Goal: Information Seeking & Learning: Check status

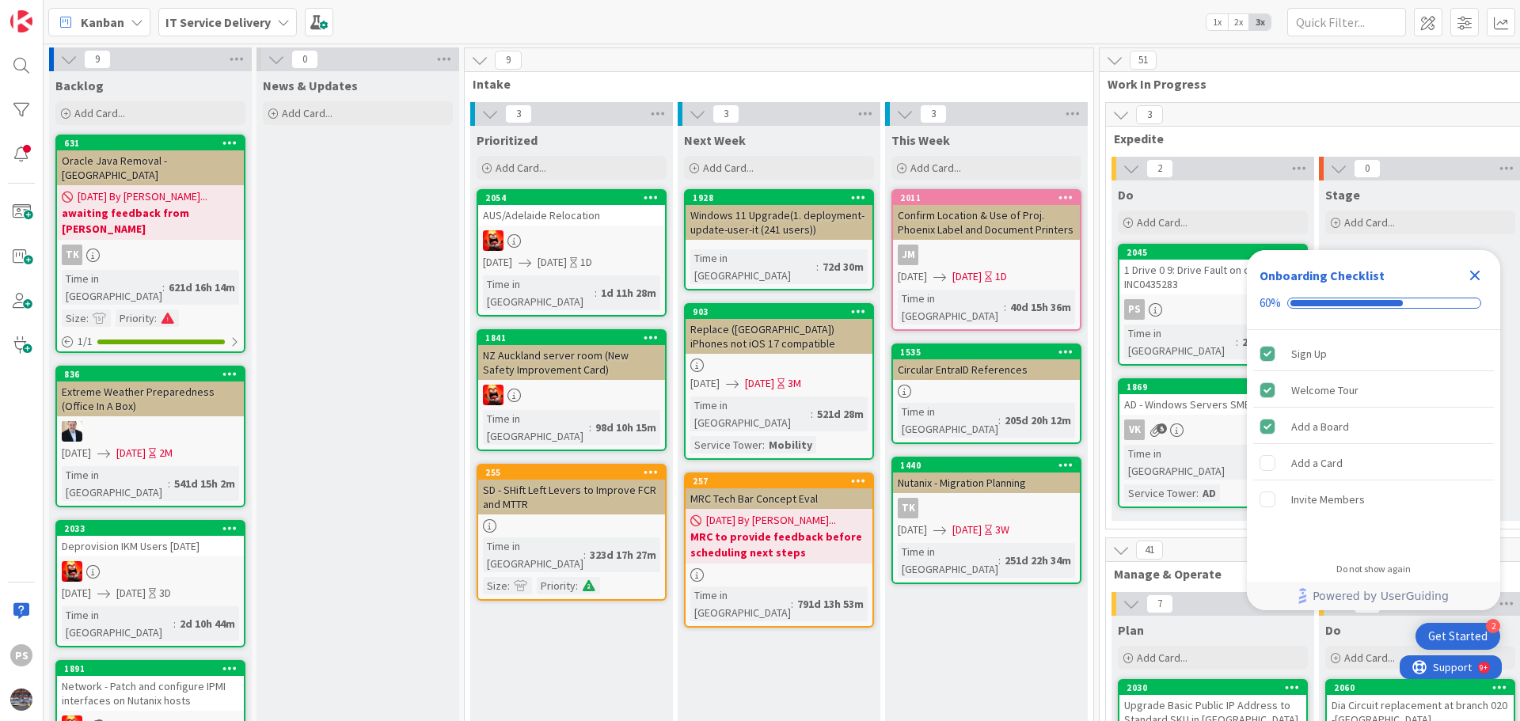
click at [1478, 276] on icon "Close Checklist" at bounding box center [1474, 275] width 19 height 19
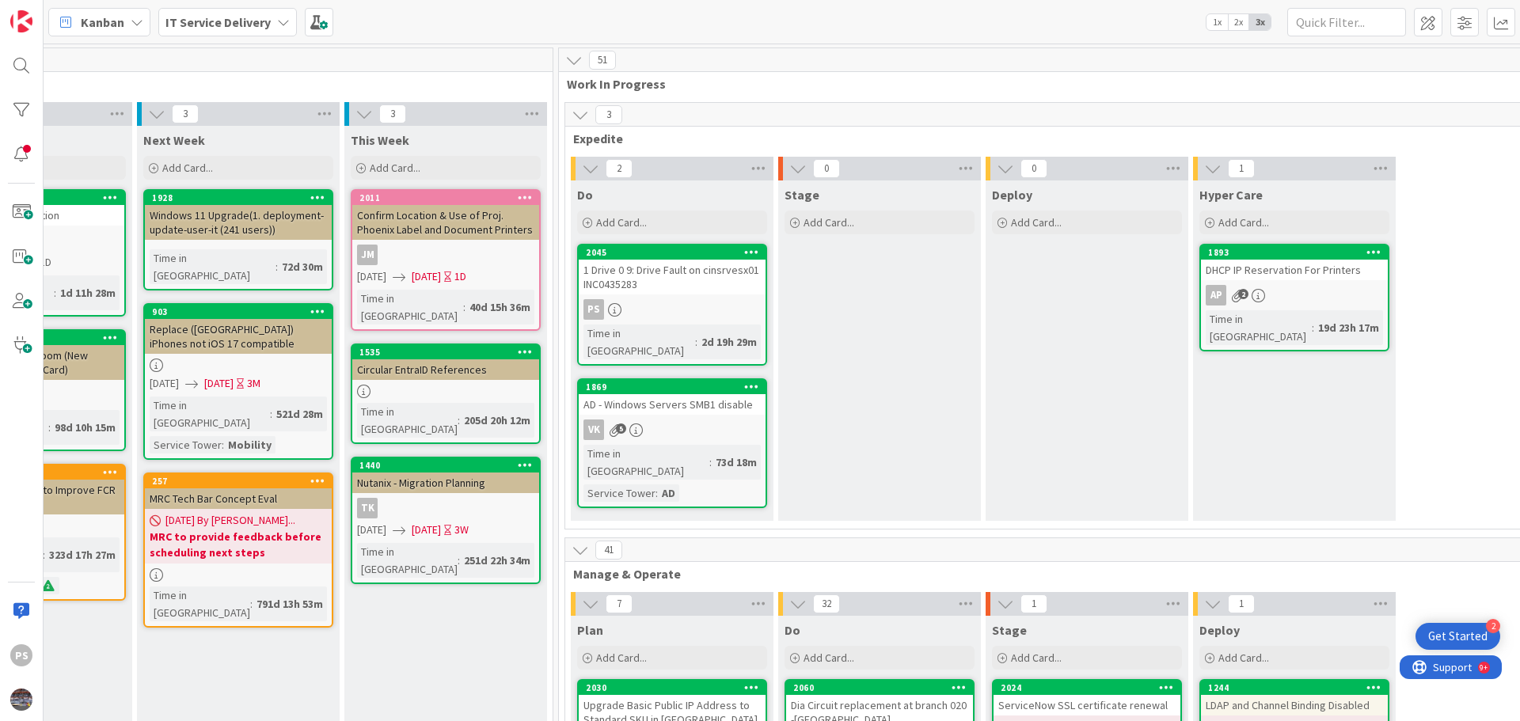
scroll to position [0, 605]
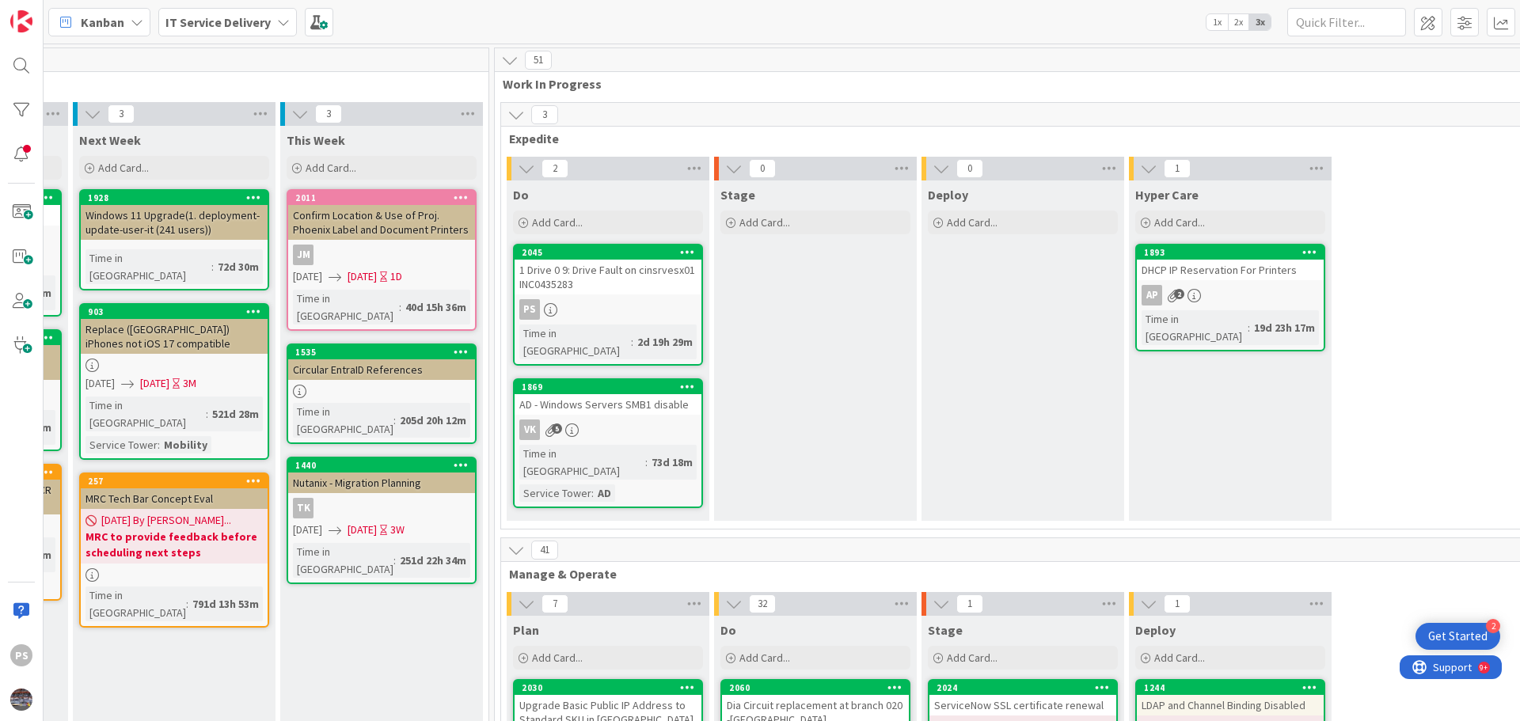
click at [606, 276] on div "1 Drive 0 9: Drive Fault on cinsrvesx01 INC0435283" at bounding box center [608, 277] width 187 height 35
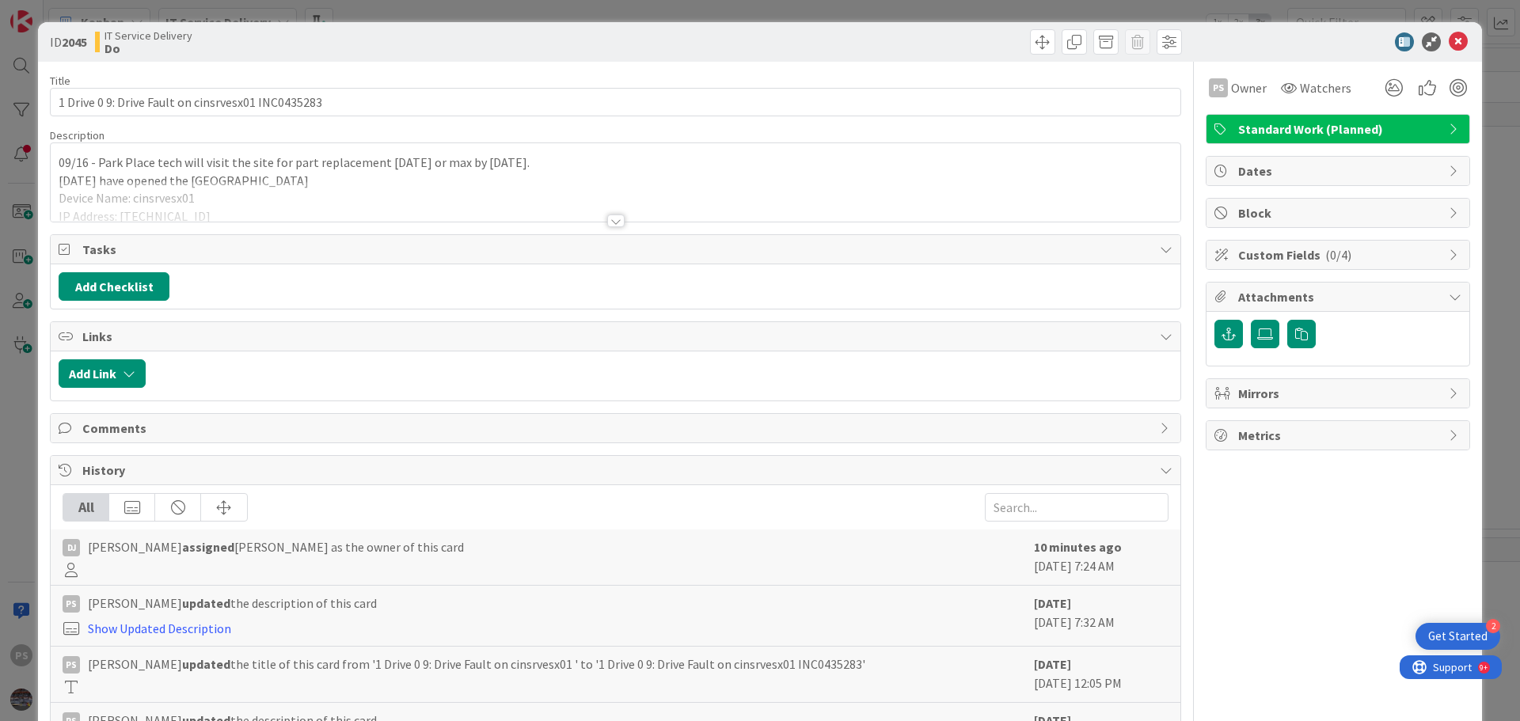
click at [565, 168] on div "09/16 - Park Place tech will visit the site for part replacement today or max b…" at bounding box center [616, 182] width 1130 height 78
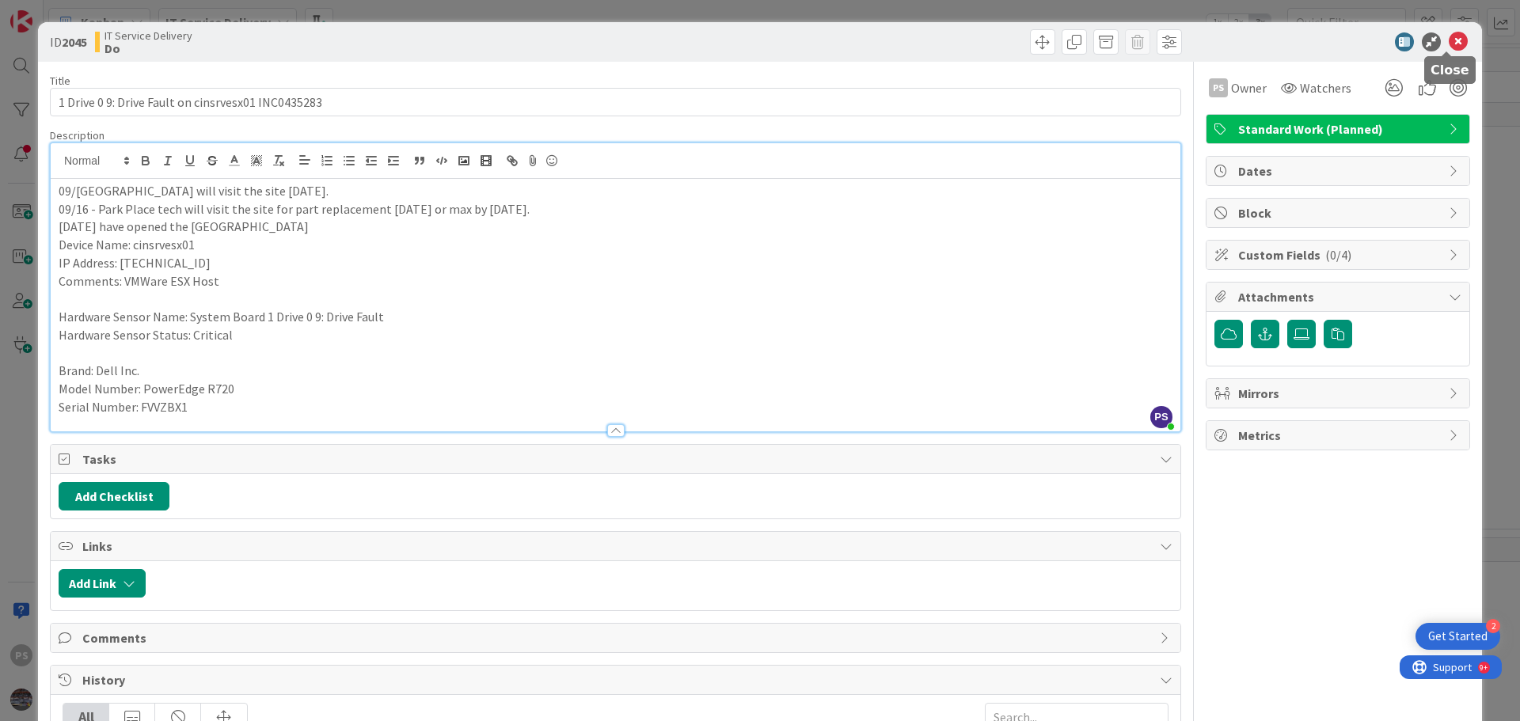
click at [1449, 35] on icon at bounding box center [1458, 41] width 19 height 19
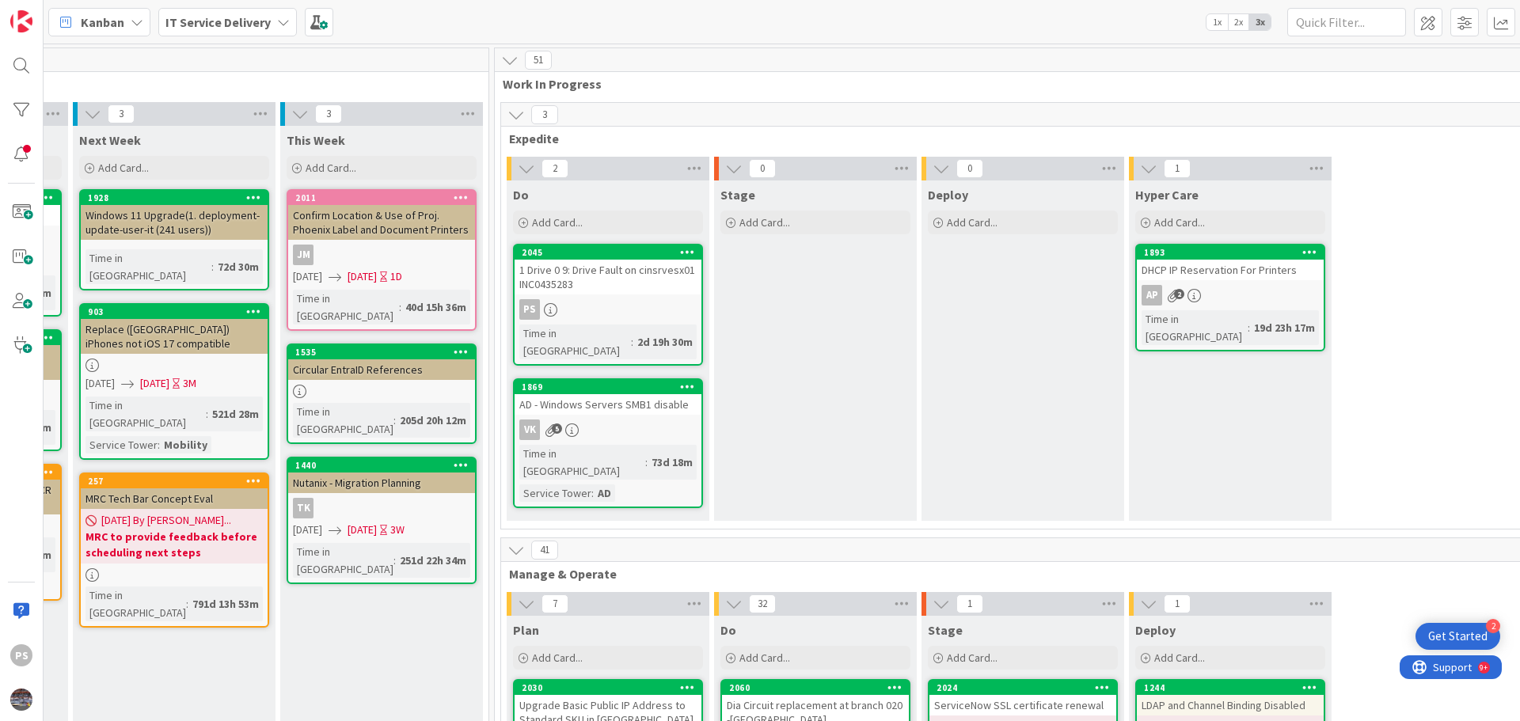
click at [664, 394] on div "AD - Windows Servers SMB1 disable" at bounding box center [608, 404] width 187 height 21
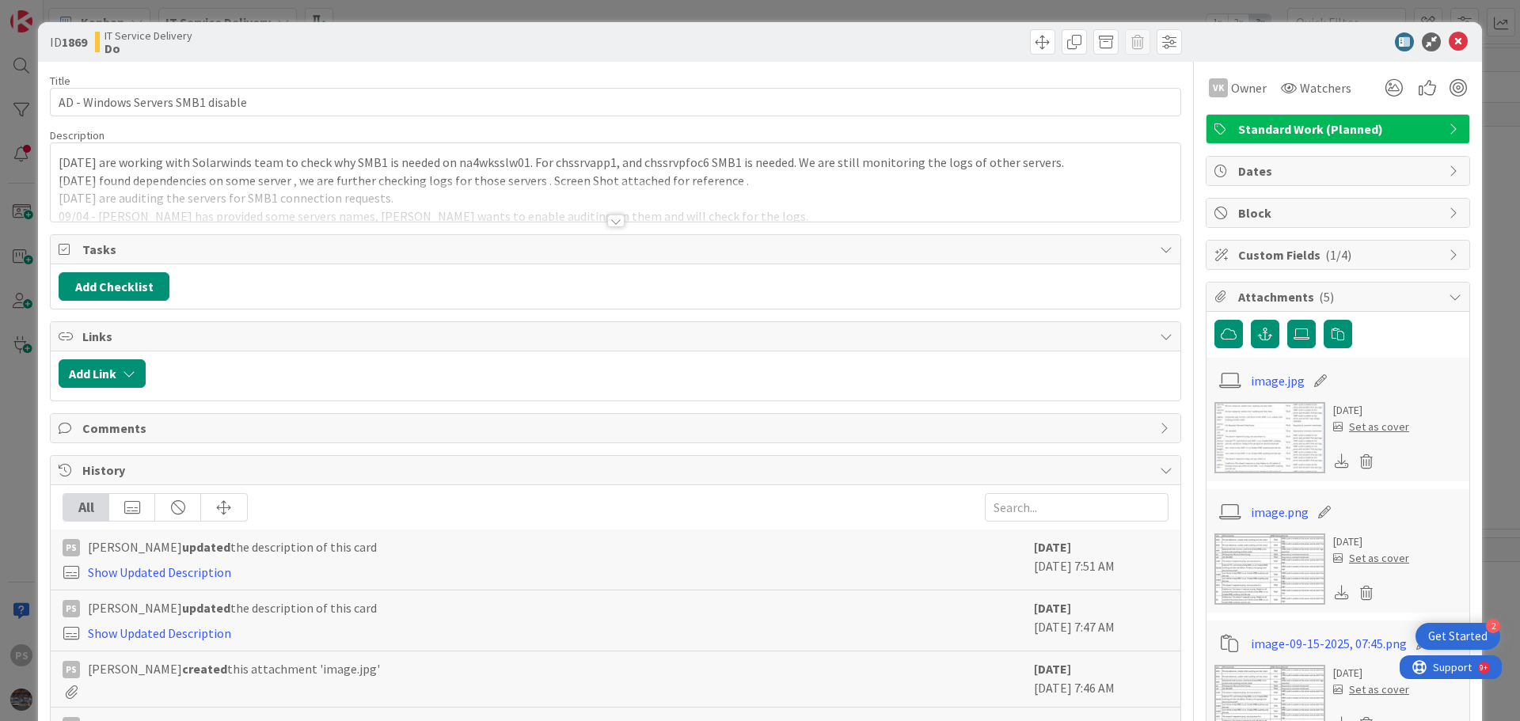
click at [1097, 169] on div "09/15 - We are working with Solarwinds team to check why SMB1 is needed on na4w…" at bounding box center [616, 182] width 1130 height 78
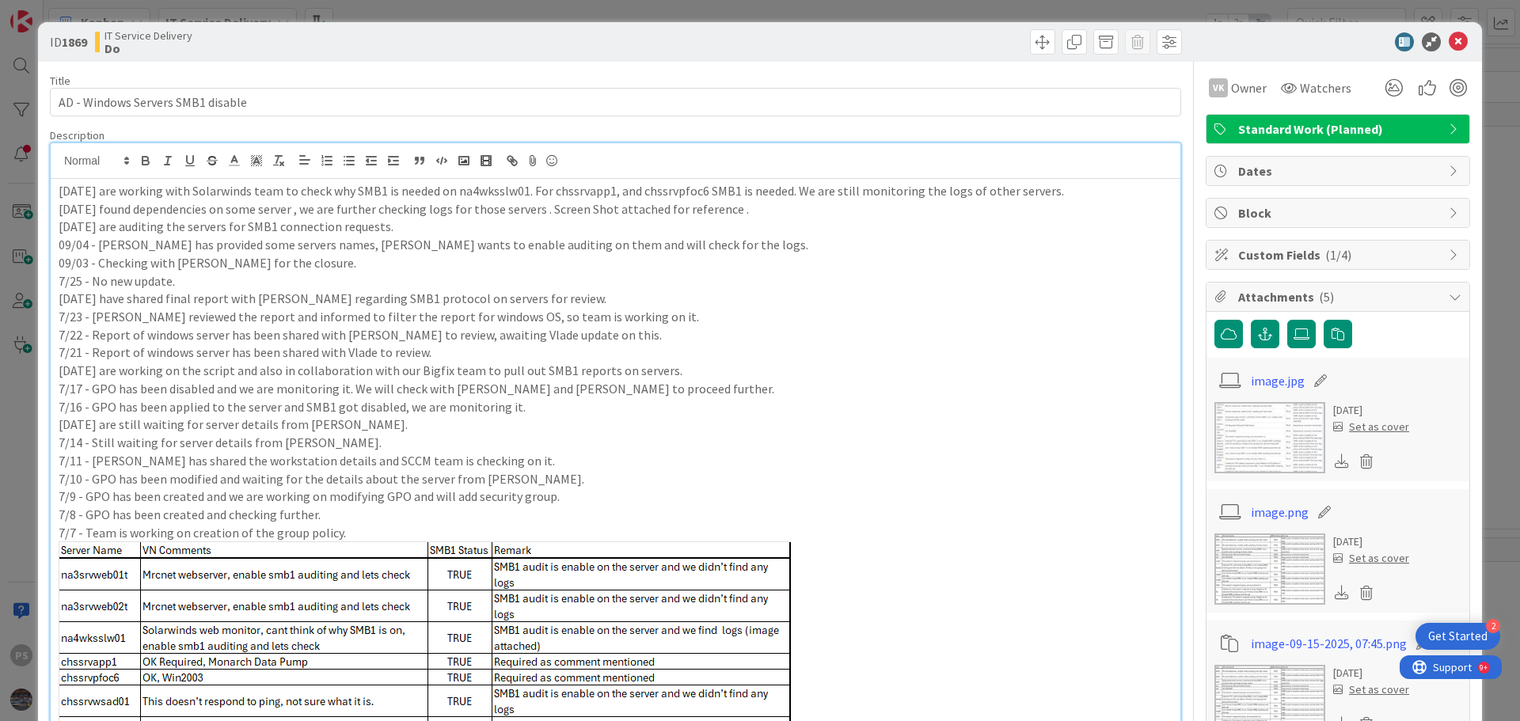
click at [1092, 187] on p "09/15 - We are working with Solarwinds team to check why SMB1 is needed on na4w…" at bounding box center [616, 191] width 1114 height 18
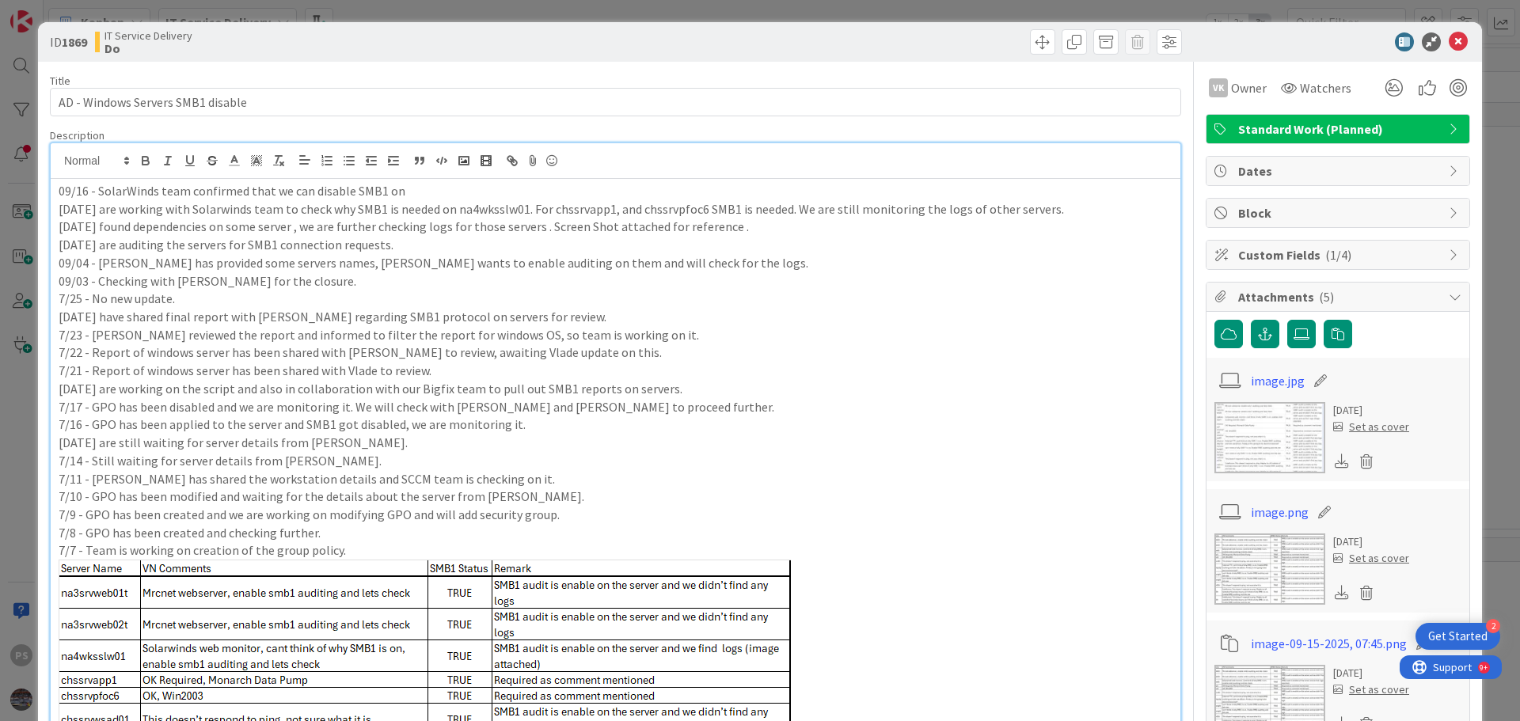
click at [503, 208] on p "09/15 - We are working with Solarwinds team to check why SMB1 is needed on na4w…" at bounding box center [616, 209] width 1114 height 18
copy p "na4wksslw01"
click at [434, 196] on p "09/16 - SolarWinds team confirmed that we can disable SMB1 on" at bounding box center [616, 191] width 1114 height 18
click at [1452, 45] on icon at bounding box center [1458, 41] width 19 height 19
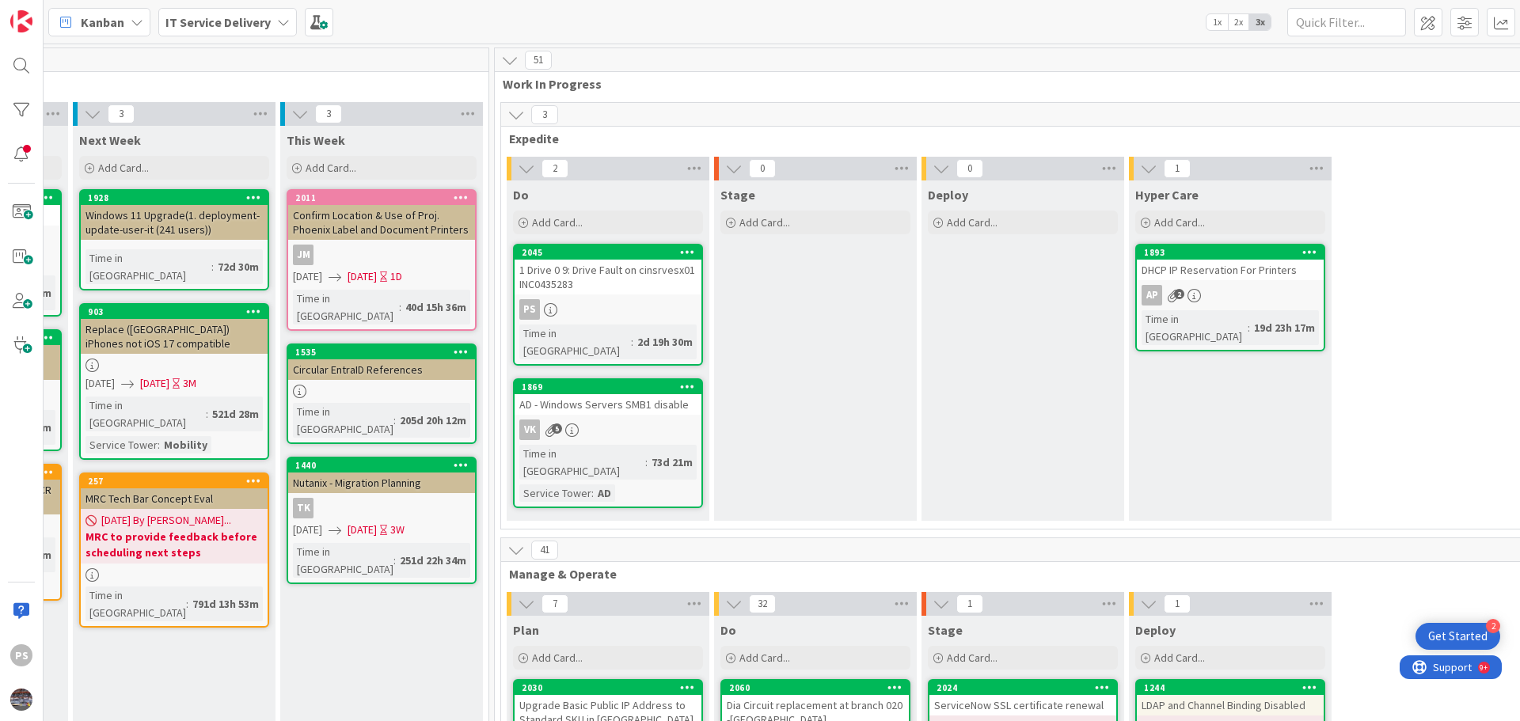
click at [1226, 291] on div "AP 2" at bounding box center [1230, 295] width 187 height 21
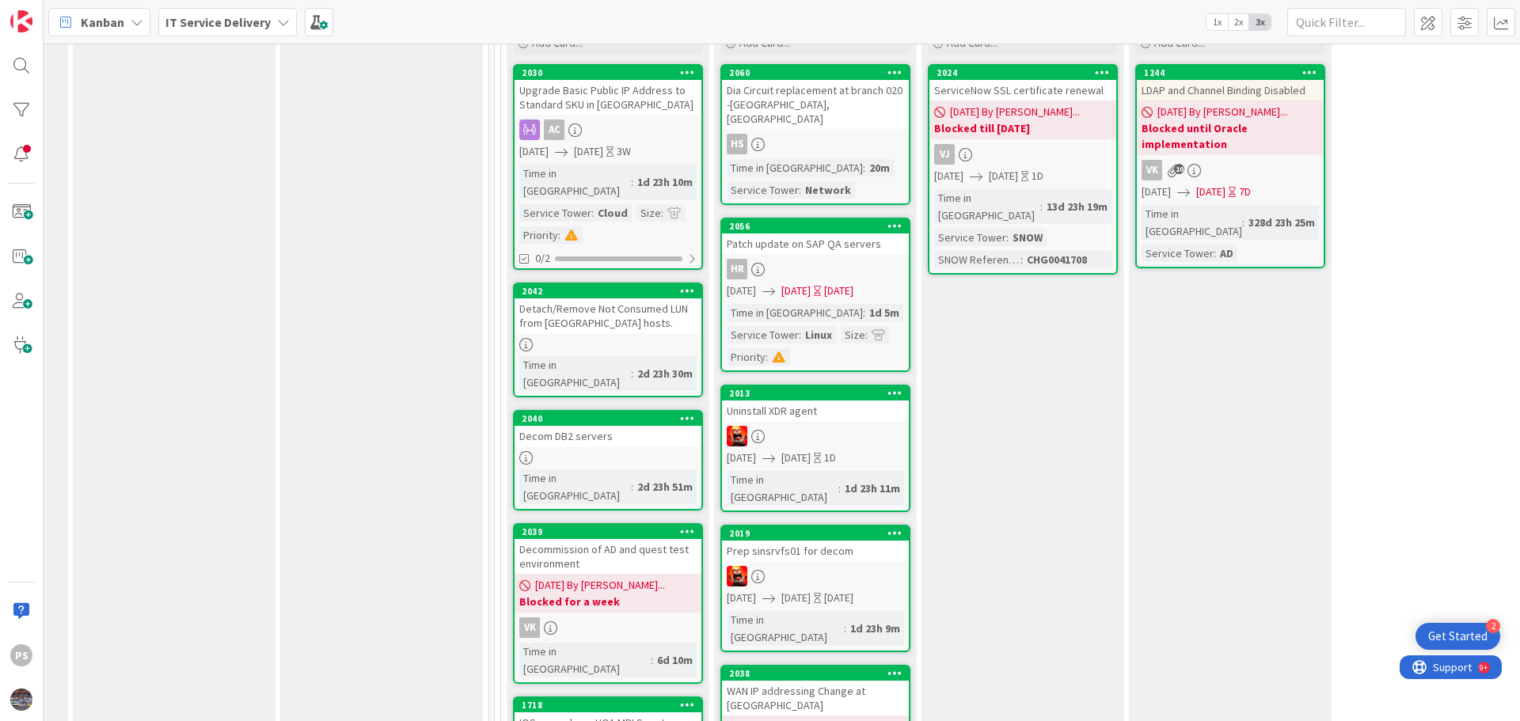
scroll to position [633, 605]
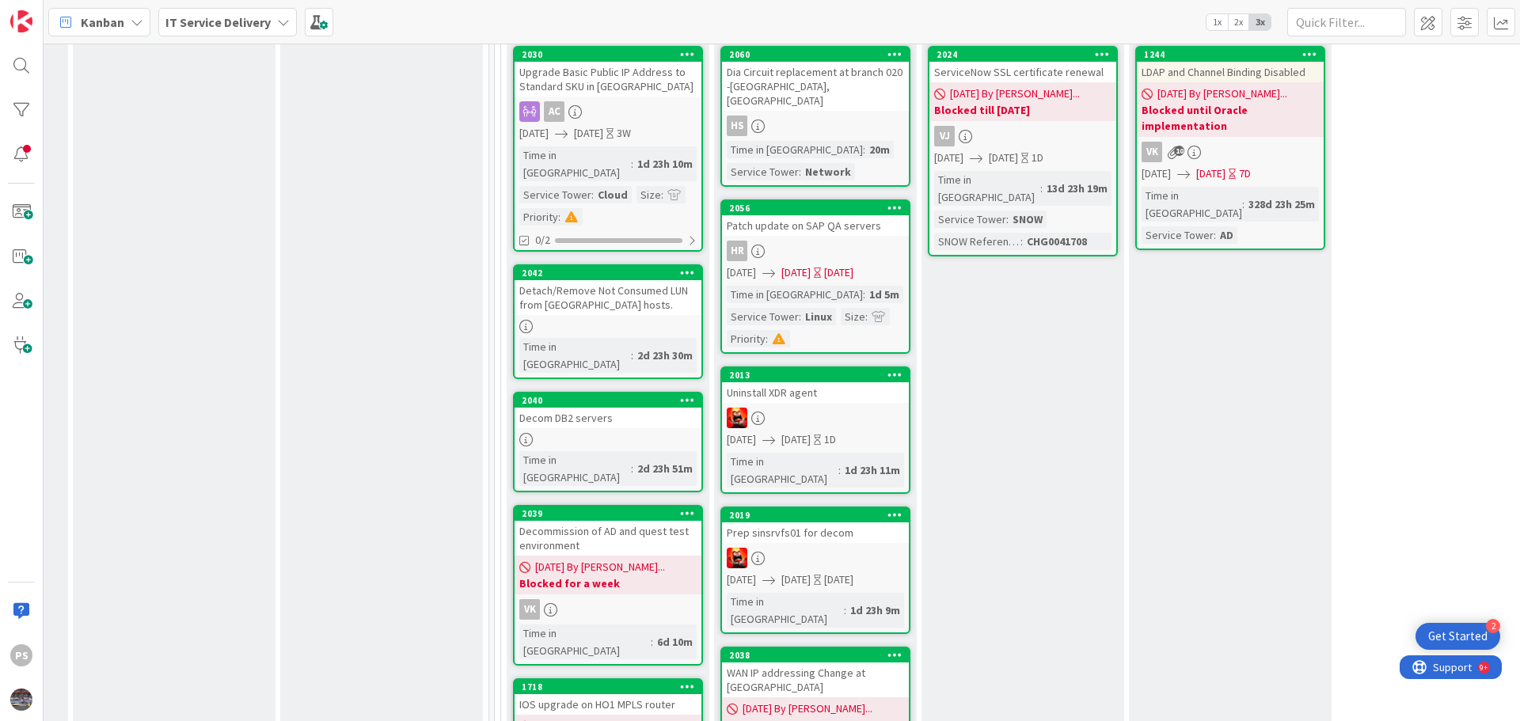
click at [583, 264] on link "2042 Detach/Remove Not Consumed LUN from ESXi hosts. Time in Column : 2d 23h 30m" at bounding box center [608, 321] width 190 height 115
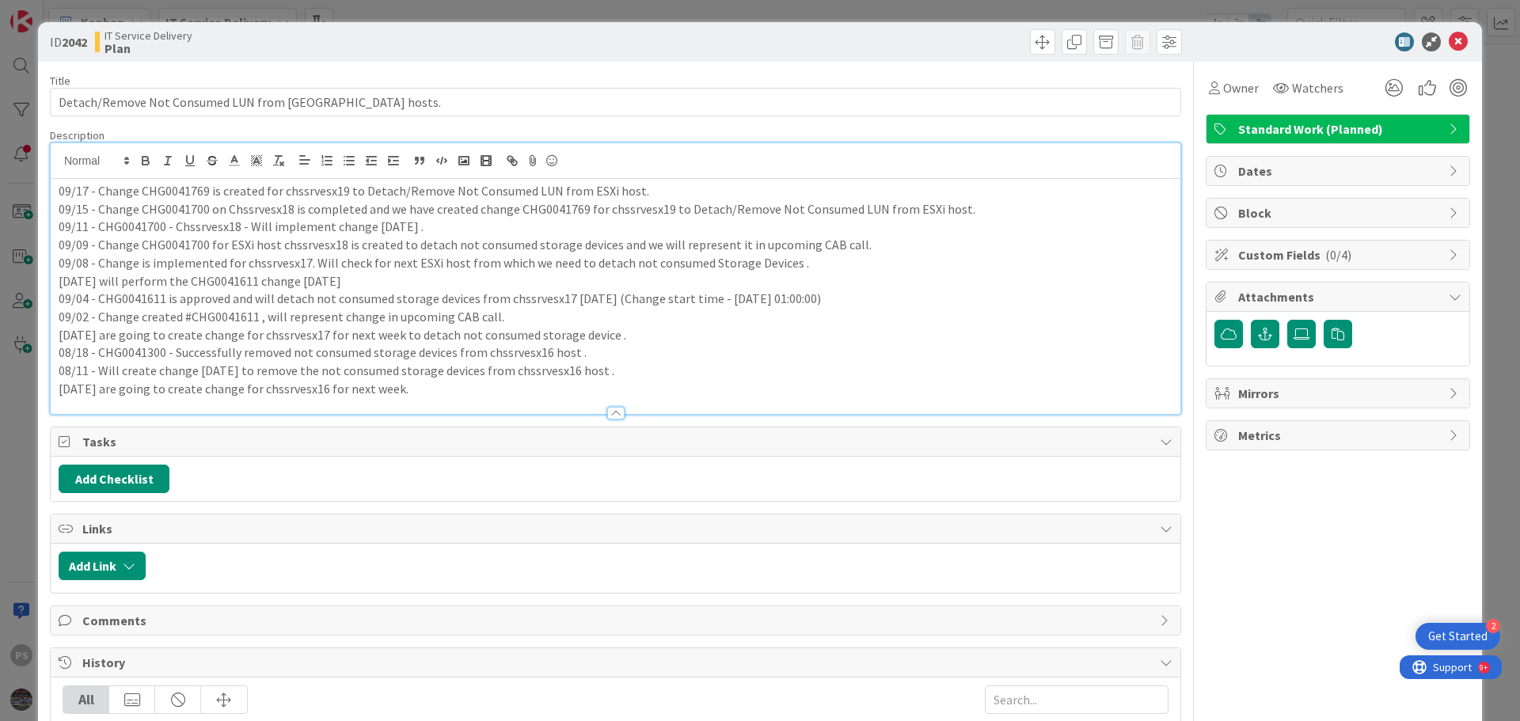
click at [662, 169] on div "09/17 - Change CHG0041769 is created for chssrvesx19 to Detach/Remove Not Consu…" at bounding box center [616, 278] width 1130 height 271
click at [1449, 129] on icon at bounding box center [1455, 129] width 13 height 13
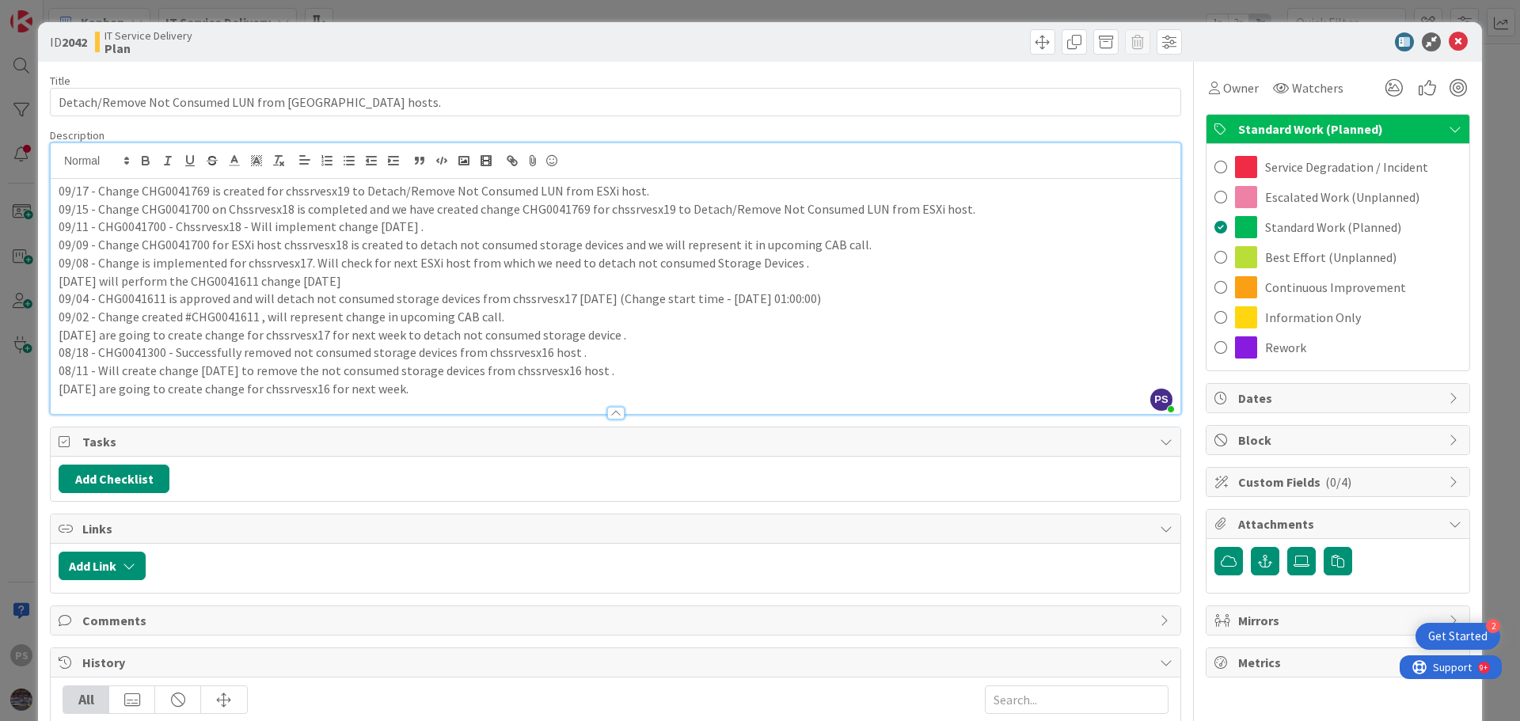
click at [1449, 133] on icon at bounding box center [1455, 129] width 13 height 13
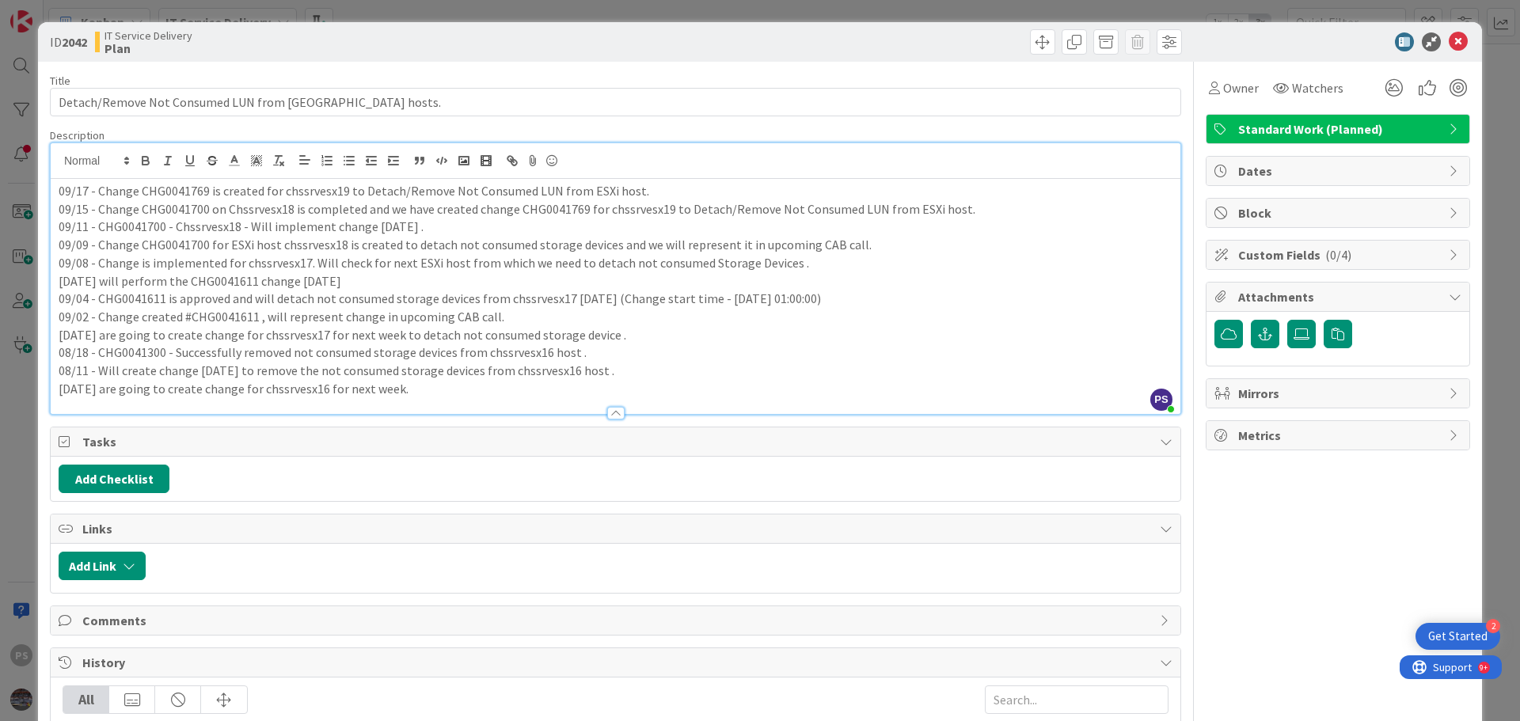
click at [1325, 211] on span "Block" at bounding box center [1339, 212] width 203 height 19
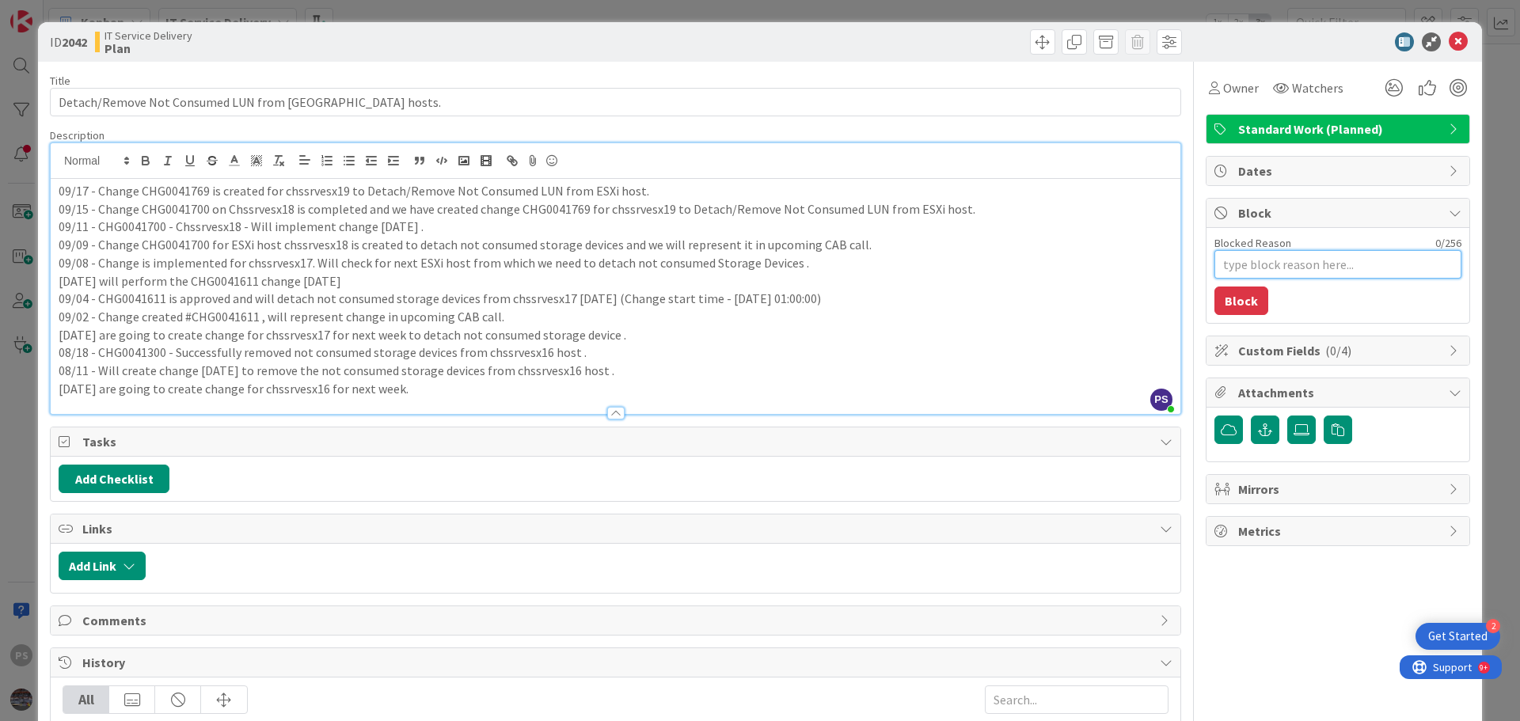
click at [1279, 260] on textarea "Blocked Reason" at bounding box center [1337, 264] width 247 height 29
type textarea "x"
type textarea "B"
type textarea "x"
type textarea "Bl"
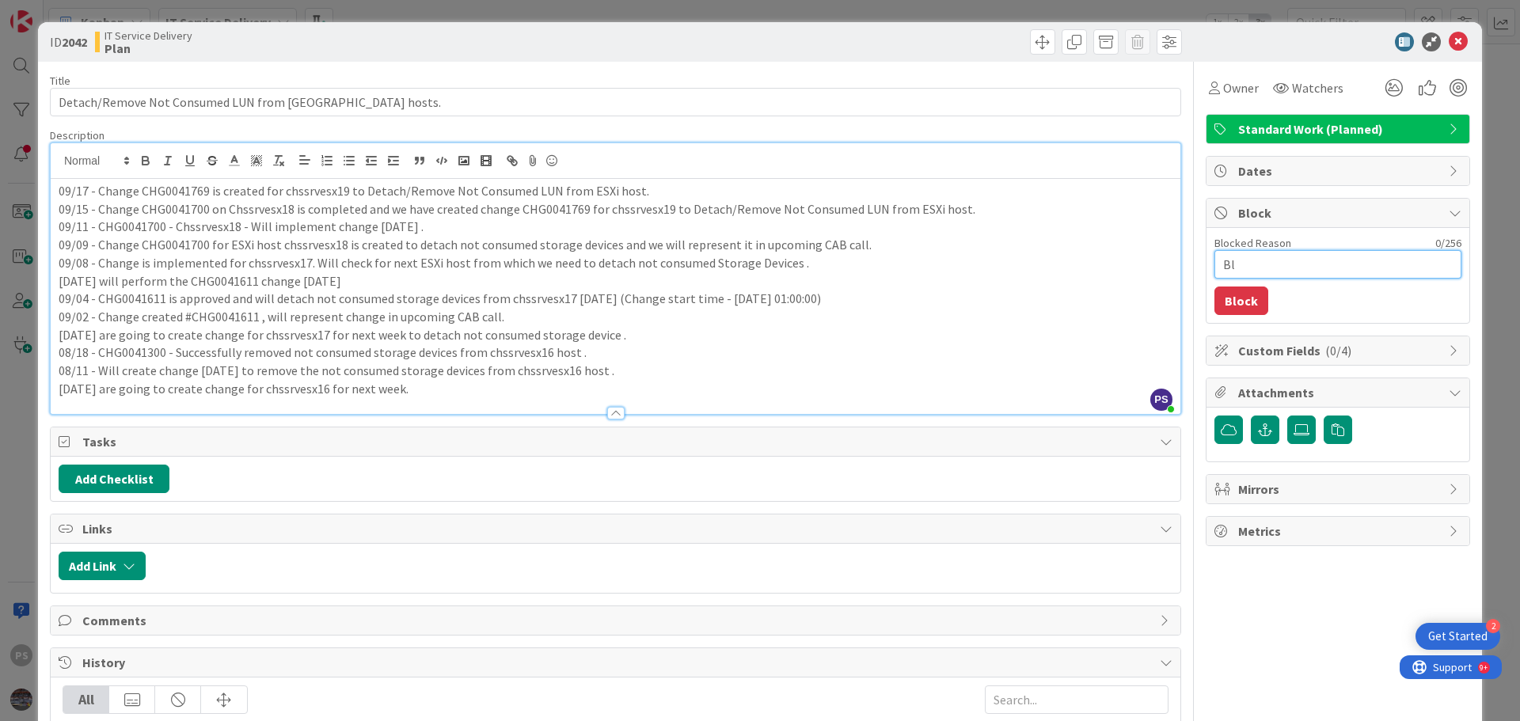
type textarea "x"
type textarea "Blo"
type textarea "x"
type textarea "Bloc"
type textarea "x"
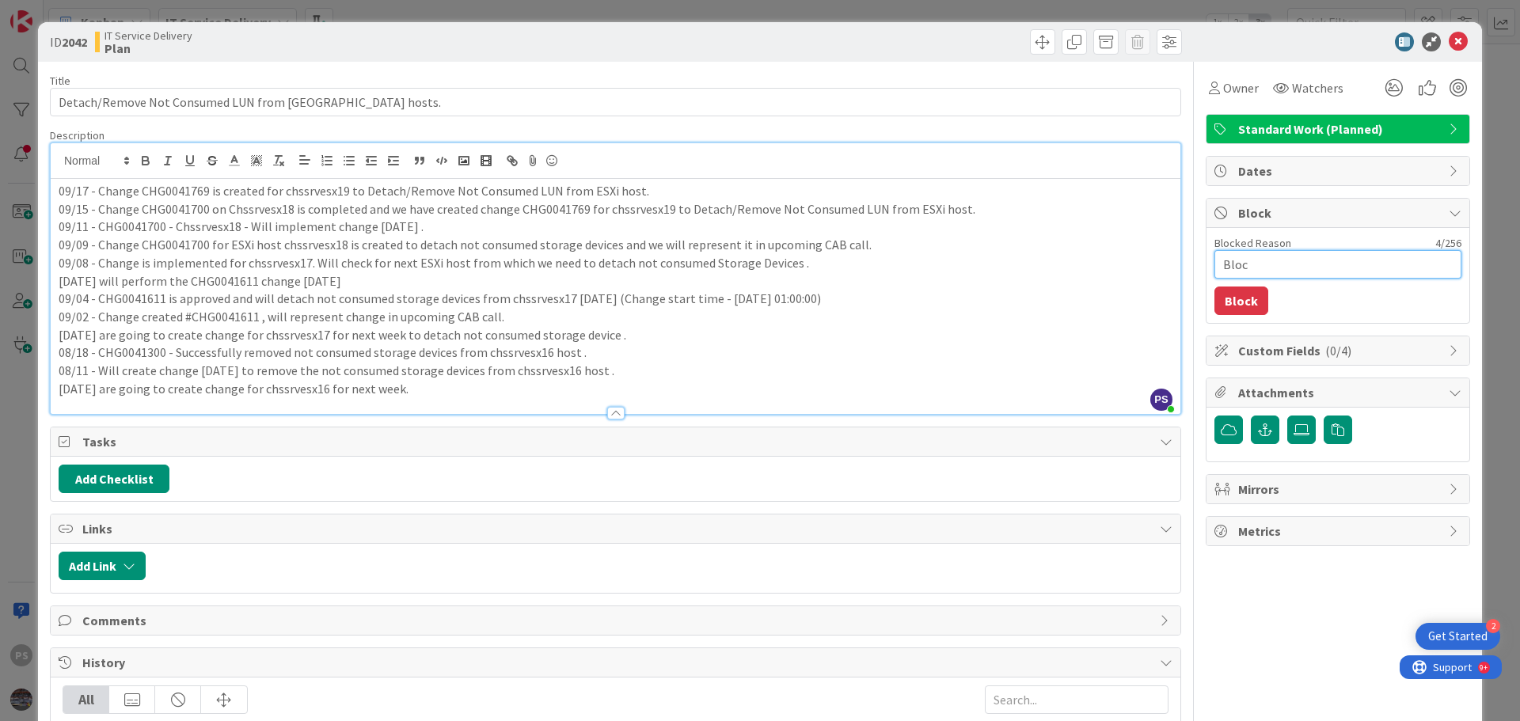
type textarea "Block"
type textarea "x"
type textarea "Blocke"
type textarea "x"
type textarea "Blocked"
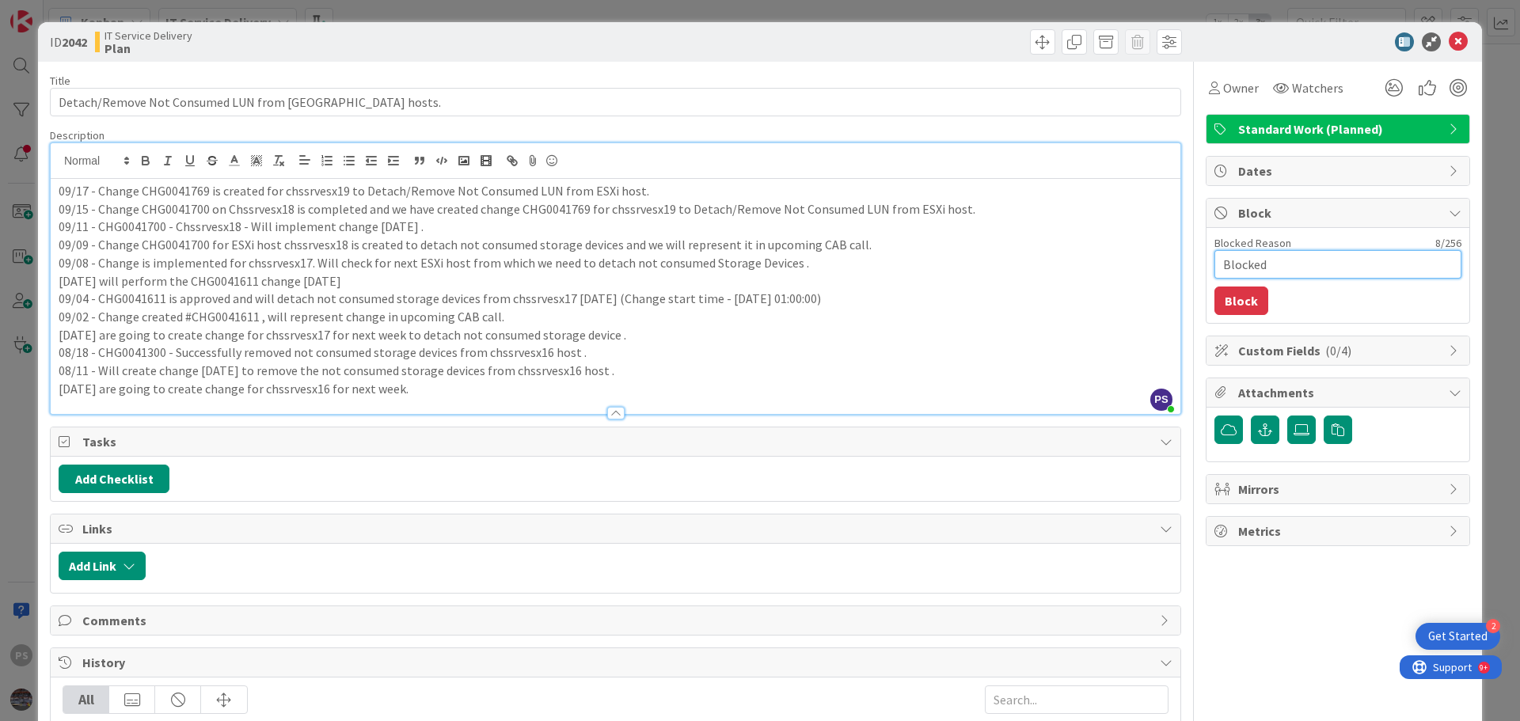
type textarea "x"
type textarea "Blocked t"
type textarea "x"
type textarea "Blocked ti"
type textarea "x"
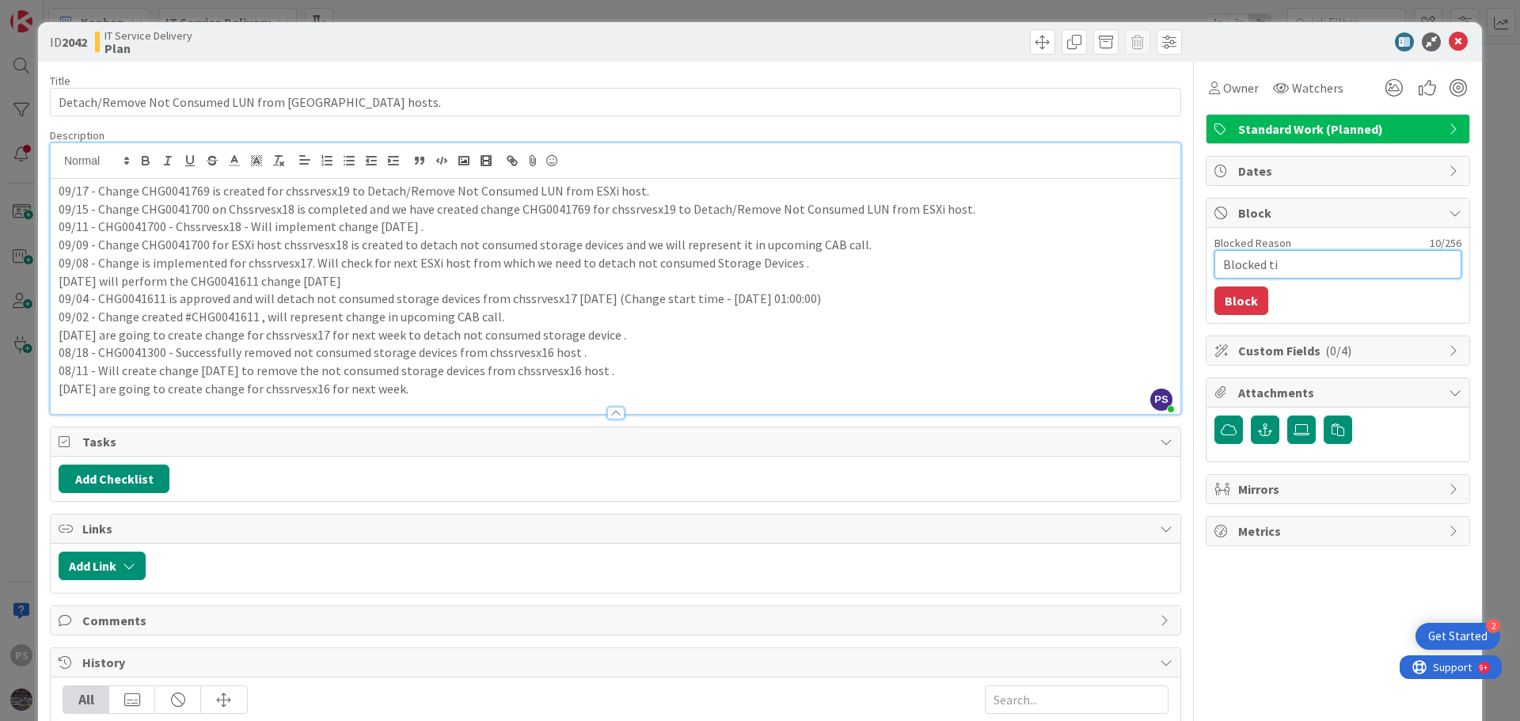
type textarea "Blocked til"
type textarea "x"
type textarea "Blocked till"
type textarea "x"
type textarea "Blocked till"
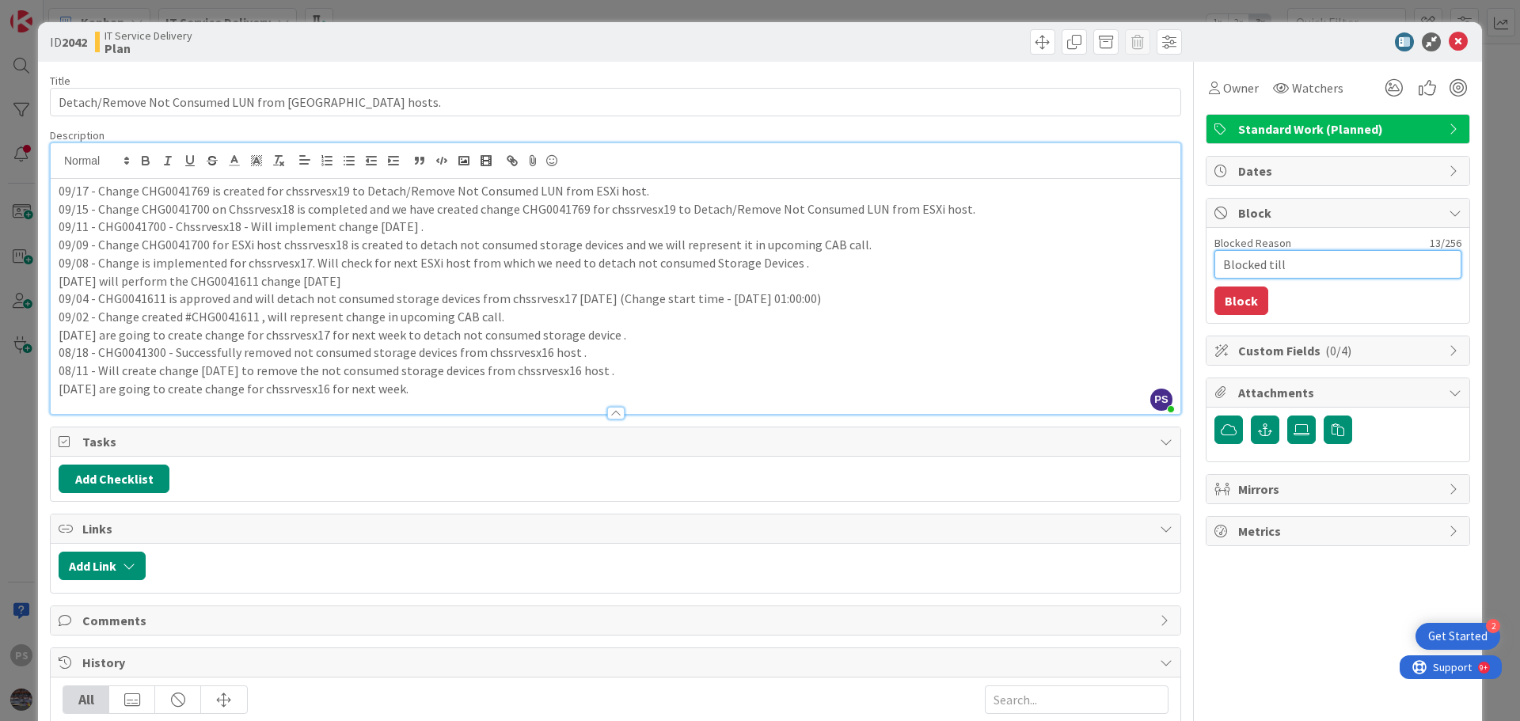
type textarea "x"
type textarea "Blocked till 2"
type textarea "x"
type textarea "Blocked till 20"
type textarea "x"
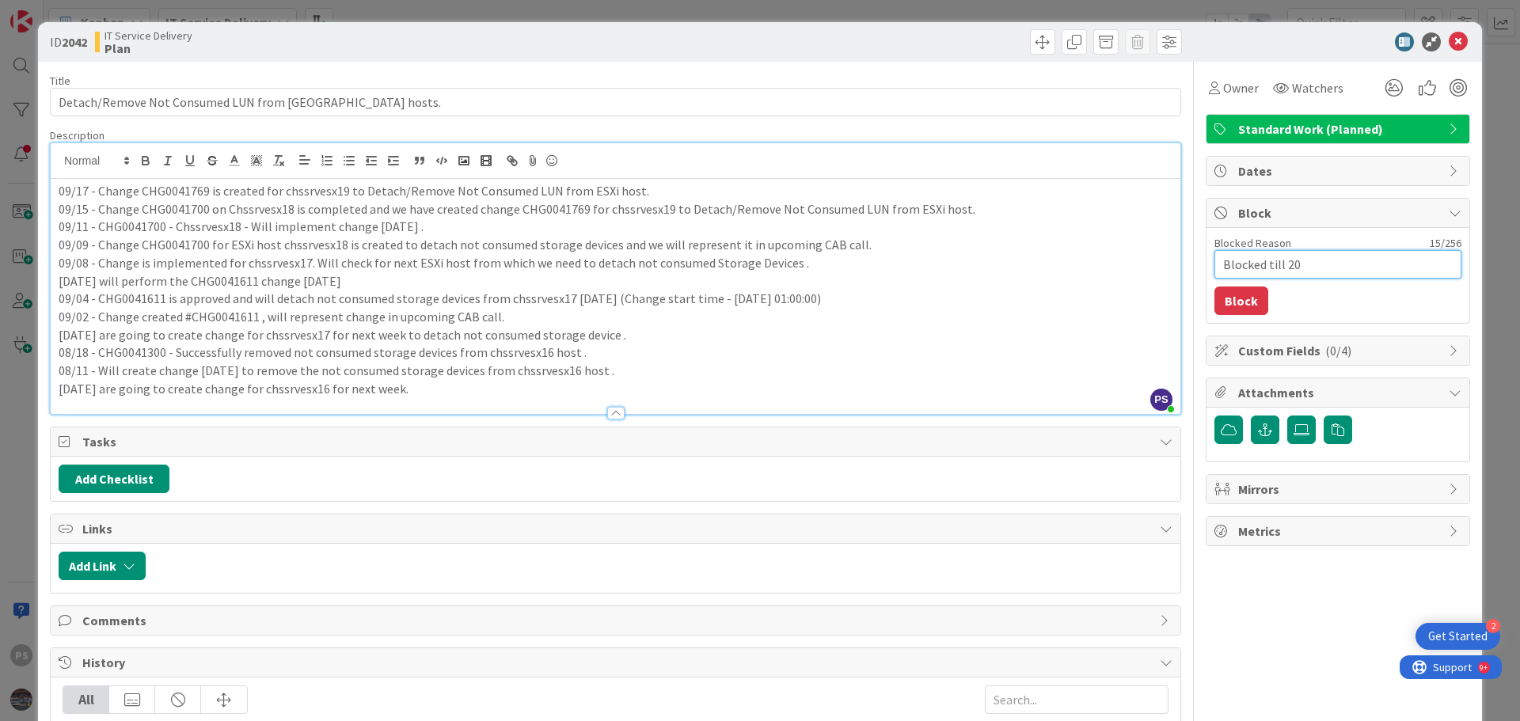
type textarea "Blocked till 20t"
type textarea "x"
type textarea "Blocked till 20th"
type textarea "x"
type textarea "Blocked till 20th"
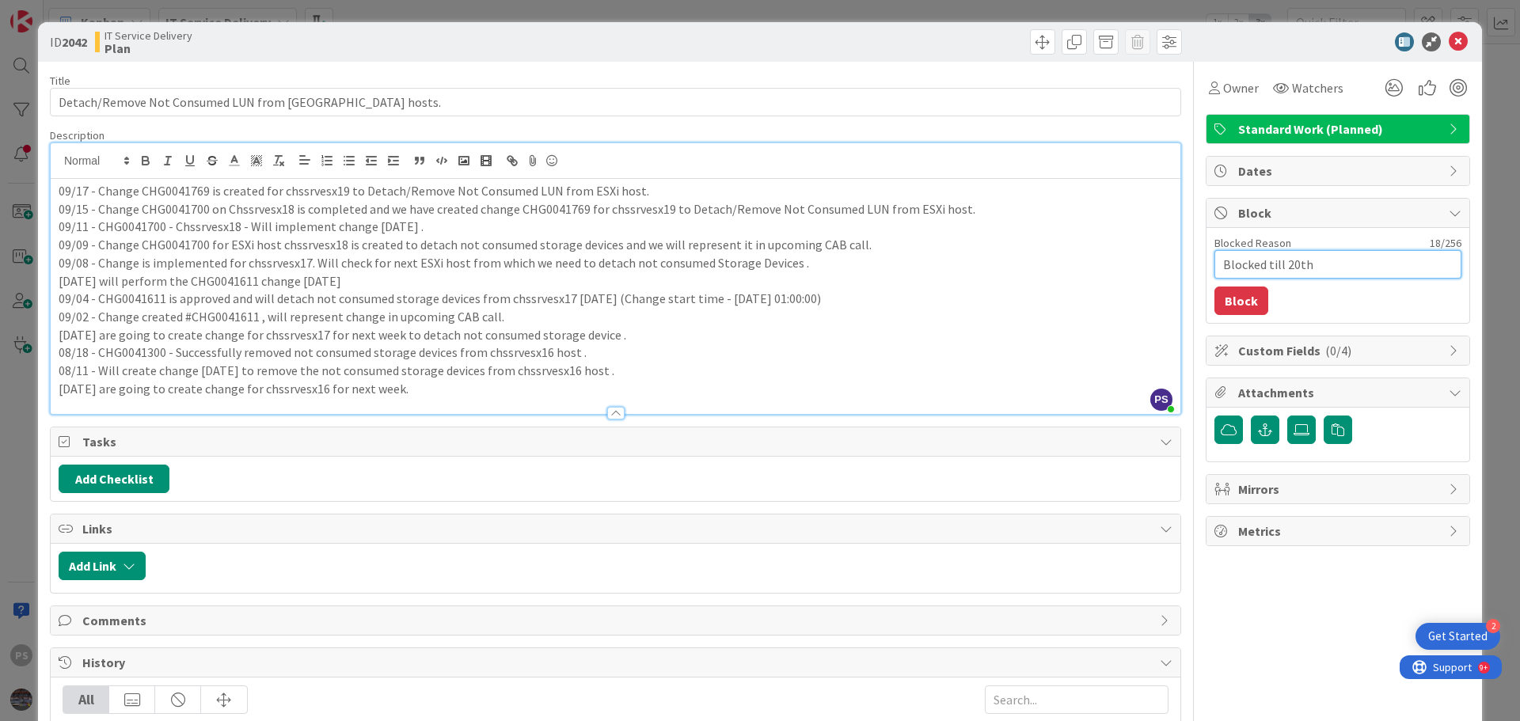
type textarea "x"
type textarea "Blocked till 20th S"
type textarea "x"
type textarea "Blocked till 20th Se"
type textarea "x"
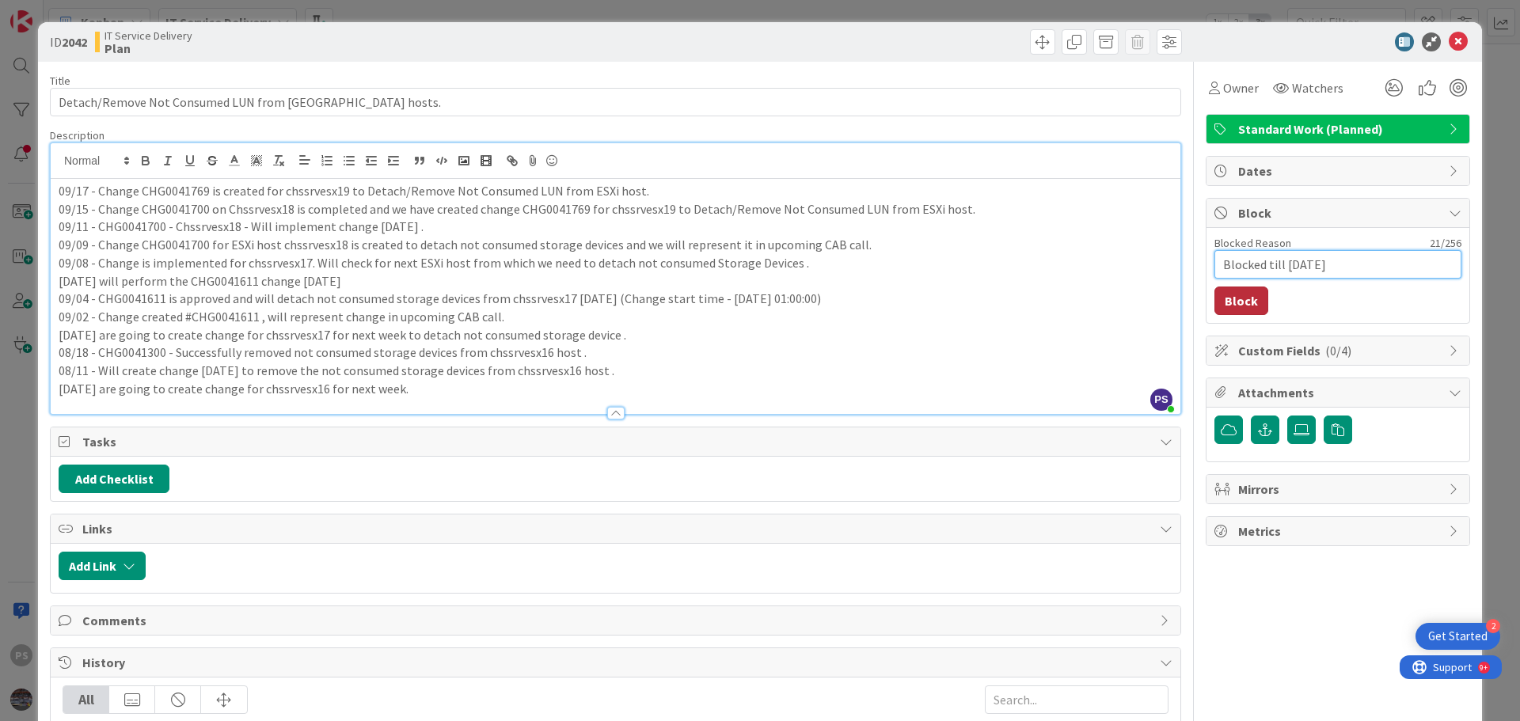
type textarea "Blocked till 20th Sep"
click at [1240, 295] on button "Block" at bounding box center [1241, 301] width 54 height 29
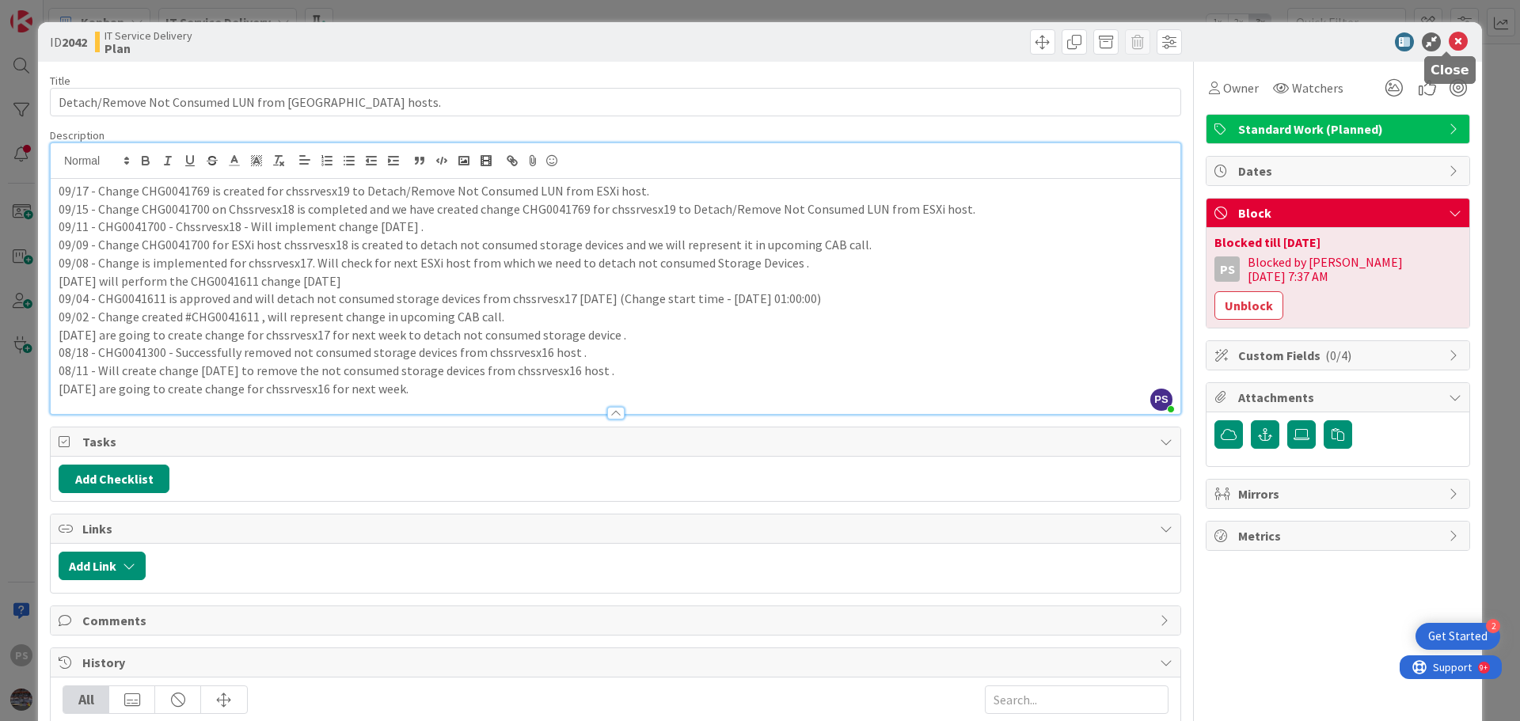
click at [1449, 41] on icon at bounding box center [1458, 41] width 19 height 19
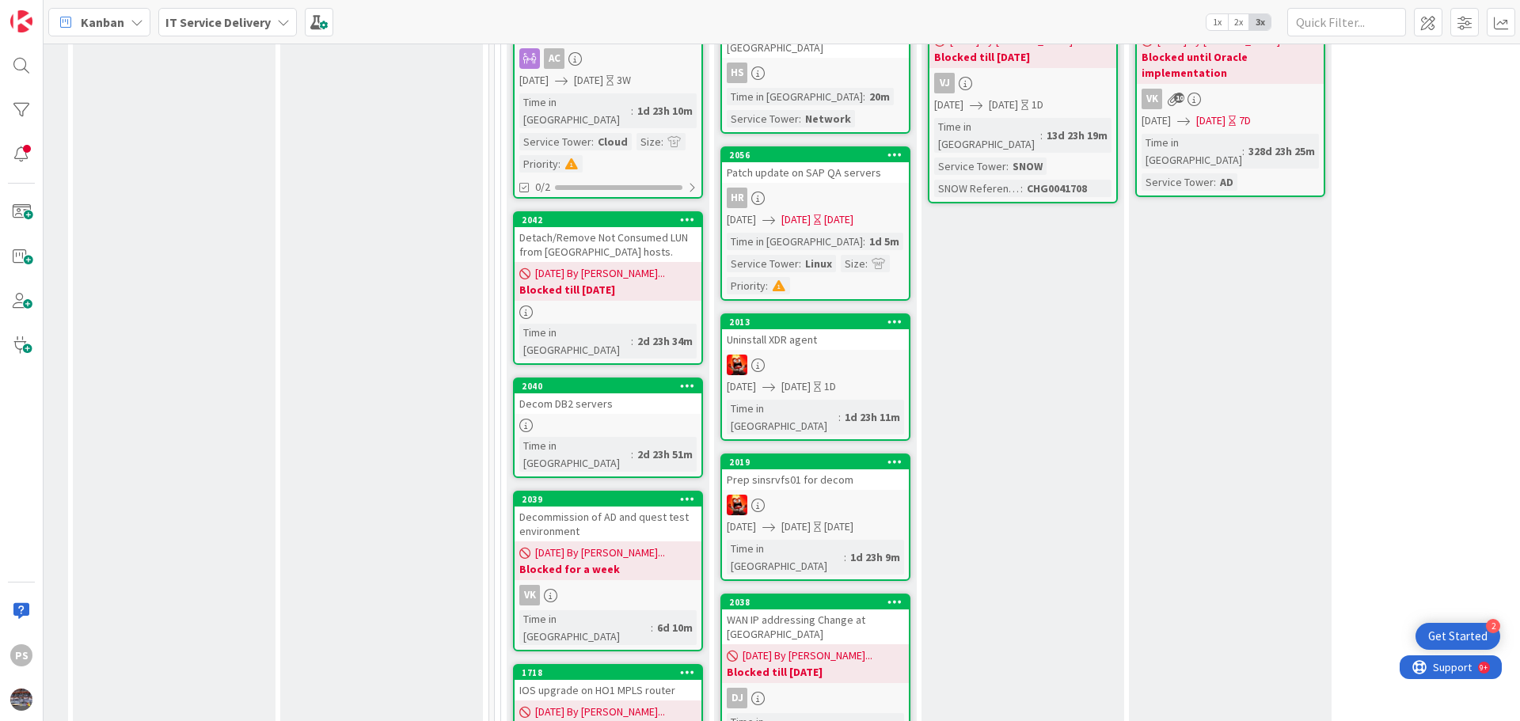
scroll to position [713, 605]
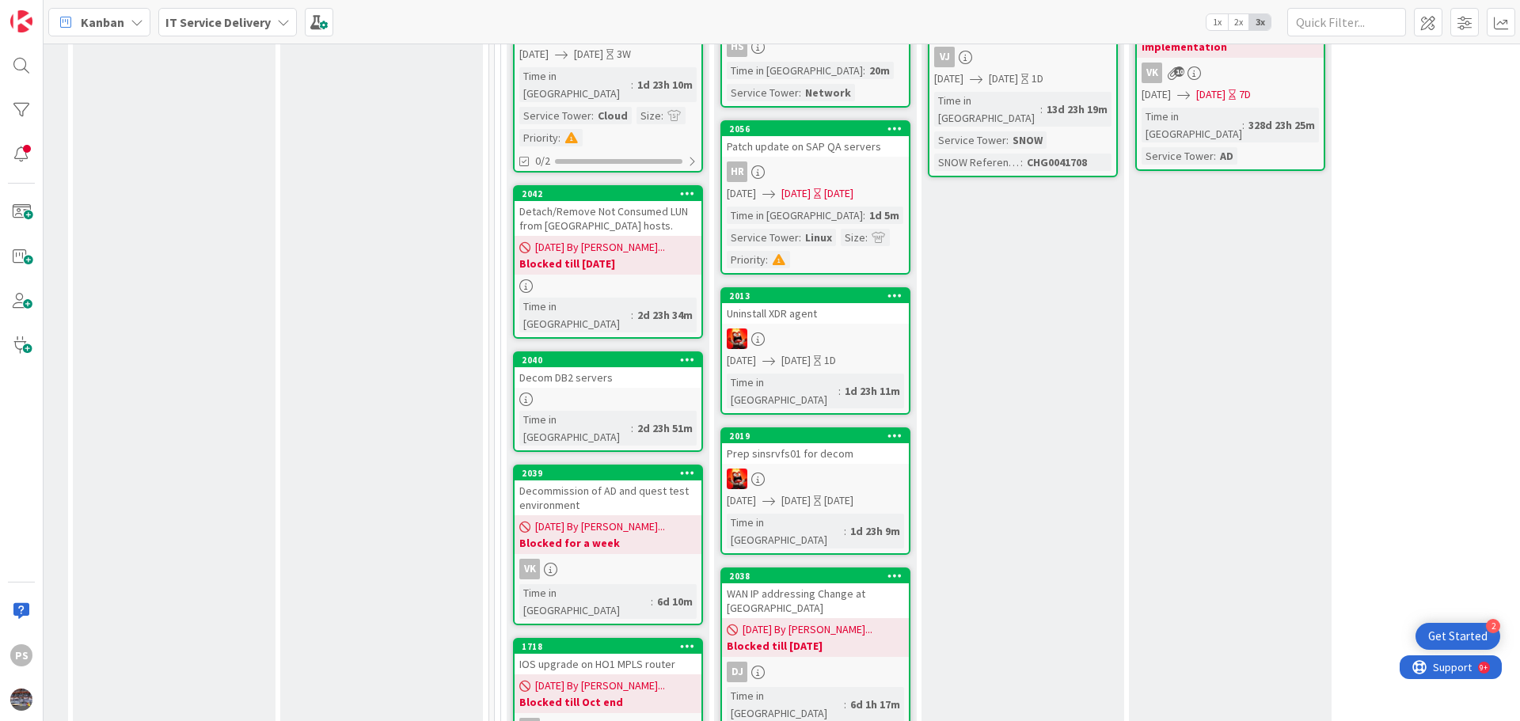
click at [615, 393] on div at bounding box center [608, 399] width 187 height 13
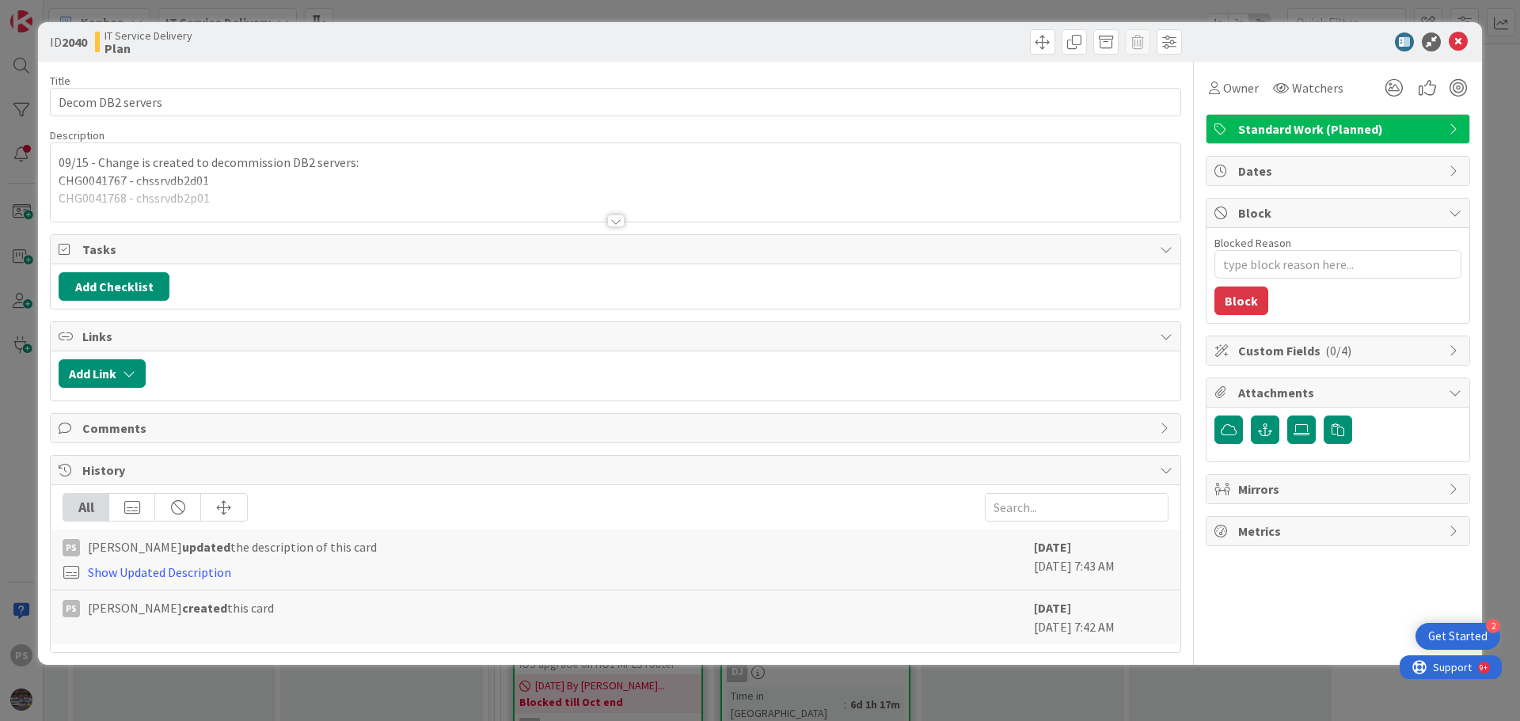
click at [298, 196] on div at bounding box center [616, 201] width 1130 height 40
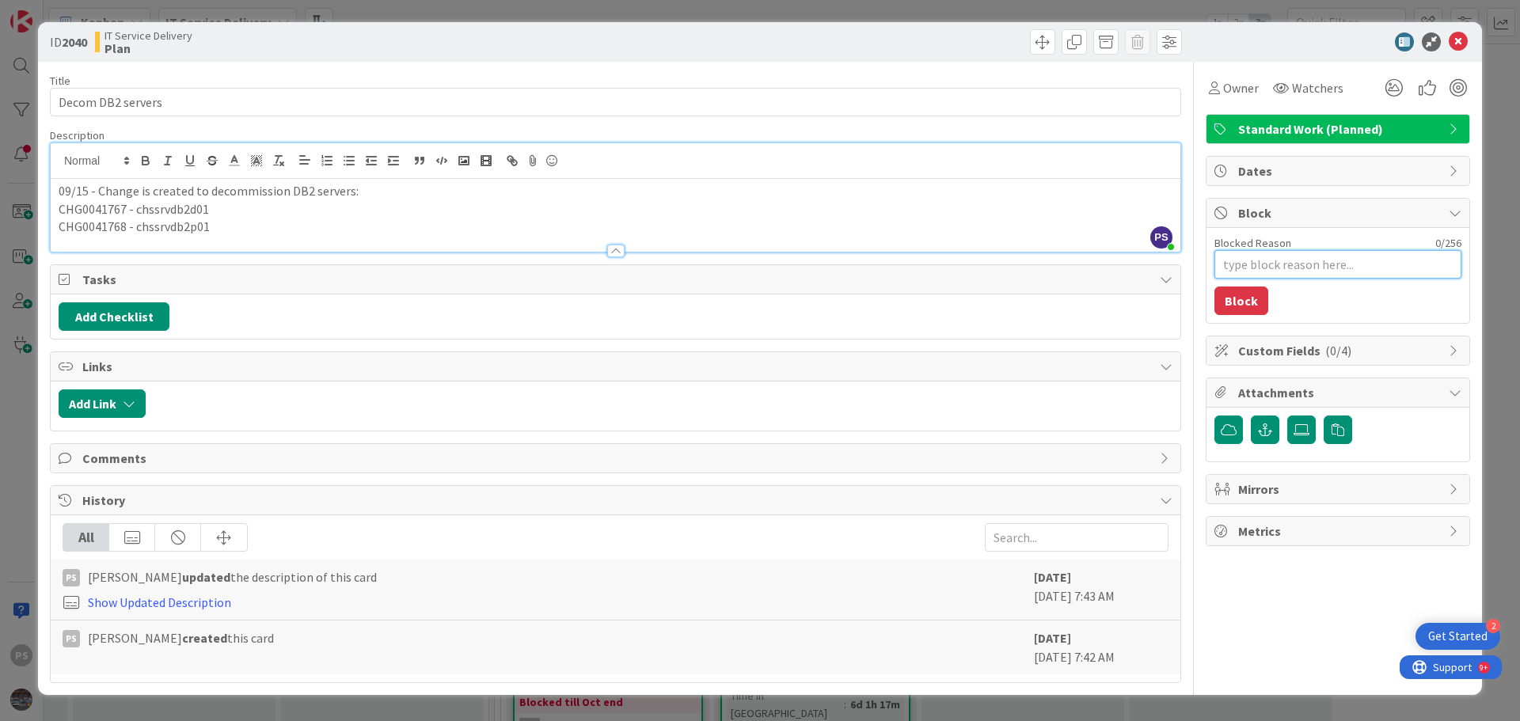
click at [1338, 271] on textarea "Blocked Reason" at bounding box center [1337, 264] width 247 height 29
click at [428, 192] on p "09/15 - Change is created to decommission DB2 servers:" at bounding box center [616, 191] width 1114 height 18
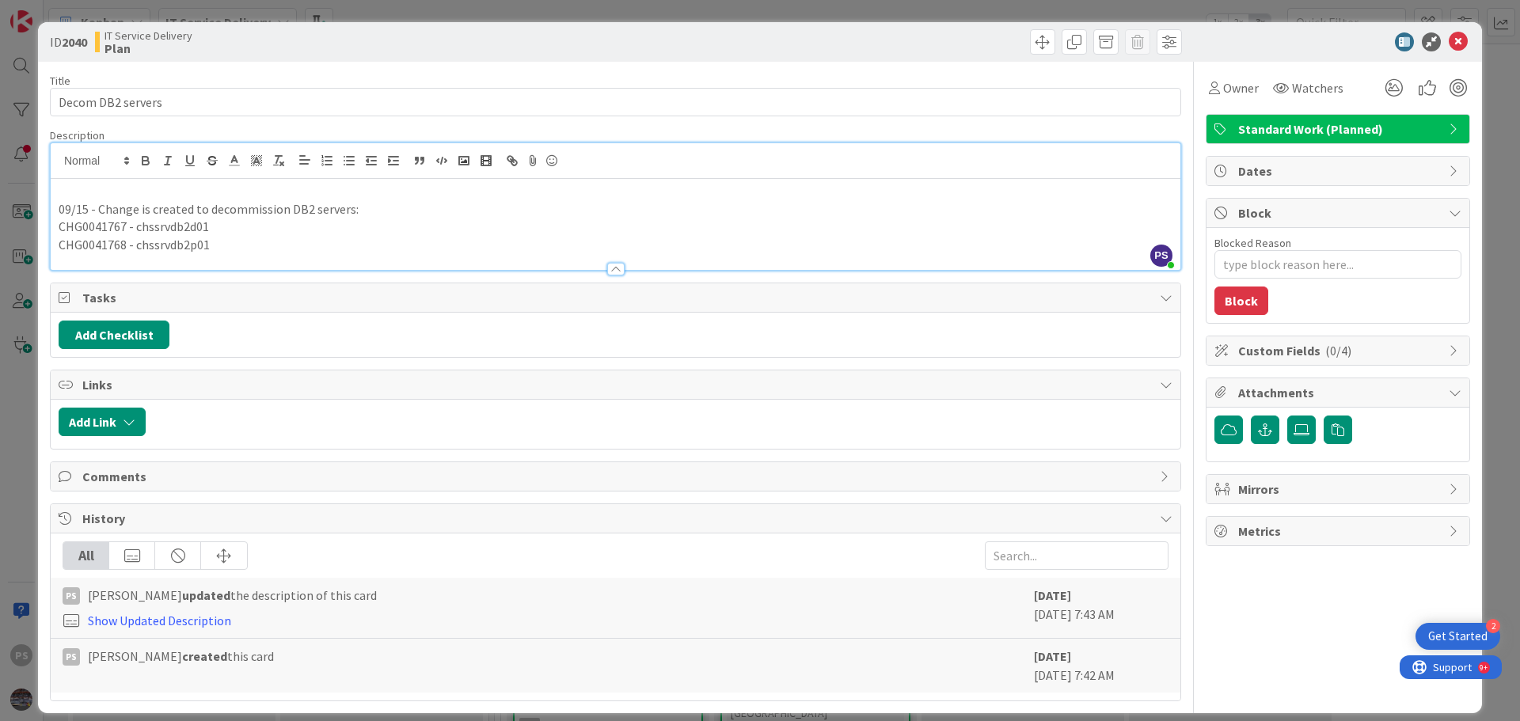
type textarea "x"
click at [1450, 43] on icon at bounding box center [1458, 41] width 19 height 19
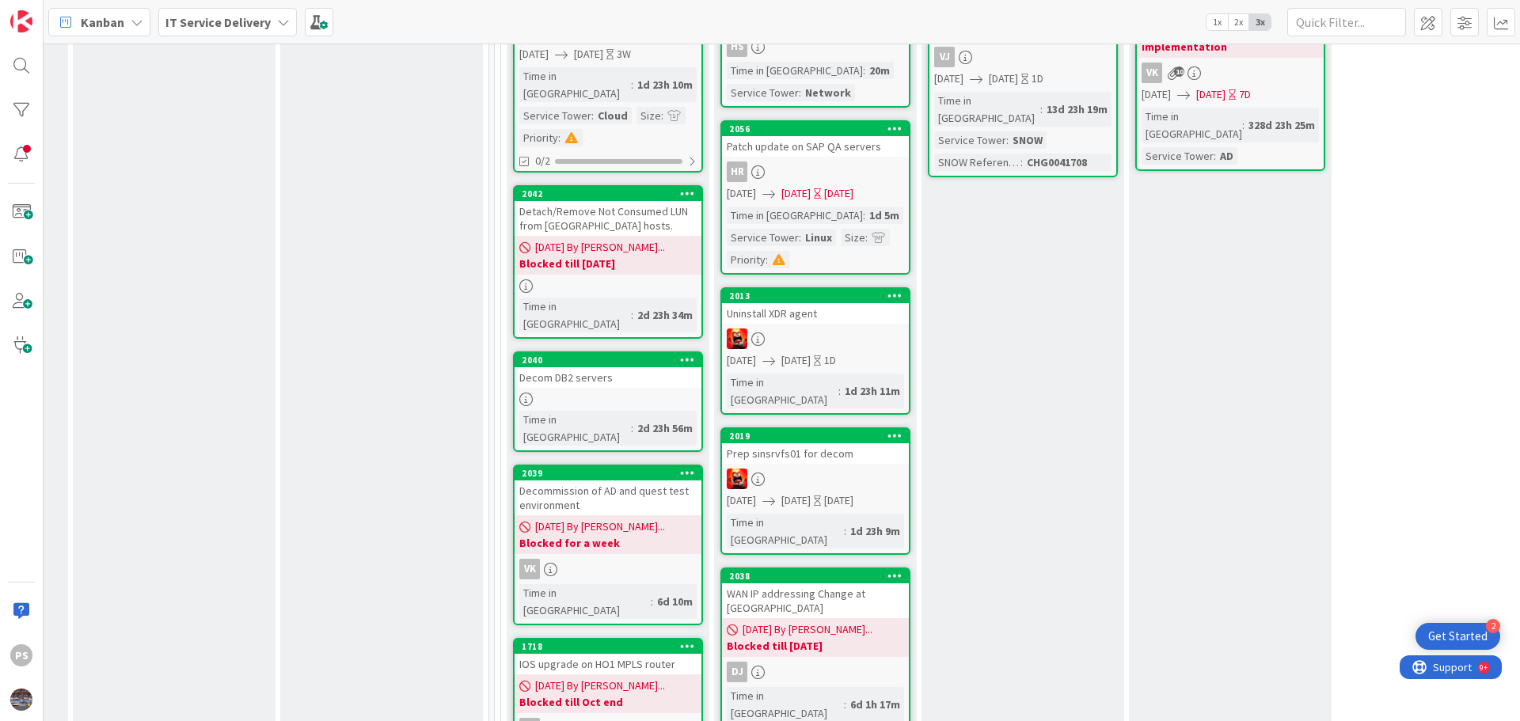
click at [845, 329] on div at bounding box center [815, 339] width 187 height 21
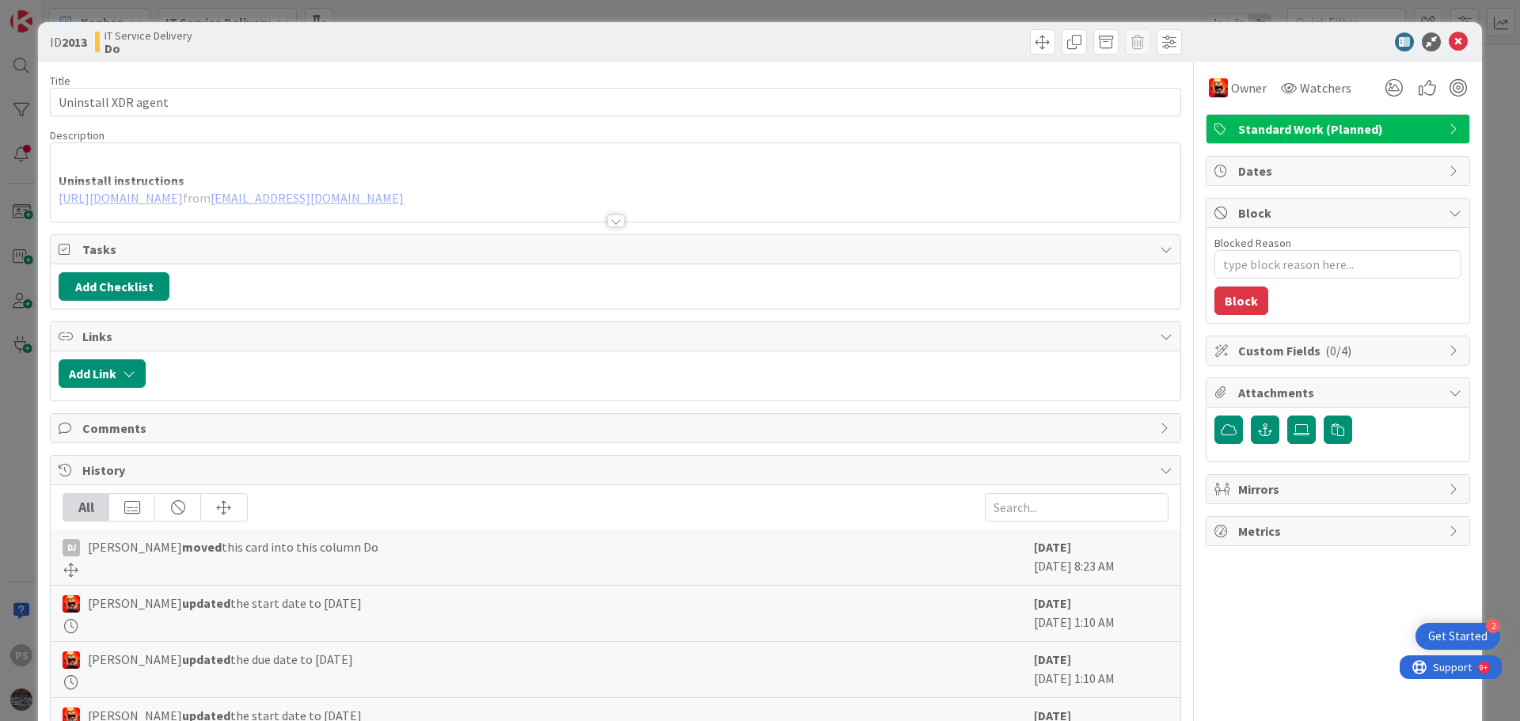
click at [607, 222] on div at bounding box center [615, 221] width 17 height 13
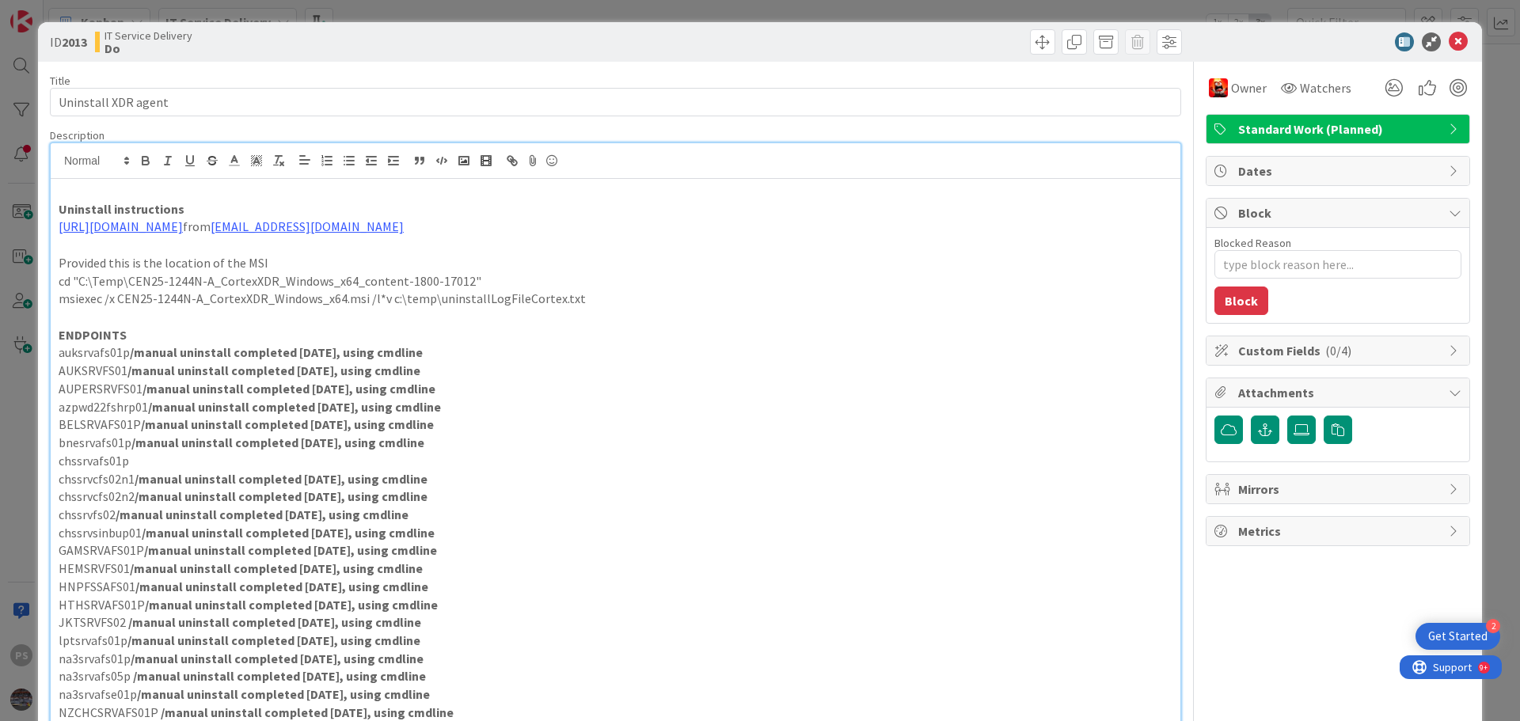
click at [120, 462] on p "chssrvafs01p" at bounding box center [616, 461] width 1114 height 18
copy p "chssrvafs01p"
click at [146, 200] on p "Uninstall instructions" at bounding box center [616, 209] width 1114 height 18
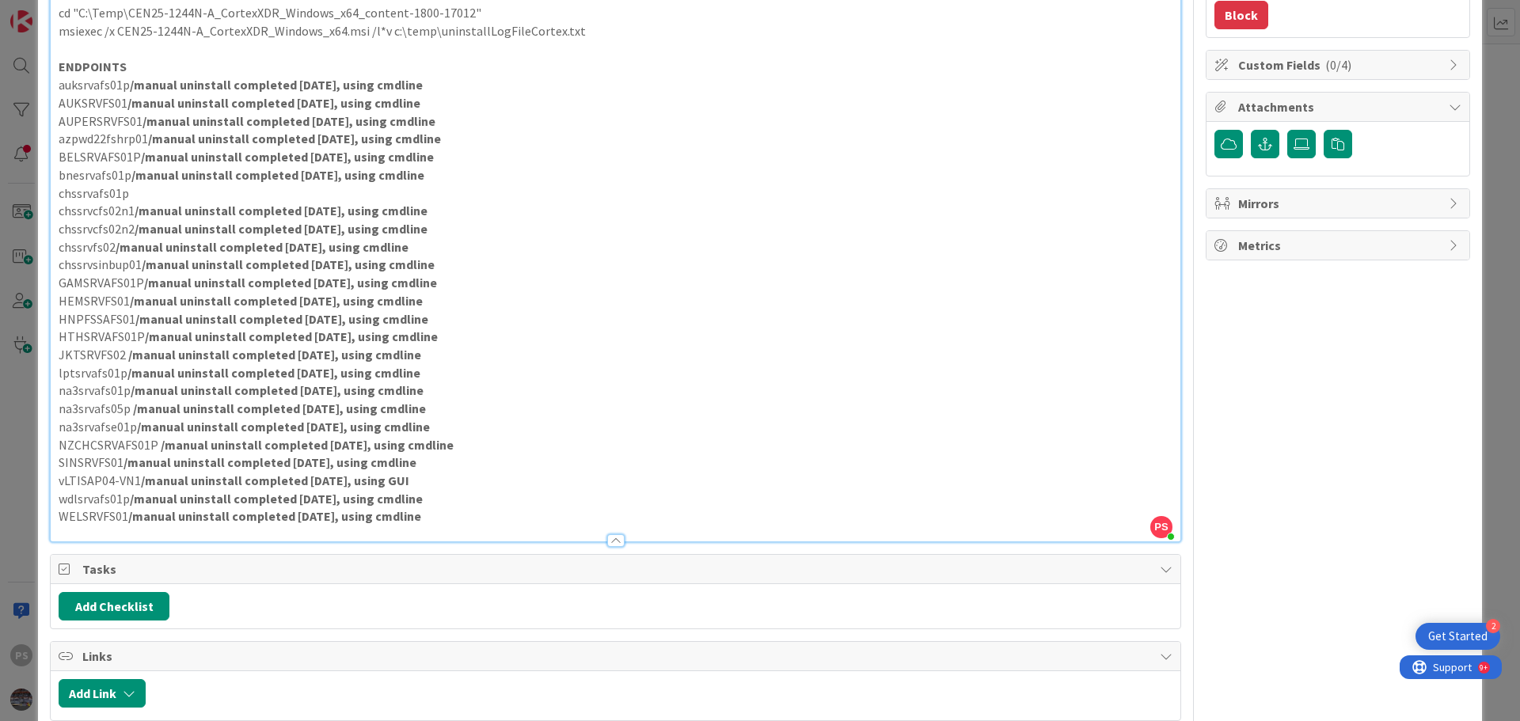
scroll to position [317, 0]
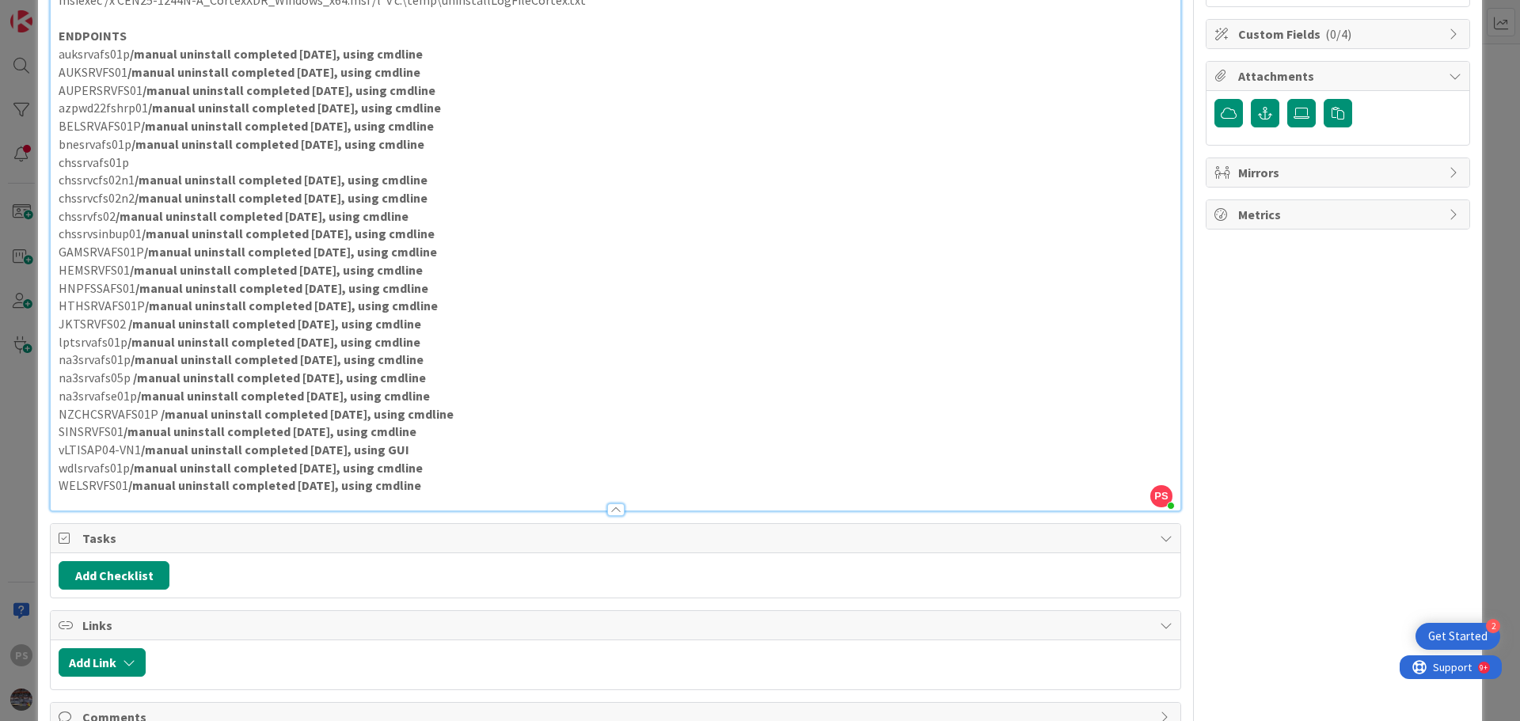
type textarea "x"
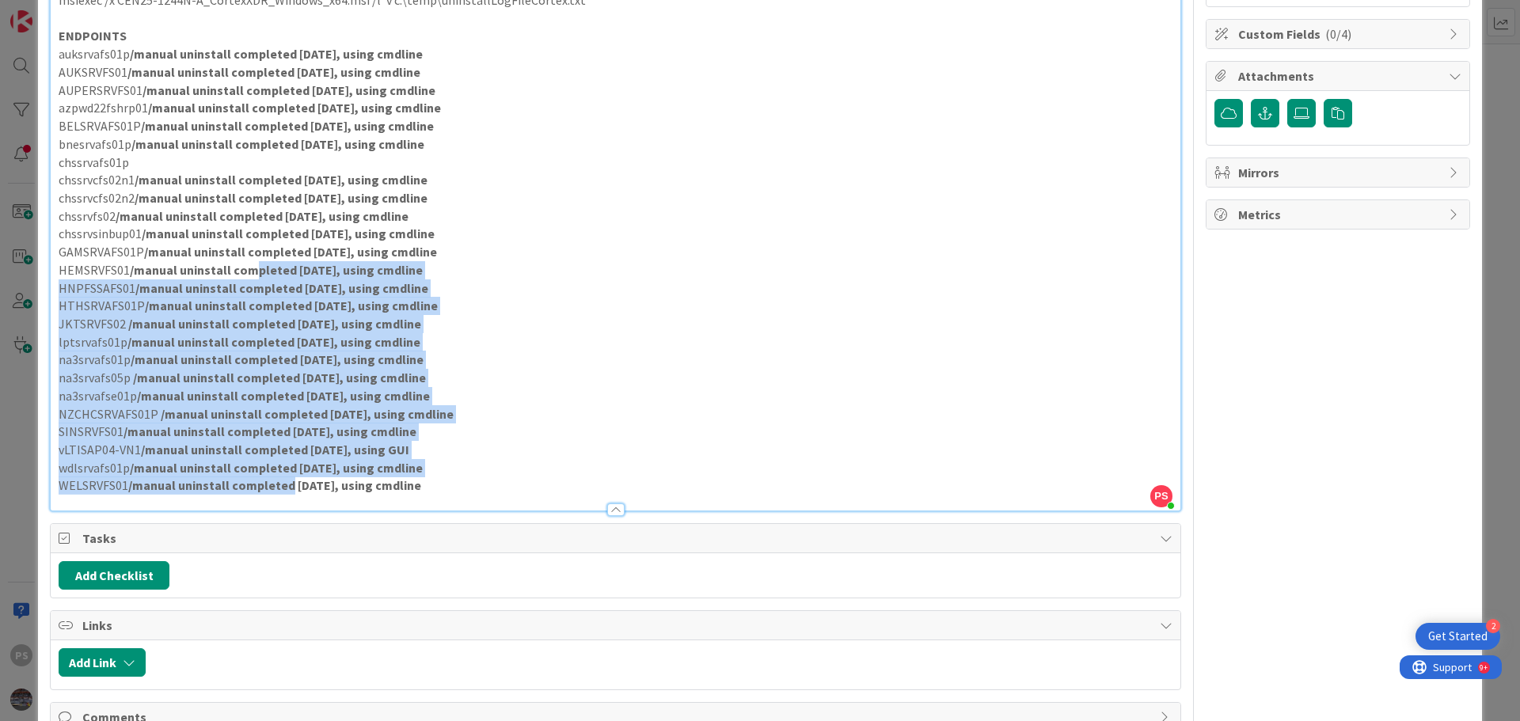
drag, startPoint x: 254, startPoint y: 276, endPoint x: 283, endPoint y: 536, distance: 262.1
click at [283, 536] on div "Title 19 / 128 Uninstall XDR agent Description PS Pankaj Soni just joined chssr…" at bounding box center [615, 439] width 1131 height 1389
click at [289, 406] on strong "/manual uninstall completed Aug 28, using cmdline" at bounding box center [307, 414] width 293 height 16
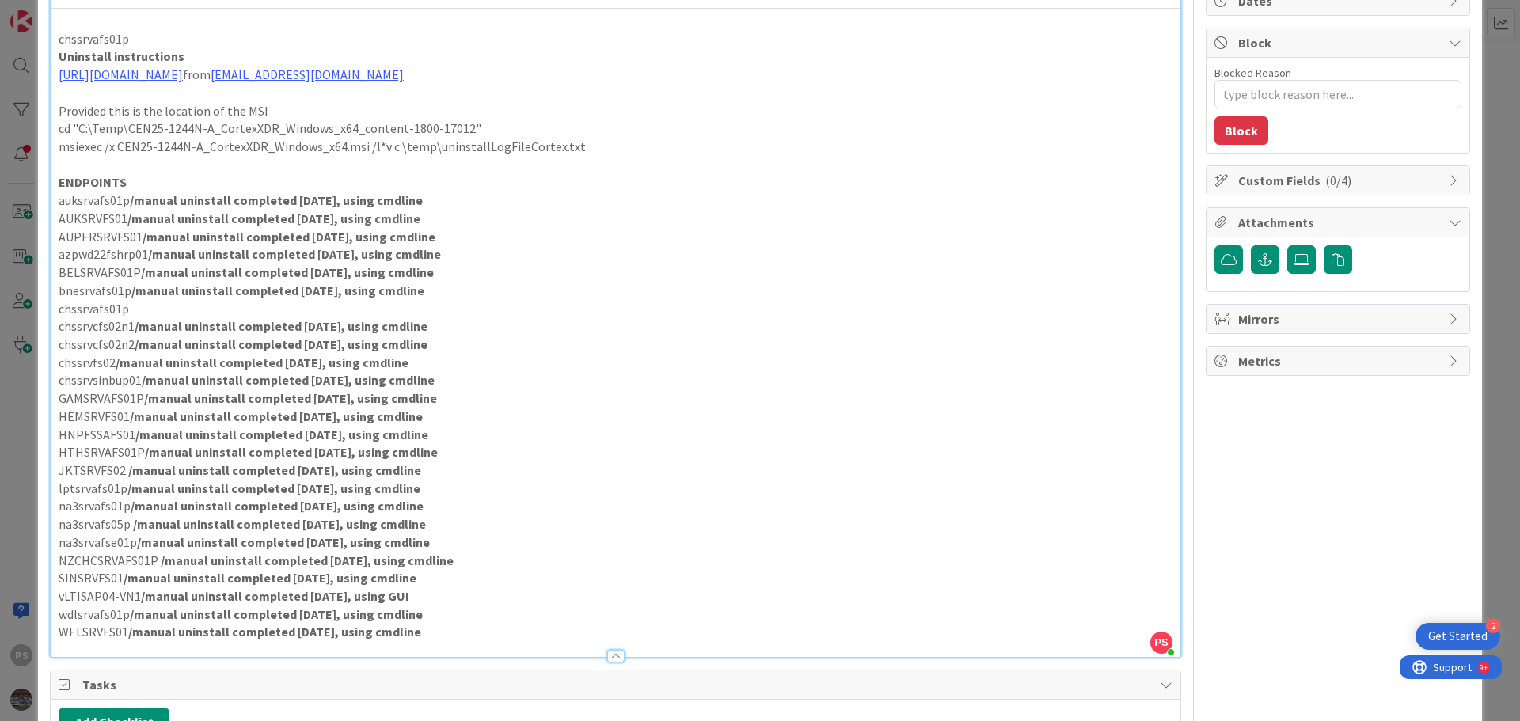
scroll to position [158, 0]
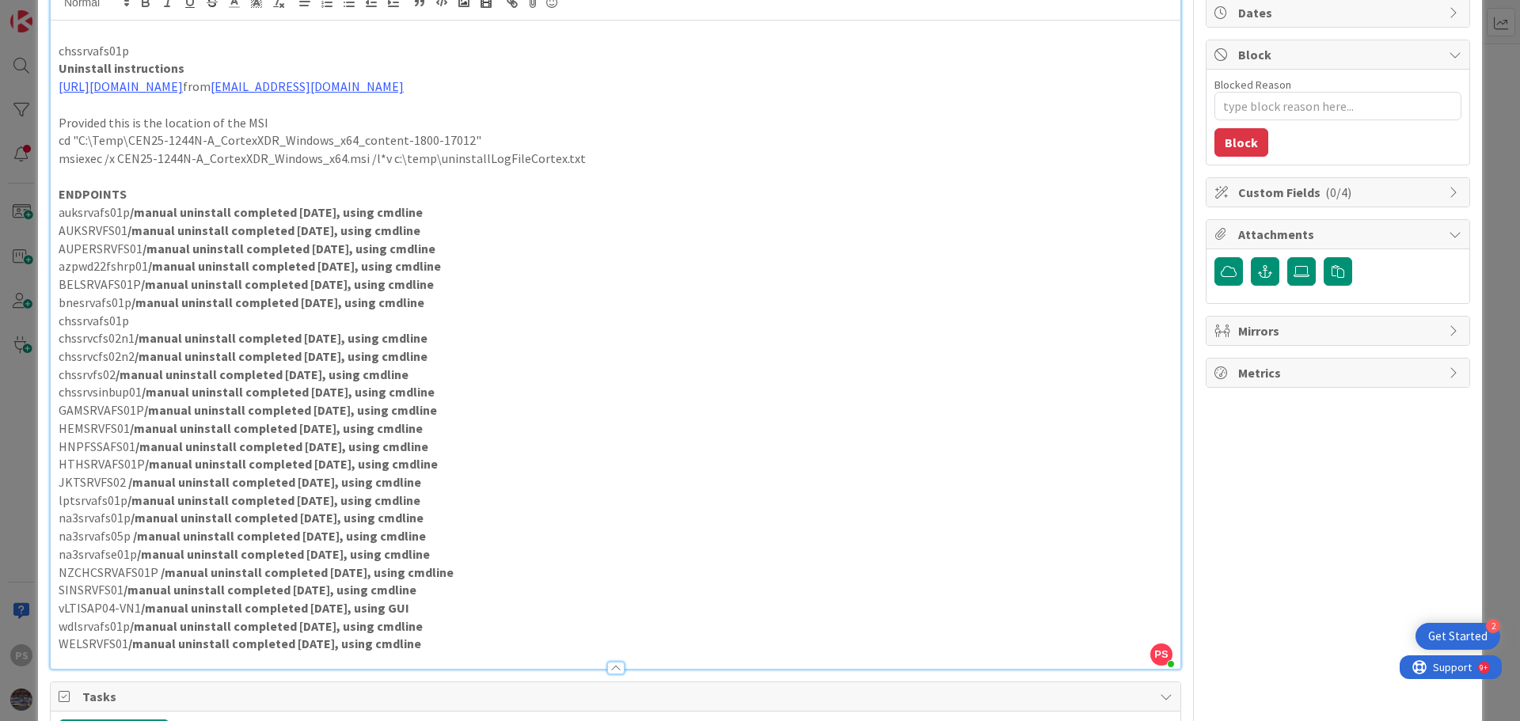
click at [136, 324] on p "chssrvafs01p" at bounding box center [616, 321] width 1114 height 18
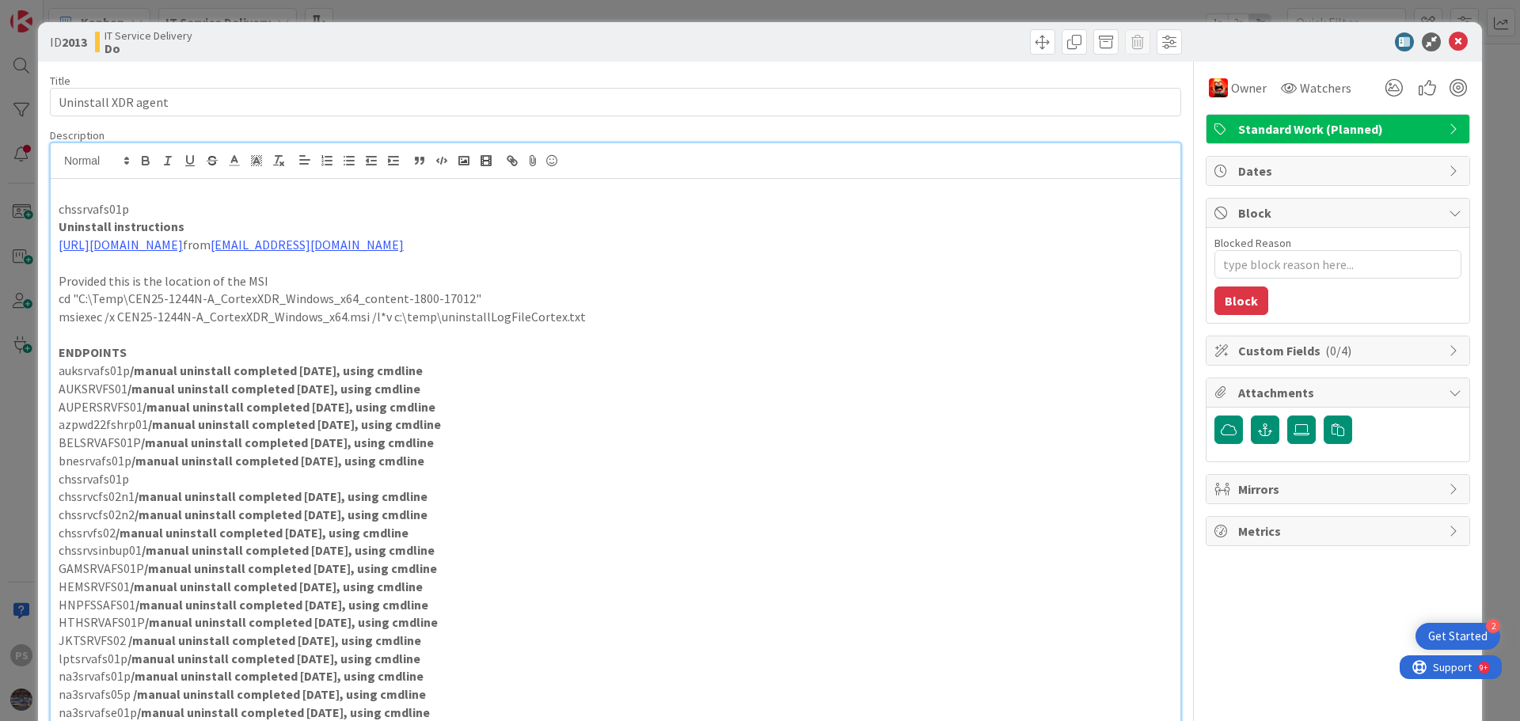
click at [200, 207] on p "chssrvafs01p" at bounding box center [616, 209] width 1114 height 18
click at [1449, 43] on icon at bounding box center [1458, 41] width 19 height 19
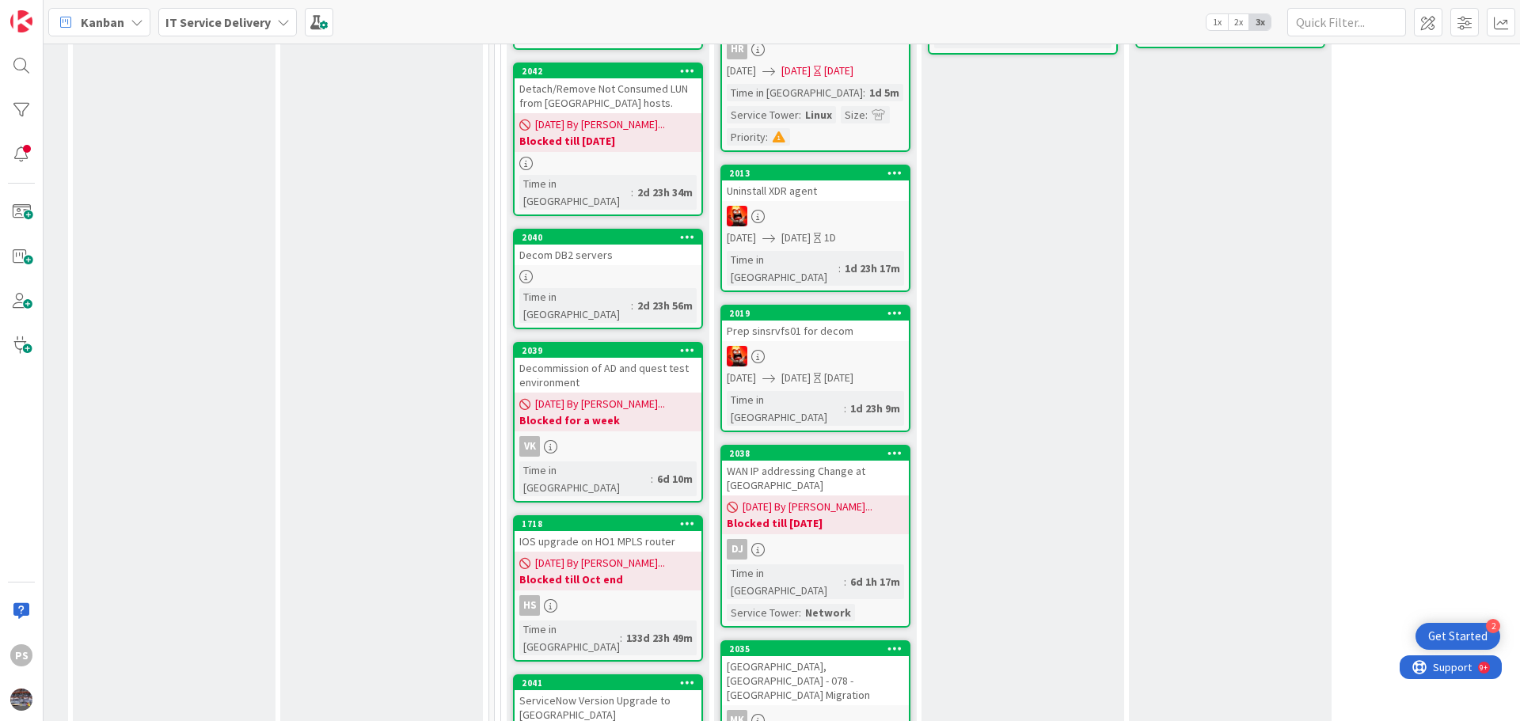
scroll to position [871, 605]
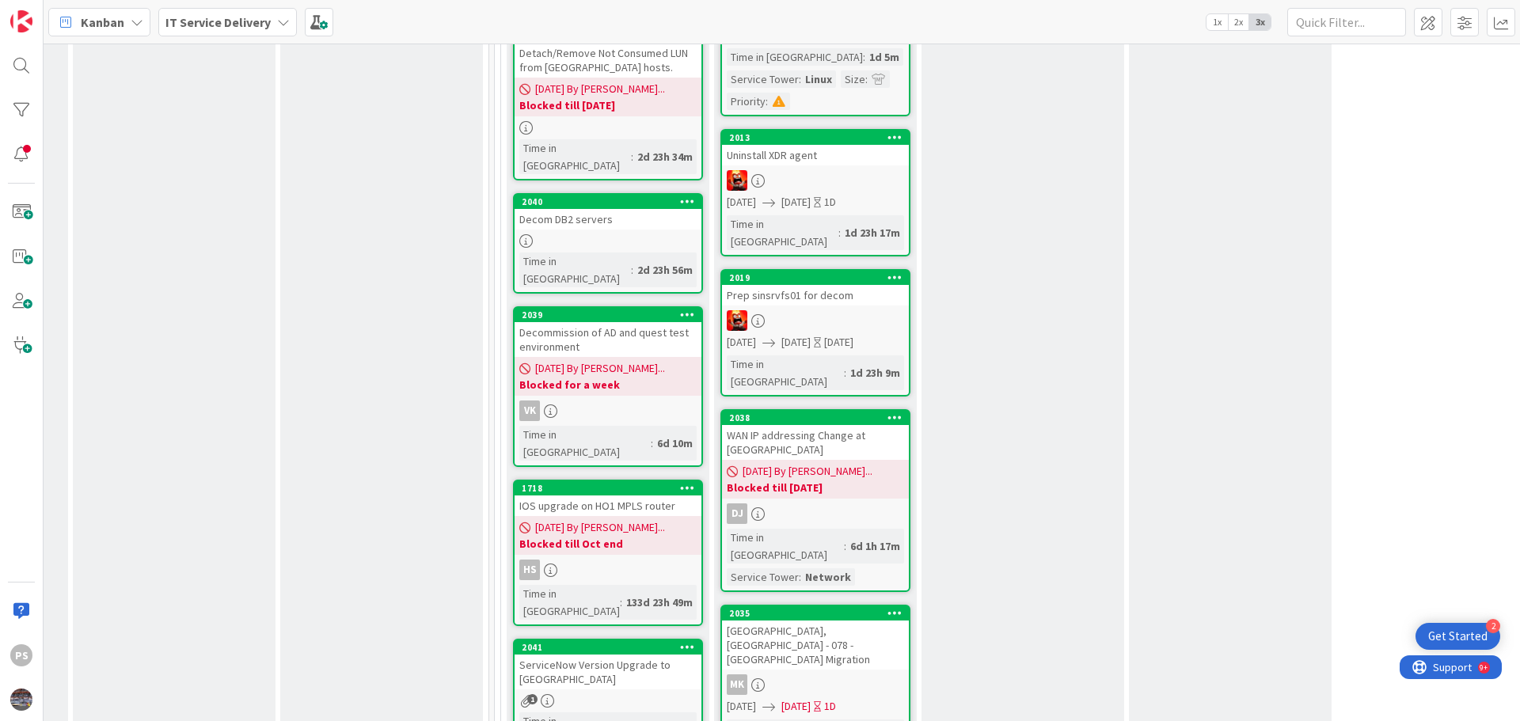
click at [798, 269] on link "2019 Prep sinsrvfs01 for decom 09/25/2025 09/25/2025 Today Time in Column : 1d …" at bounding box center [815, 332] width 190 height 127
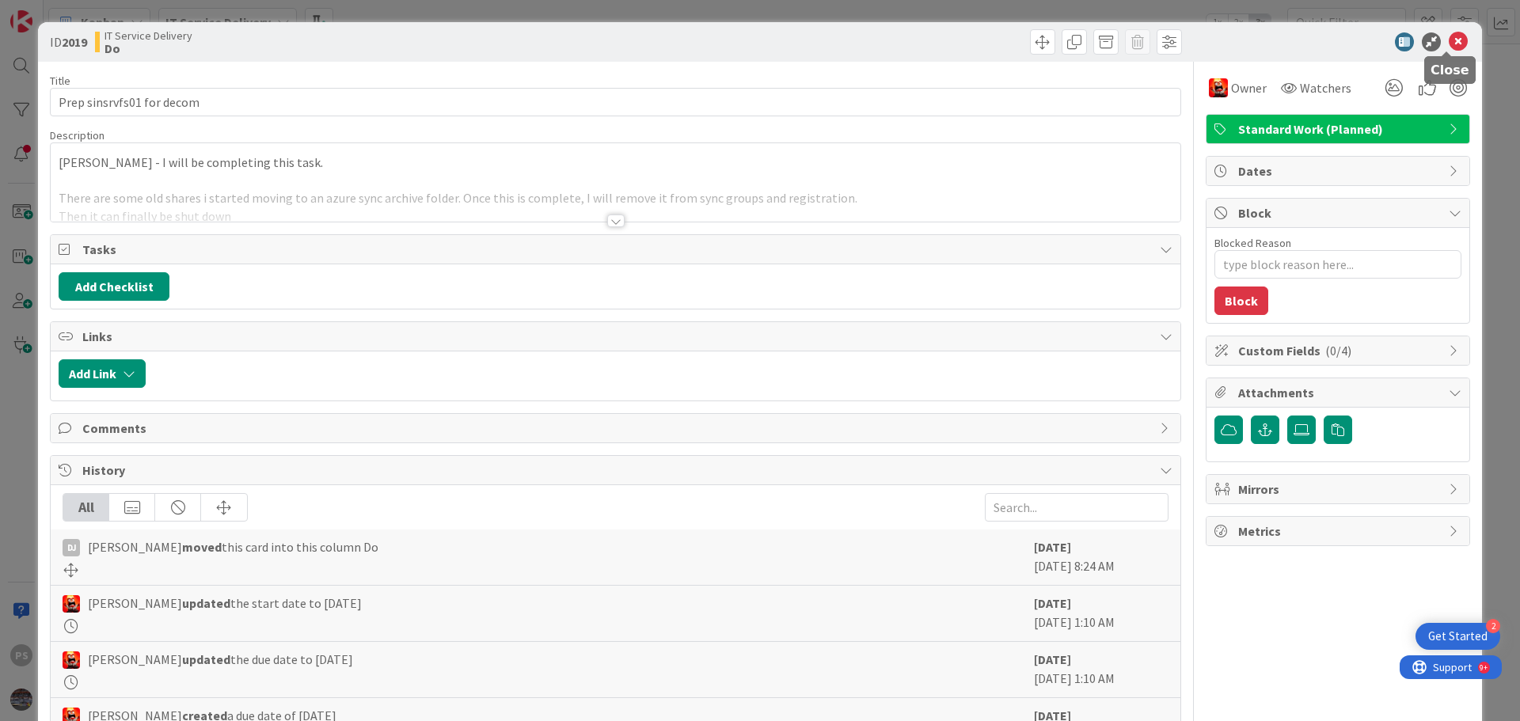
click at [1450, 44] on icon at bounding box center [1458, 41] width 19 height 19
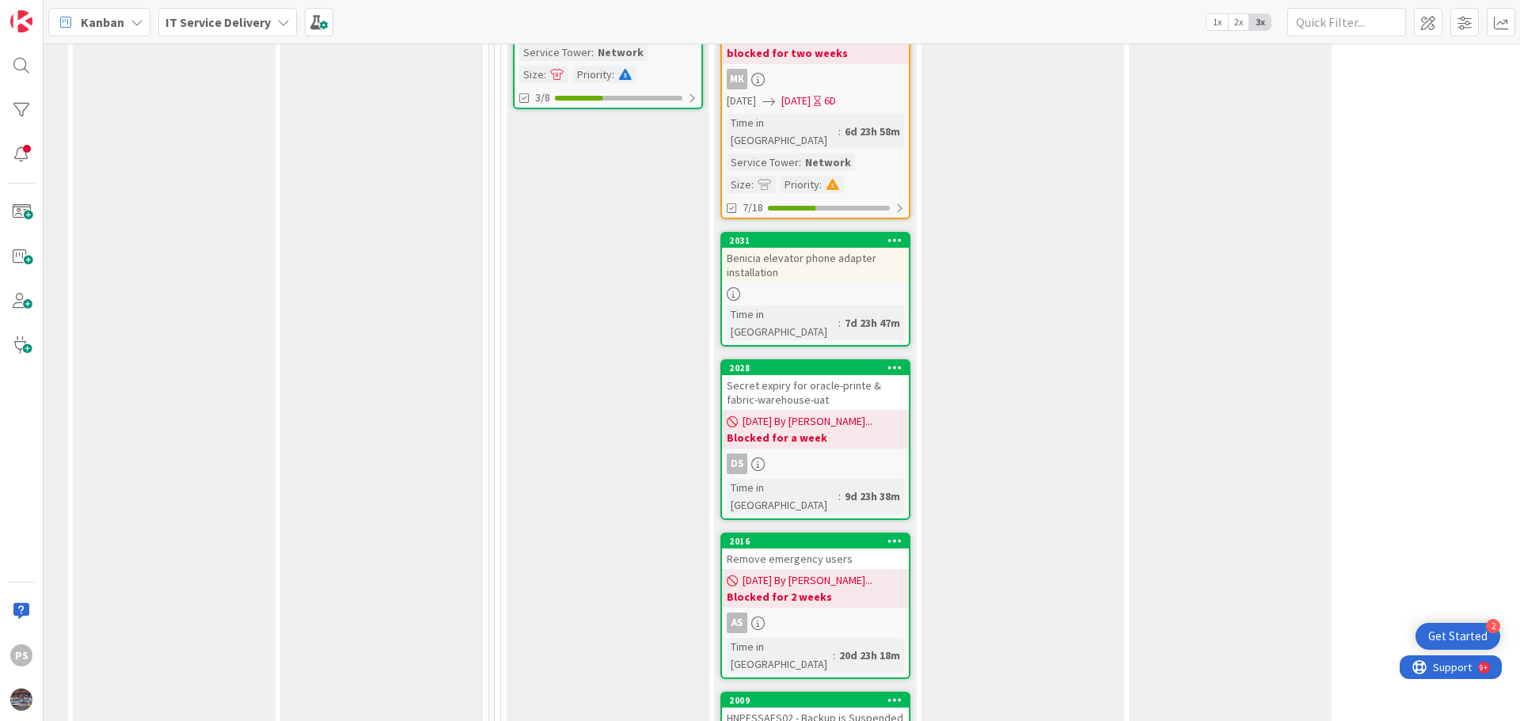
scroll to position [1821, 605]
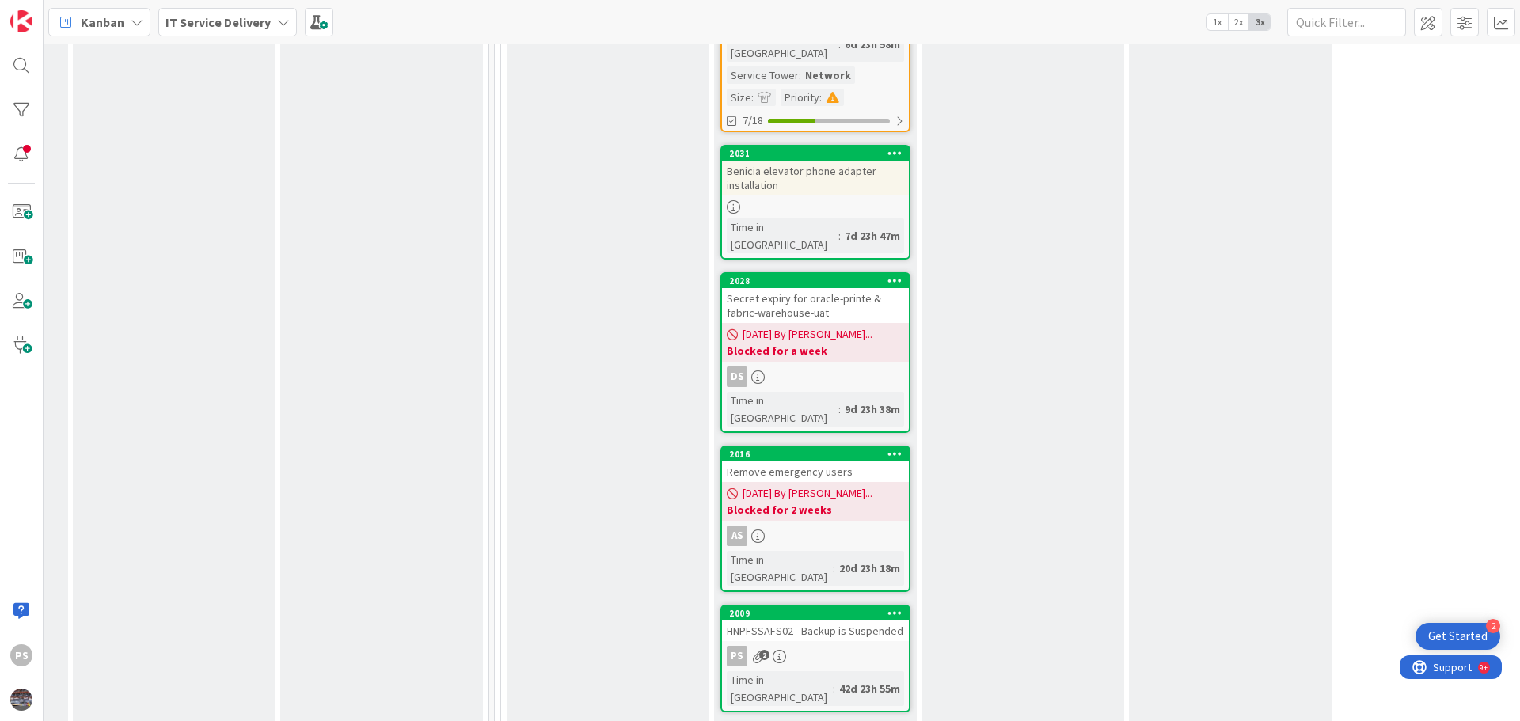
click at [875, 646] on div "PS 2" at bounding box center [815, 656] width 187 height 21
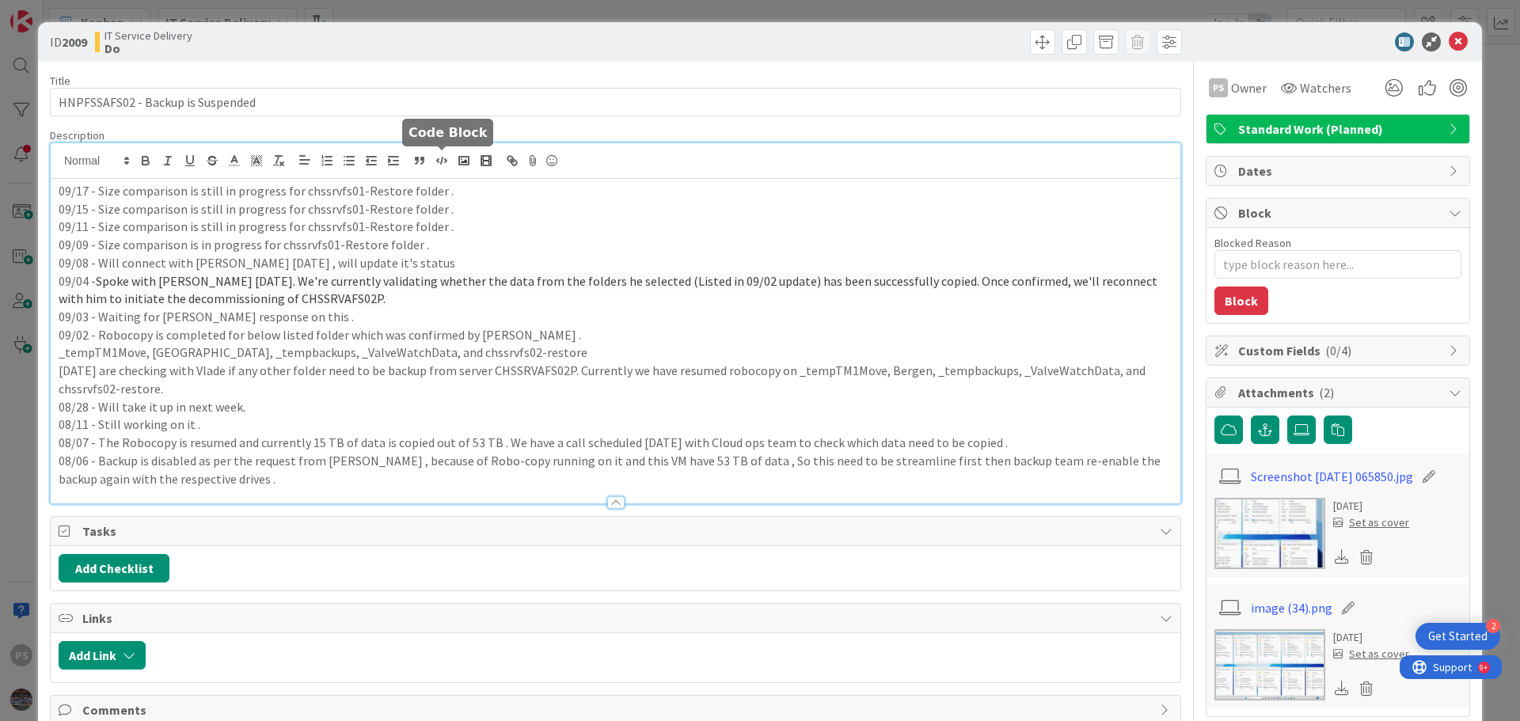
click at [451, 162] on div "09/17 - Size comparison is still in progress for chssrvfs01-Restore folder . 09…" at bounding box center [616, 323] width 1130 height 360
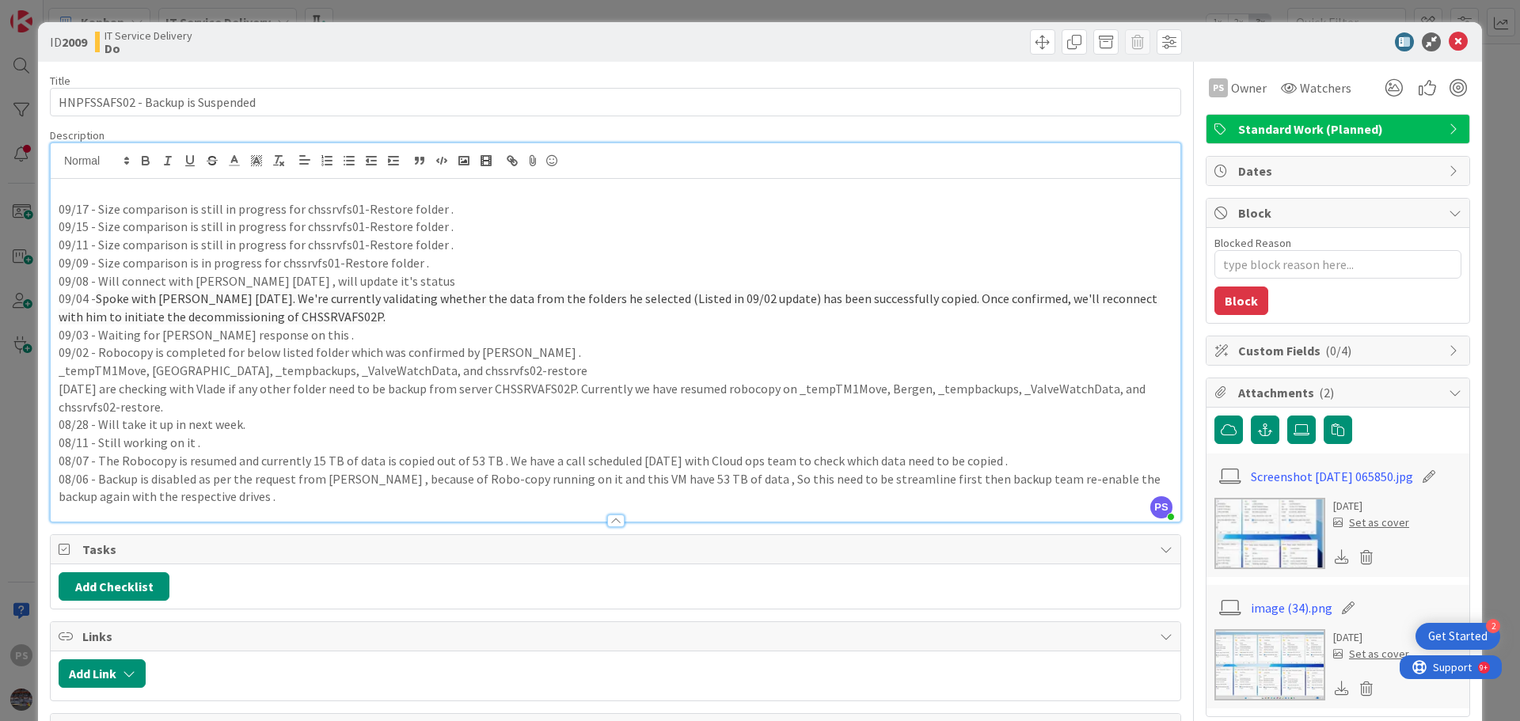
type textarea "x"
click at [158, 189] on p "09/18 - Size comparision is" at bounding box center [616, 191] width 1114 height 18
click at [249, 202] on p "09/17 - Size comparison is still in progress for chssrvfs01-Restore folder ." at bounding box center [616, 209] width 1114 height 18
click at [259, 188] on p "09/18 - Size comparison is" at bounding box center [616, 191] width 1114 height 18
click at [317, 185] on p "09/18 - Size comparison is completed and all foders have" at bounding box center [616, 191] width 1114 height 18
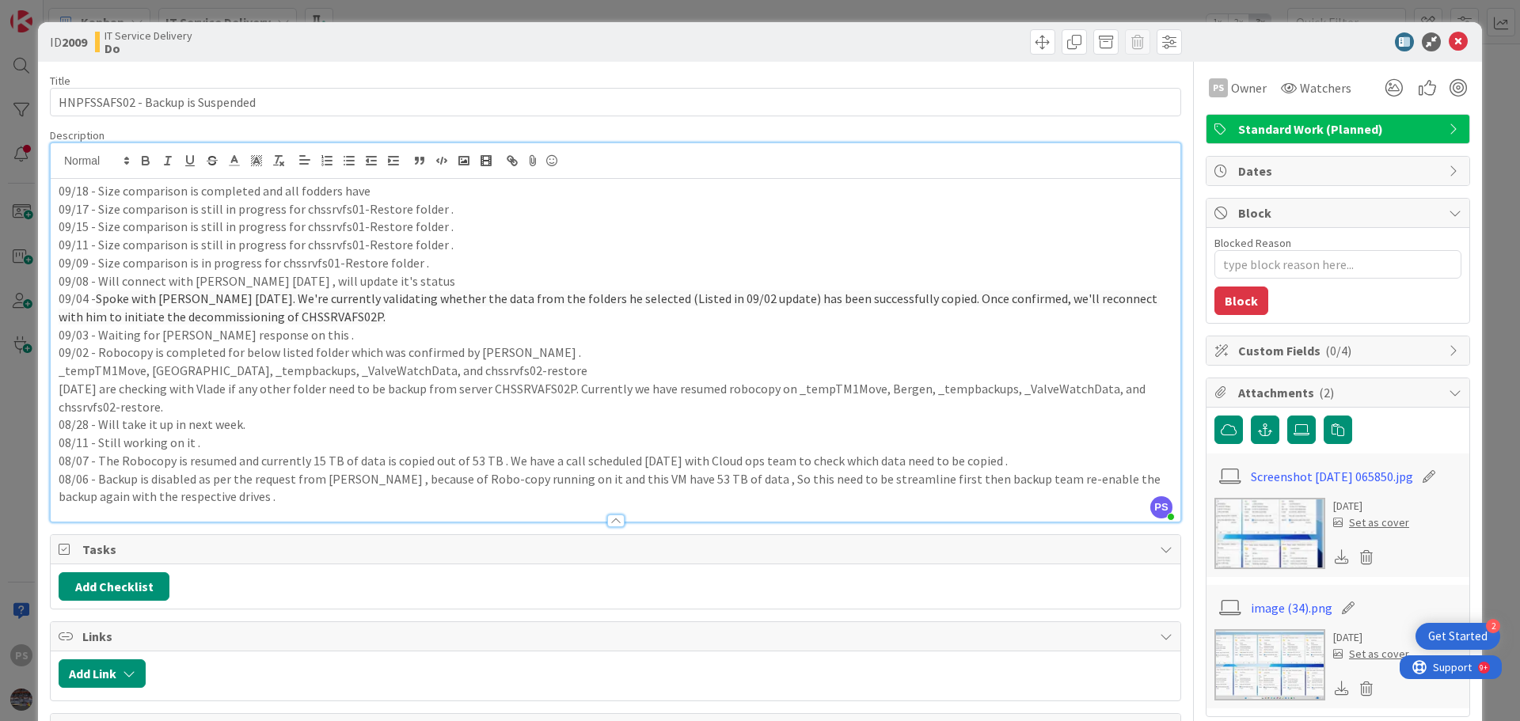
click at [318, 195] on p "09/18 - Size comparison is completed and all fodders have" at bounding box center [616, 191] width 1114 height 18
click at [367, 184] on p "09/18 - Size comparison is completed and all folders have identica" at bounding box center [616, 191] width 1114 height 18
click at [417, 193] on p "09/18 - Size comparison is completed and all folders have identical" at bounding box center [616, 191] width 1114 height 18
click at [1295, 428] on icon at bounding box center [1302, 430] width 16 height 13
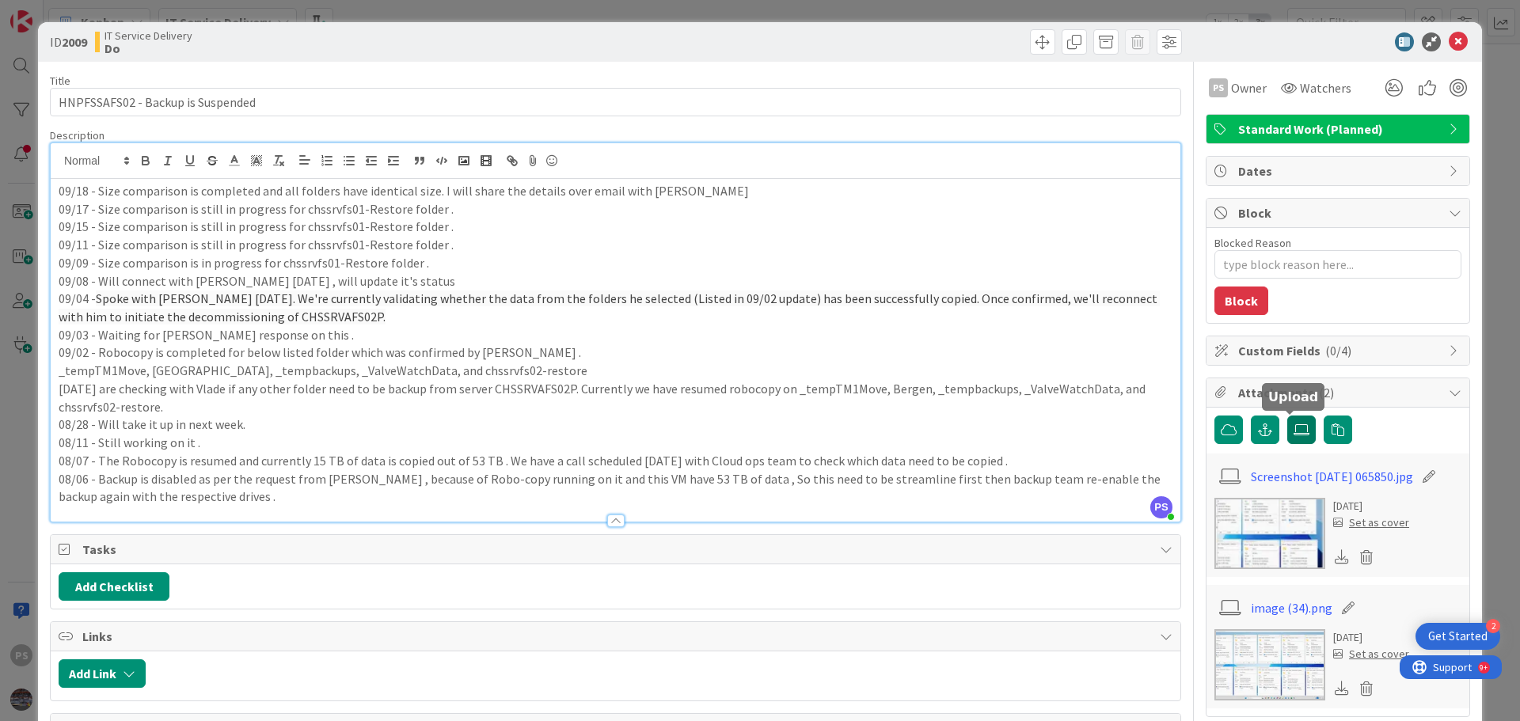
click at [1287, 416] on input "file" at bounding box center [1287, 416] width 0 height 0
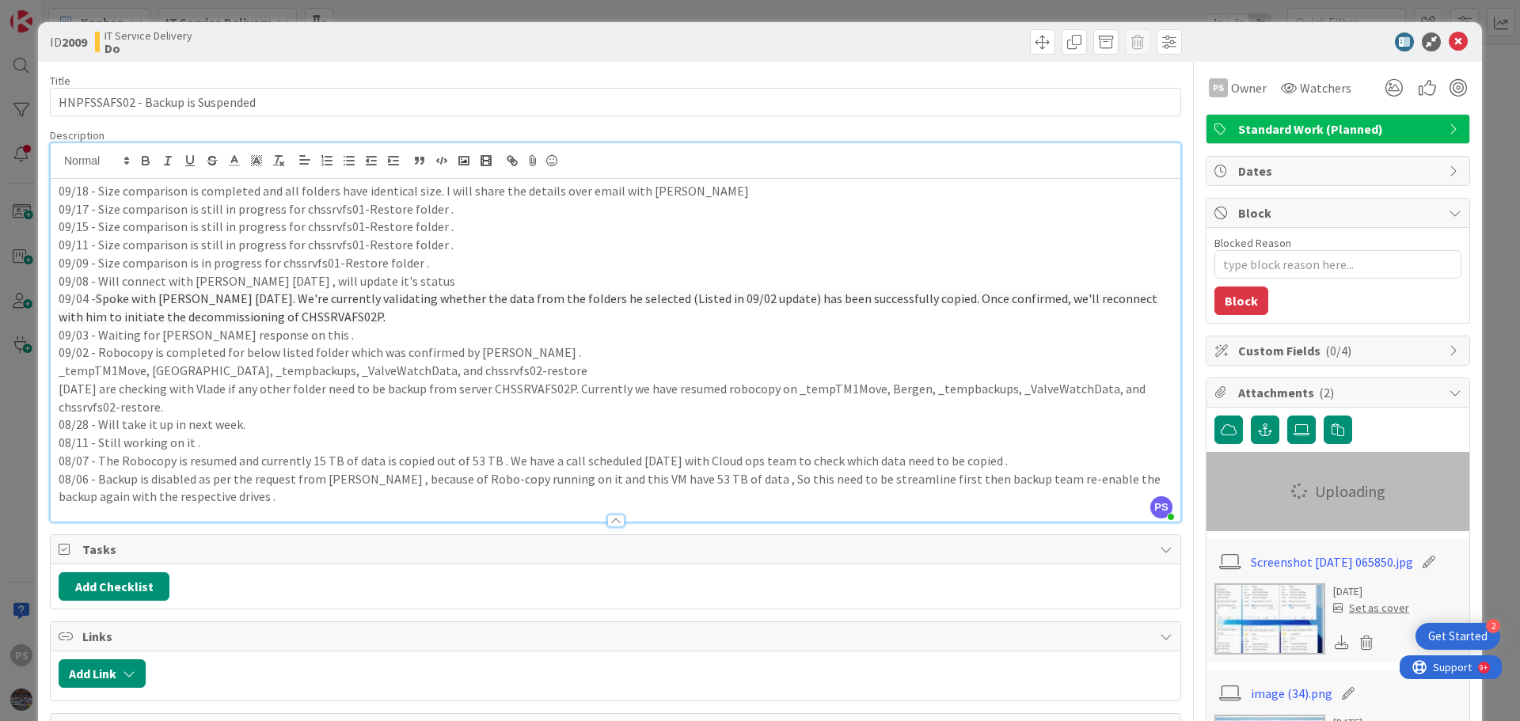
click at [694, 188] on p "09/18 - Size comparison is completed and all folders have identical size. I wil…" at bounding box center [616, 191] width 1114 height 18
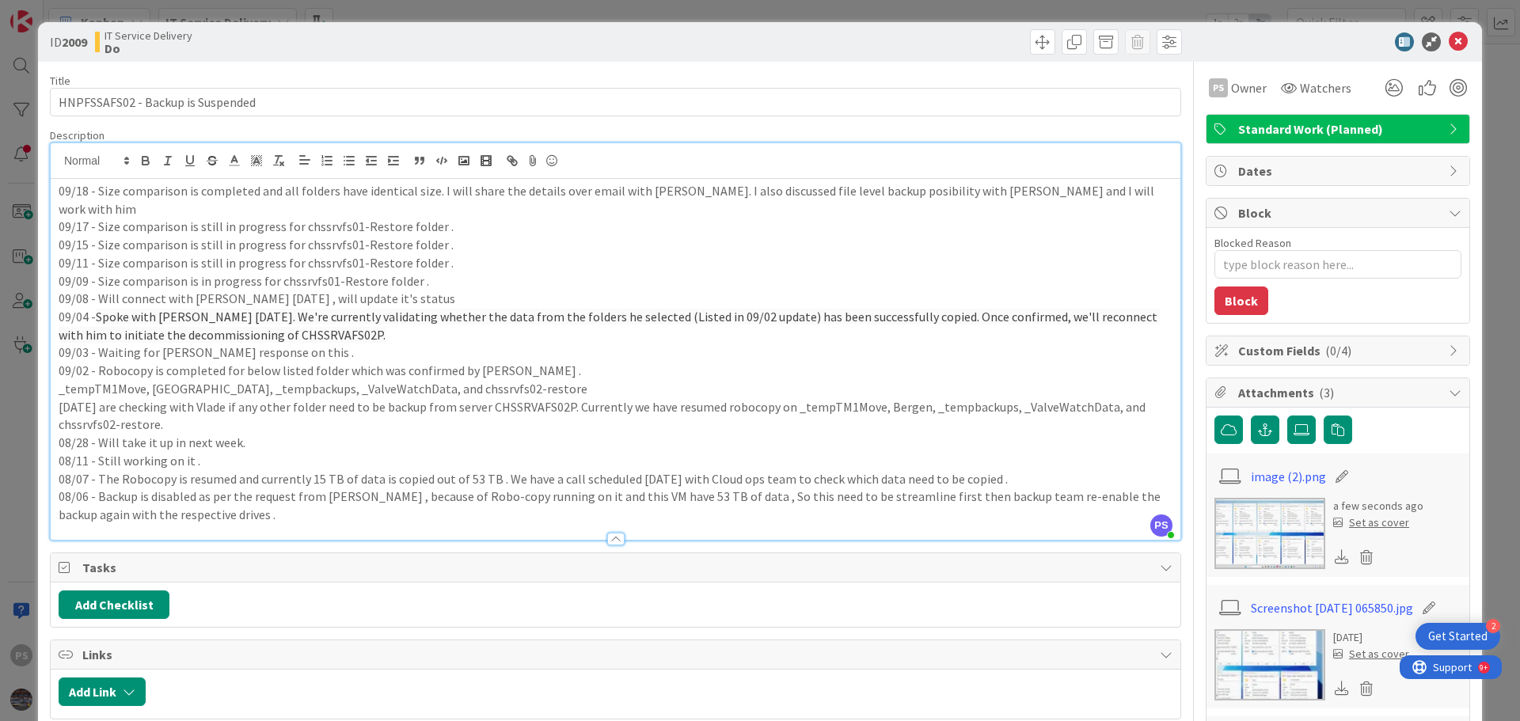
click at [873, 184] on p "09/18 - Size comparison is completed and all folders have identical size. I wil…" at bounding box center [616, 200] width 1114 height 36
click at [1449, 49] on icon at bounding box center [1458, 41] width 19 height 19
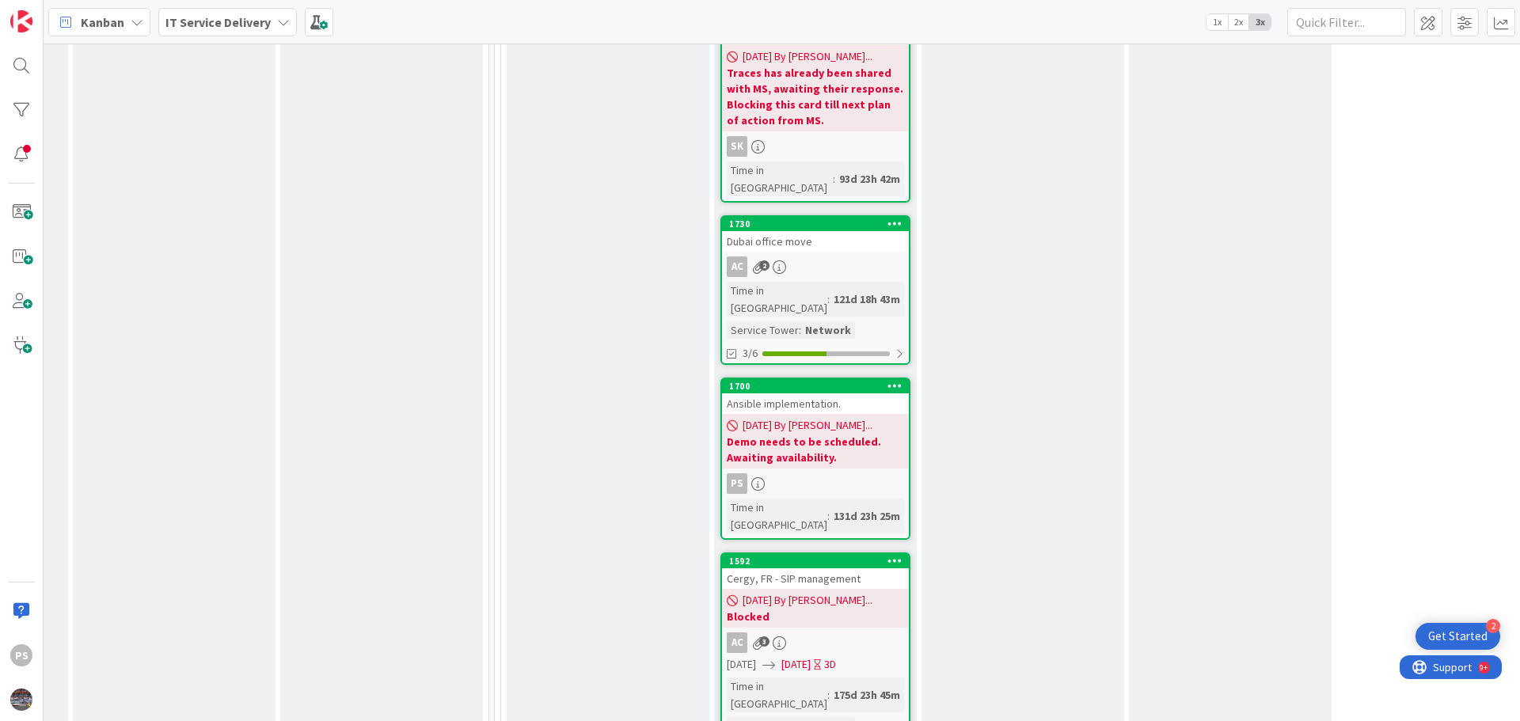
scroll to position [4750, 605]
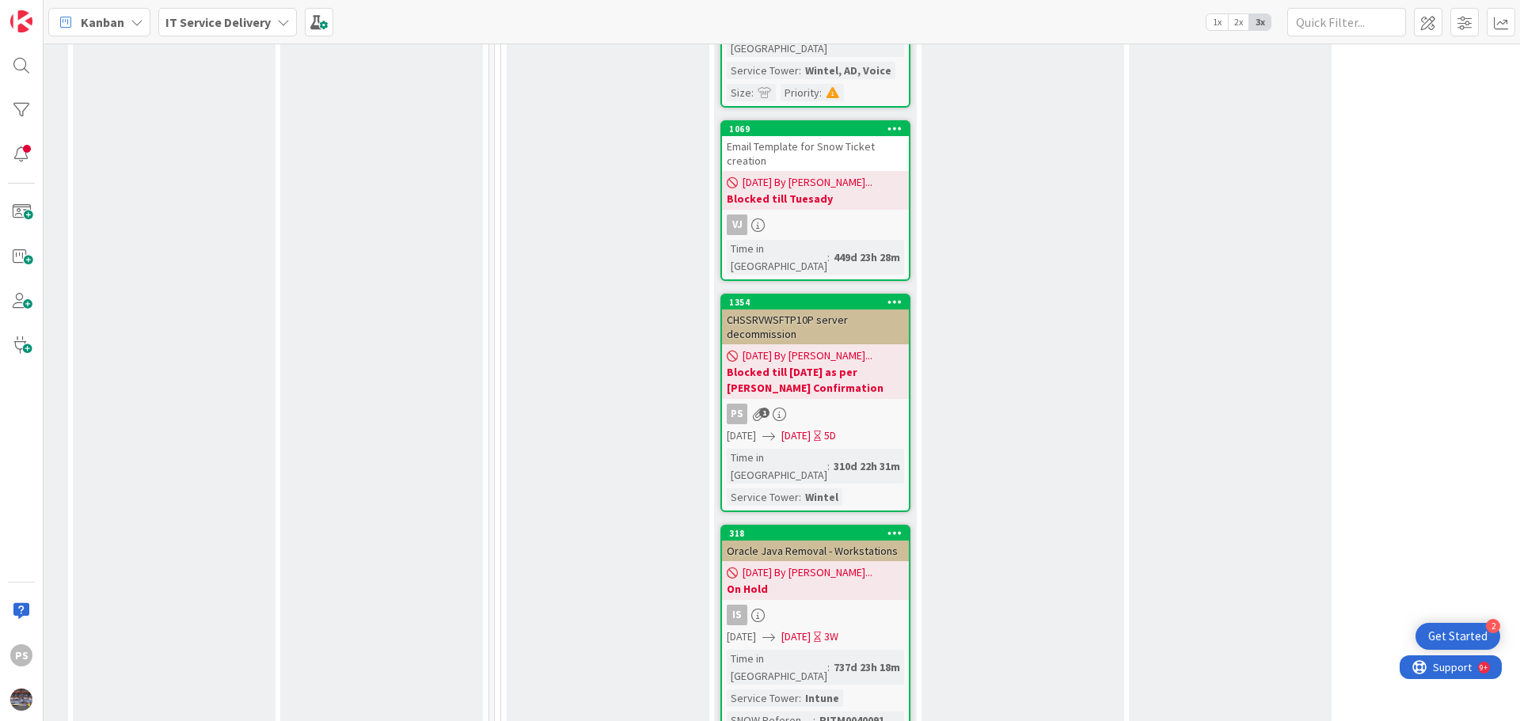
scroll to position [5780, 605]
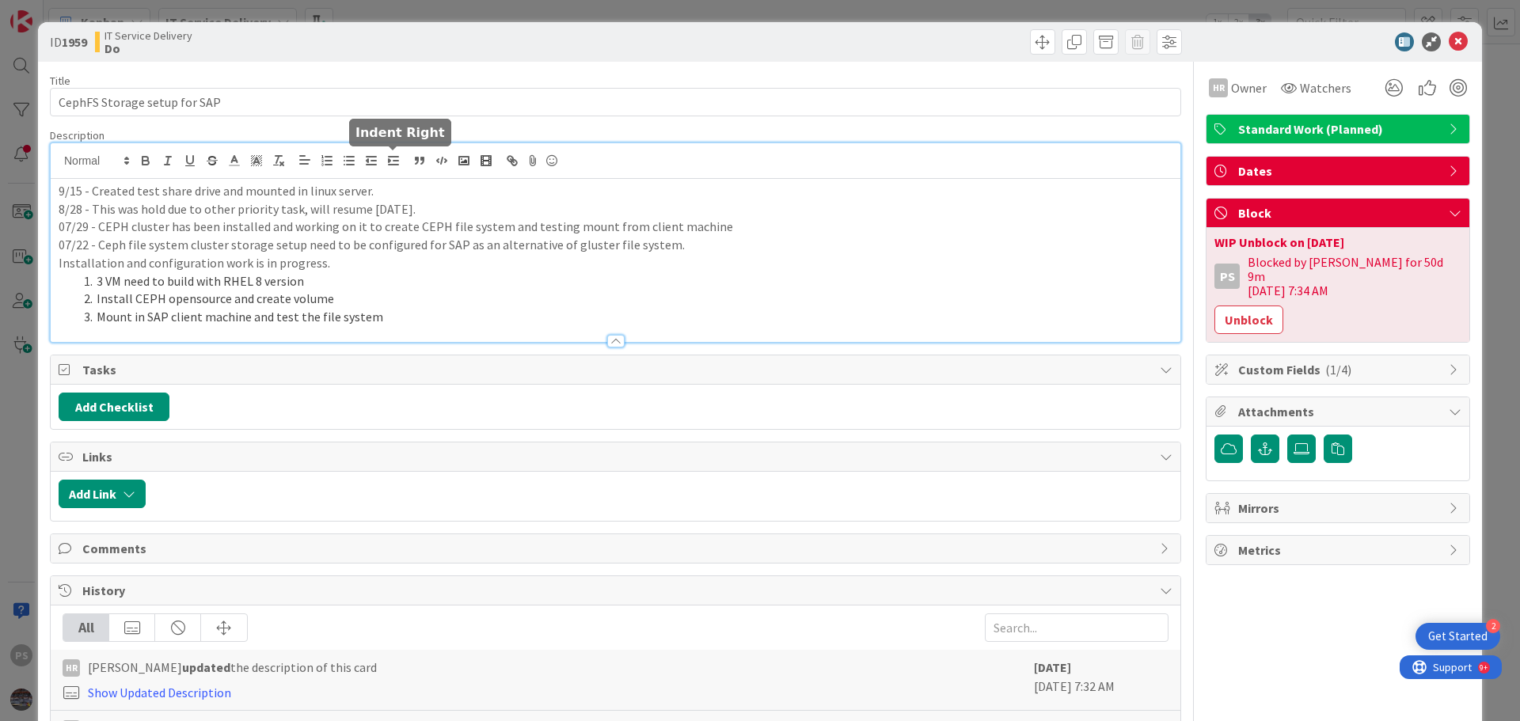
click at [395, 166] on div "9/15 - Created test share drive and mounted in linux server. 8/28 - This was ho…" at bounding box center [616, 242] width 1130 height 199
click at [1452, 44] on icon at bounding box center [1458, 41] width 19 height 19
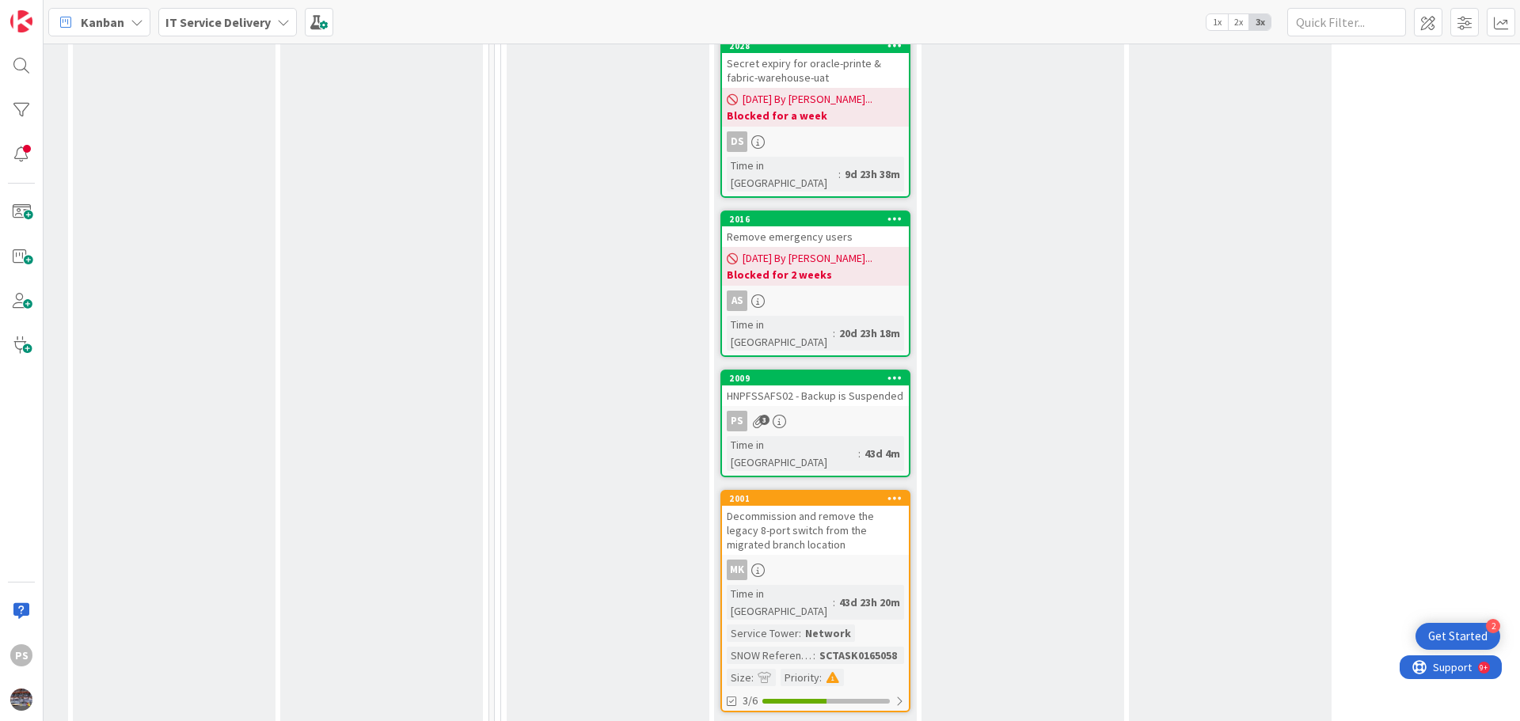
scroll to position [2058, 605]
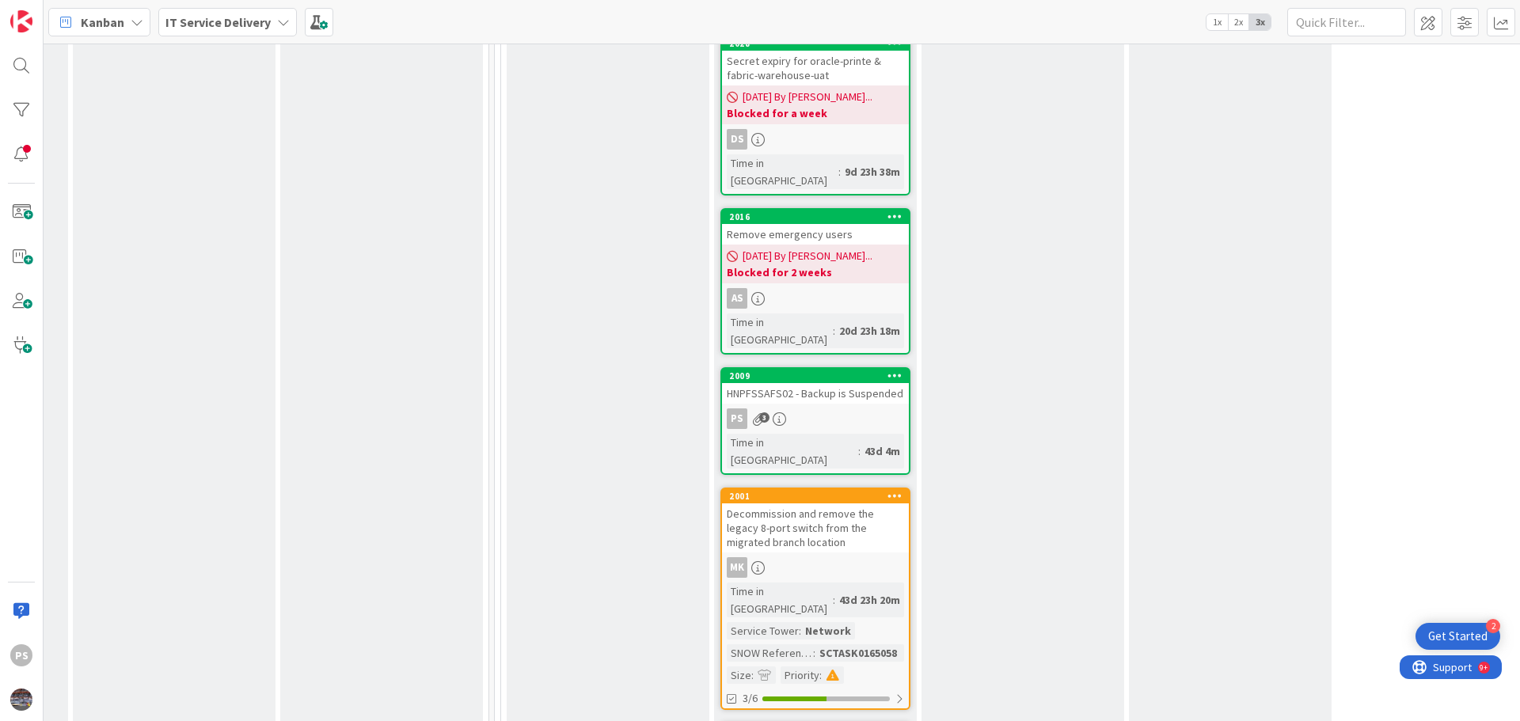
click at [861, 367] on link "2009 HNPFSSAFS02 - Backup is Suspended PS 3 Time in Column : 43d 4m" at bounding box center [815, 421] width 190 height 108
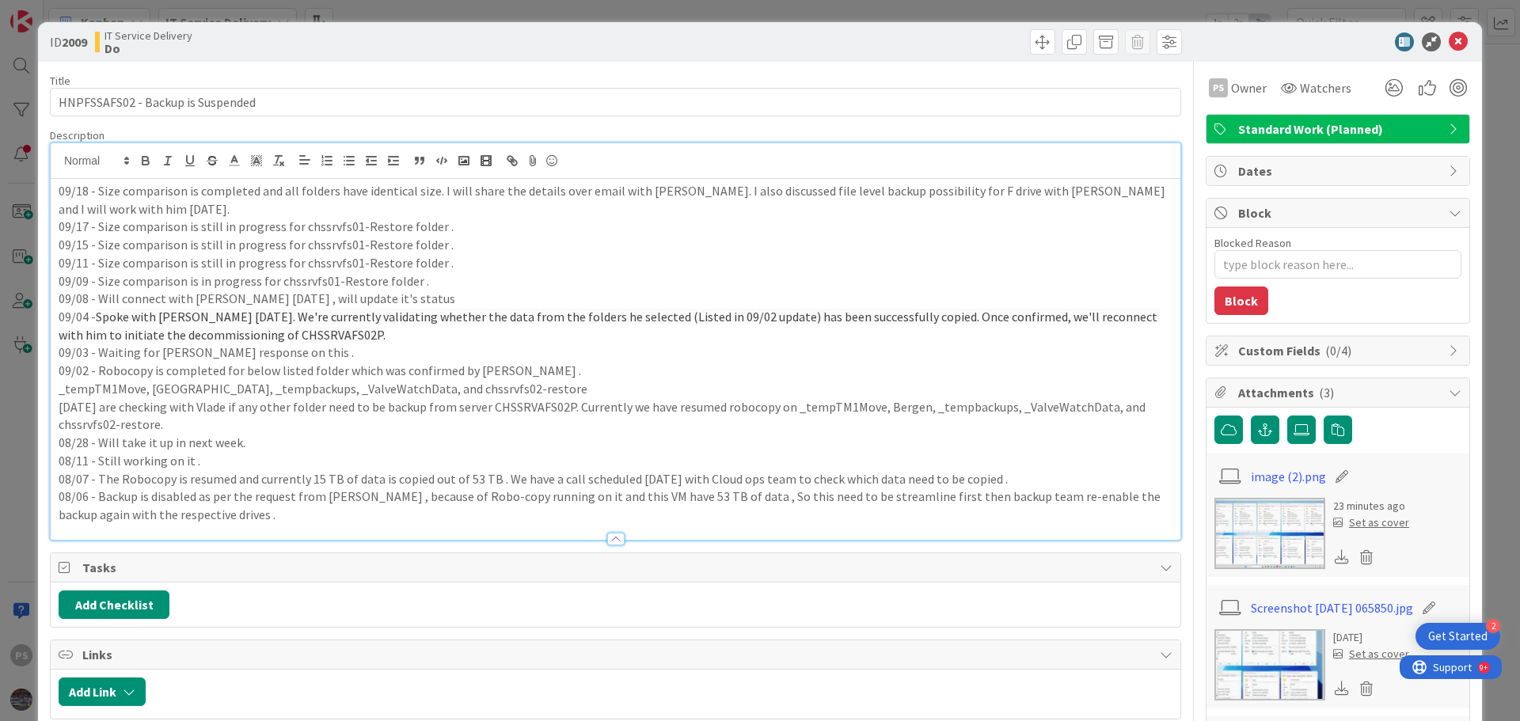
click at [91, 175] on div "09/18 - Size comparison is completed and all folders have identical size. I wil…" at bounding box center [616, 341] width 1130 height 397
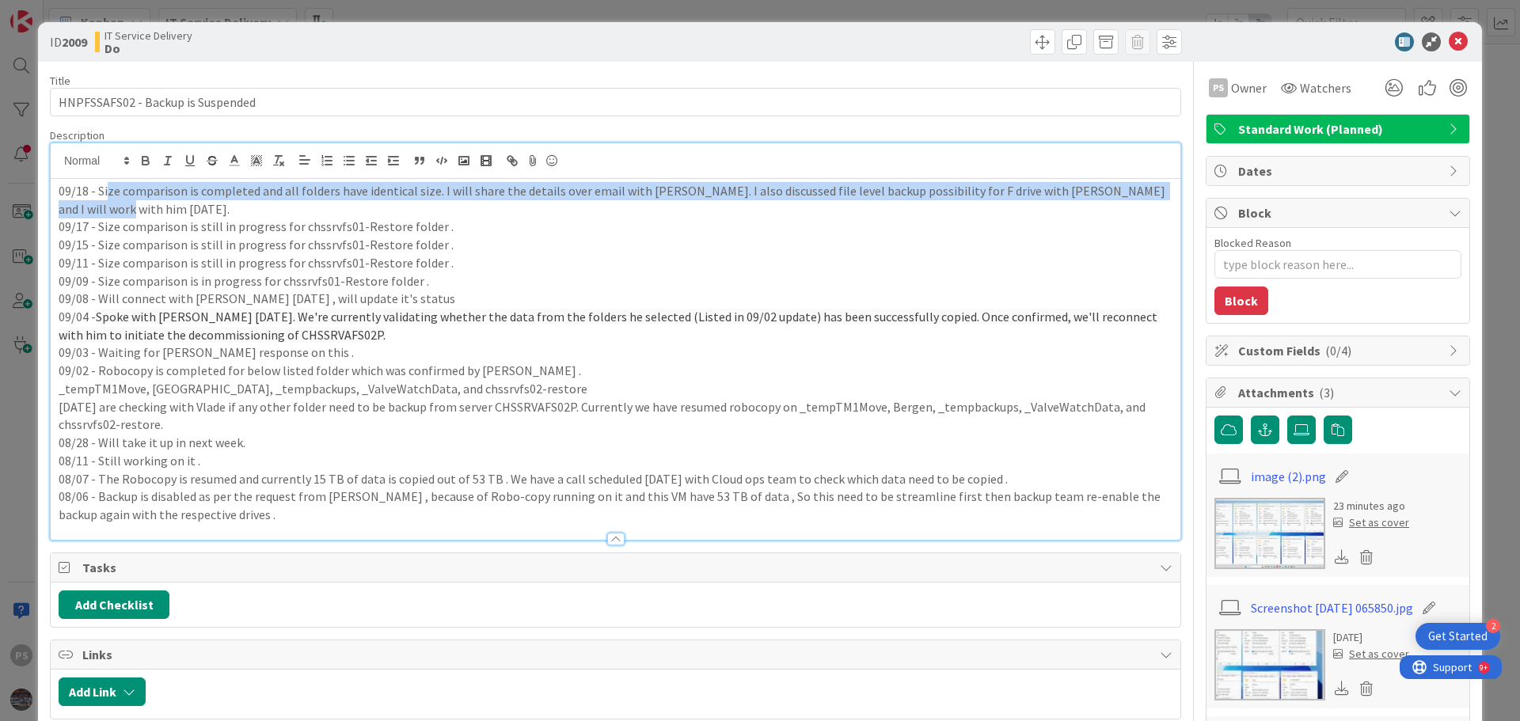
drag, startPoint x: 93, startPoint y: 207, endPoint x: 106, endPoint y: 188, distance: 22.2
click at [106, 188] on p "09/18 - Size comparison is completed and all folders have identical size. I wil…" at bounding box center [616, 200] width 1114 height 36
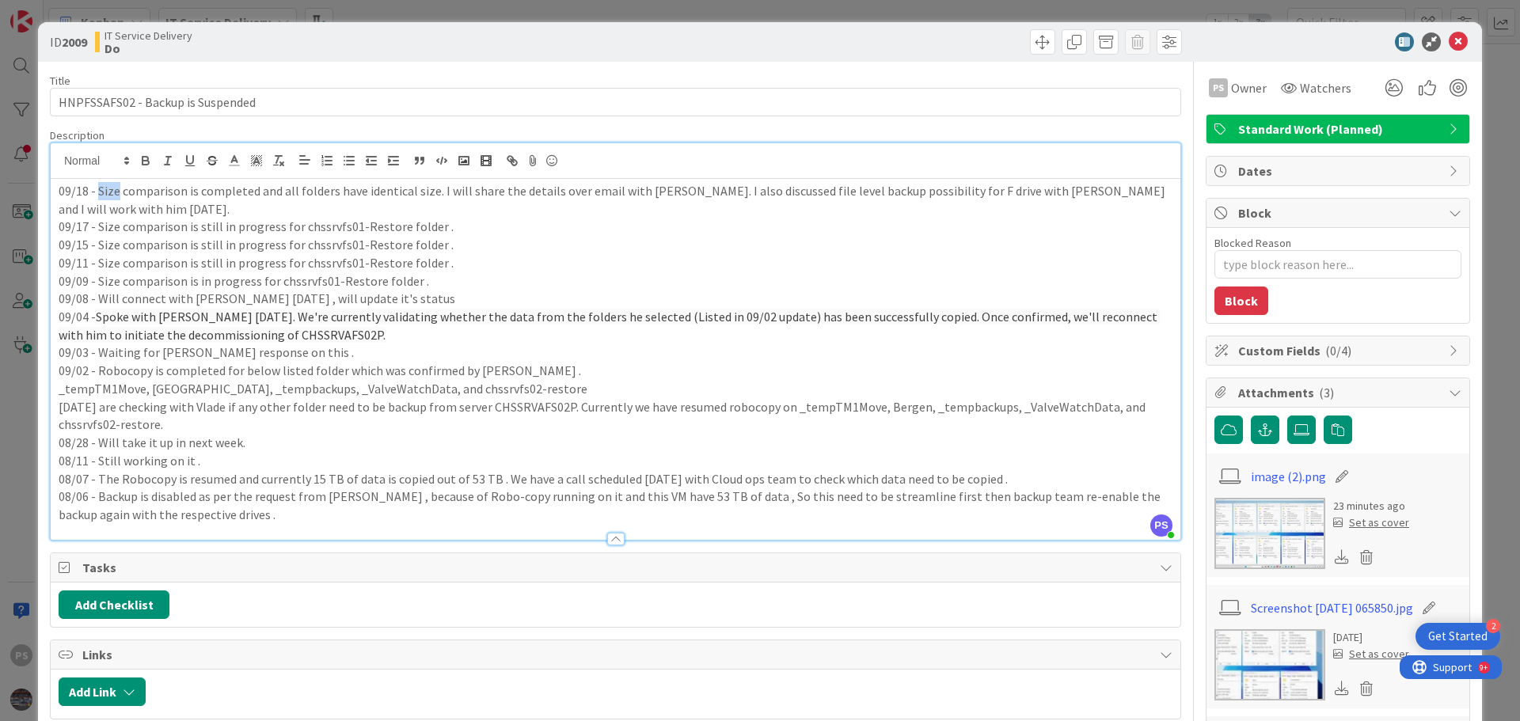
click at [102, 188] on p "09/18 - Size comparison is completed and all folders have identical size. I wil…" at bounding box center [616, 200] width 1114 height 36
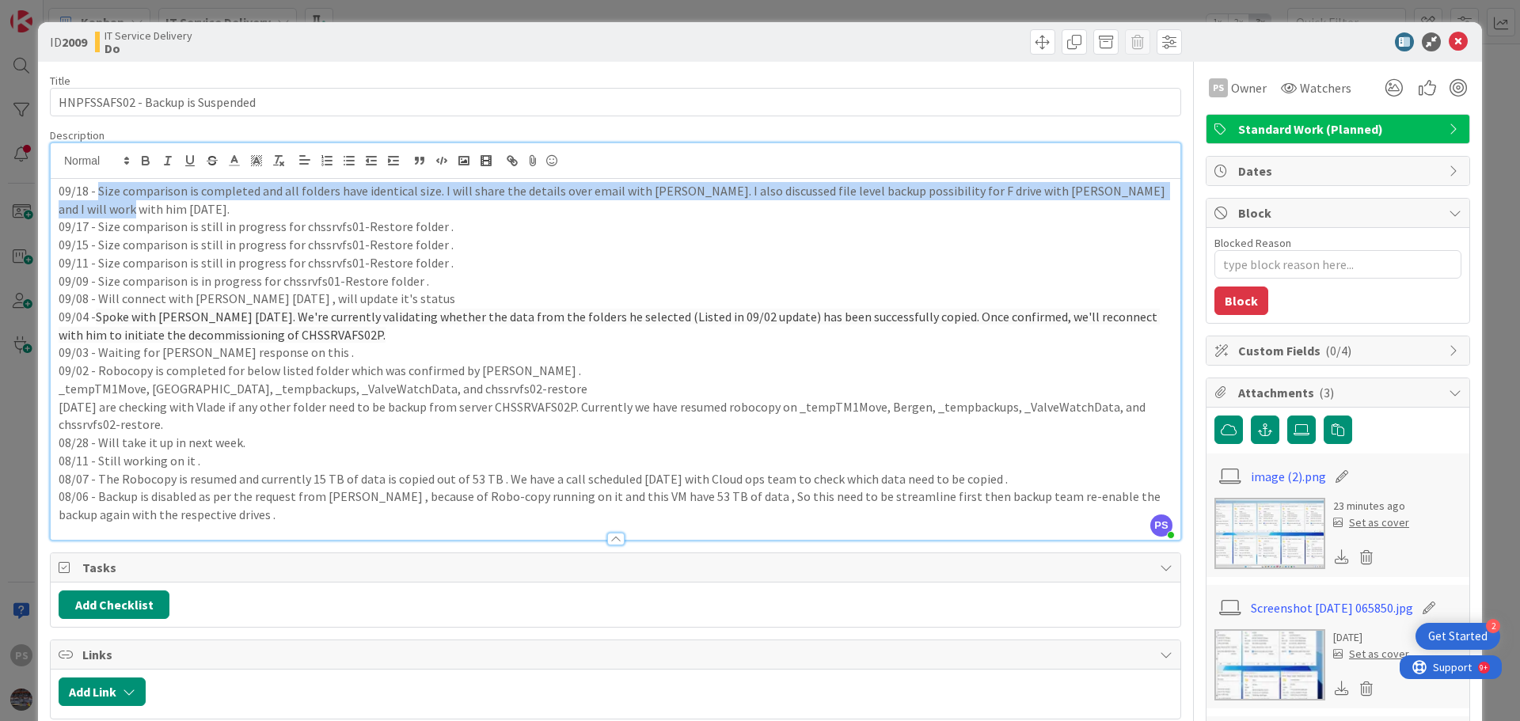
drag, startPoint x: 97, startPoint y: 209, endPoint x: 96, endPoint y: 191, distance: 18.2
click at [96, 191] on p "09/18 - Size comparison is completed and all folders have identical size. I wil…" at bounding box center [616, 200] width 1114 height 36
copy p "Size comparison is completed and all folders have identical size. I will share …"
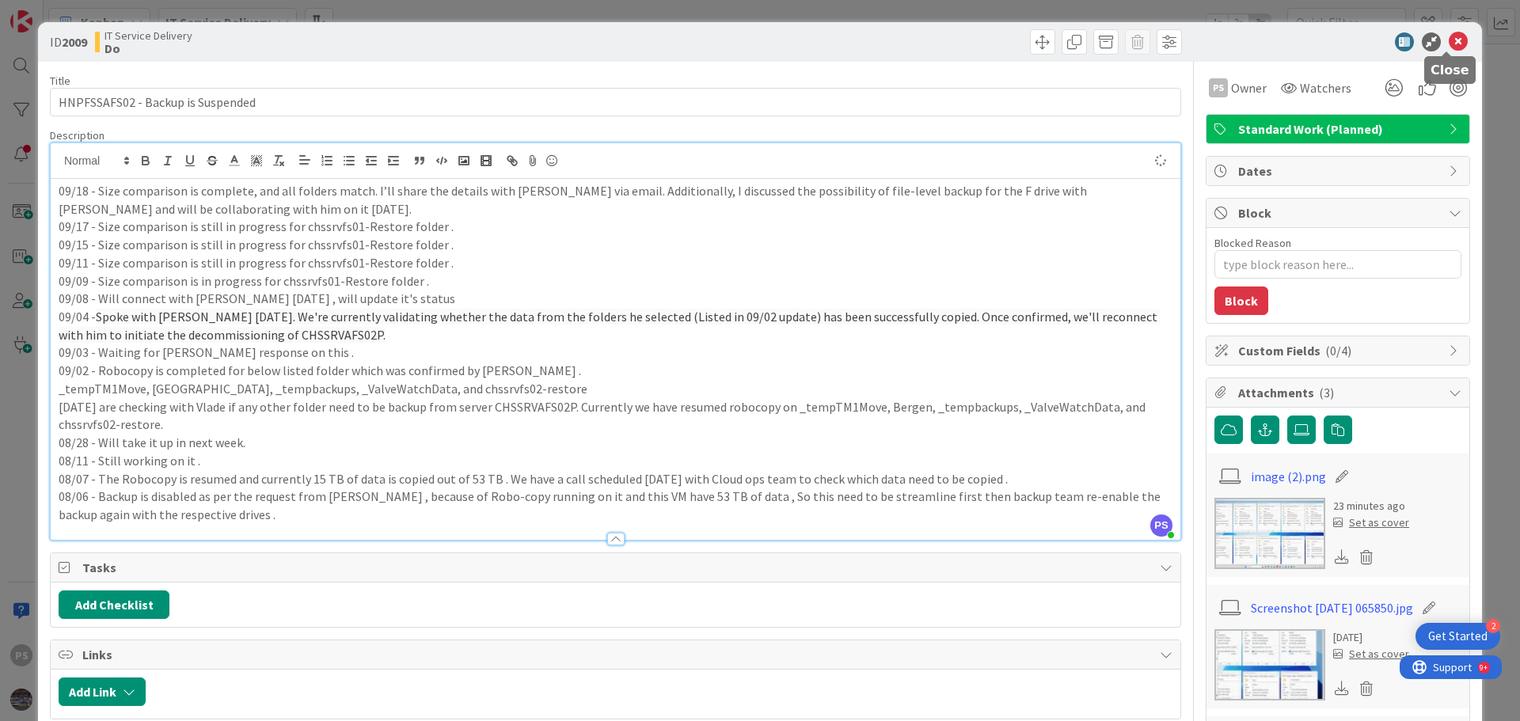
click at [1449, 38] on icon at bounding box center [1458, 41] width 19 height 19
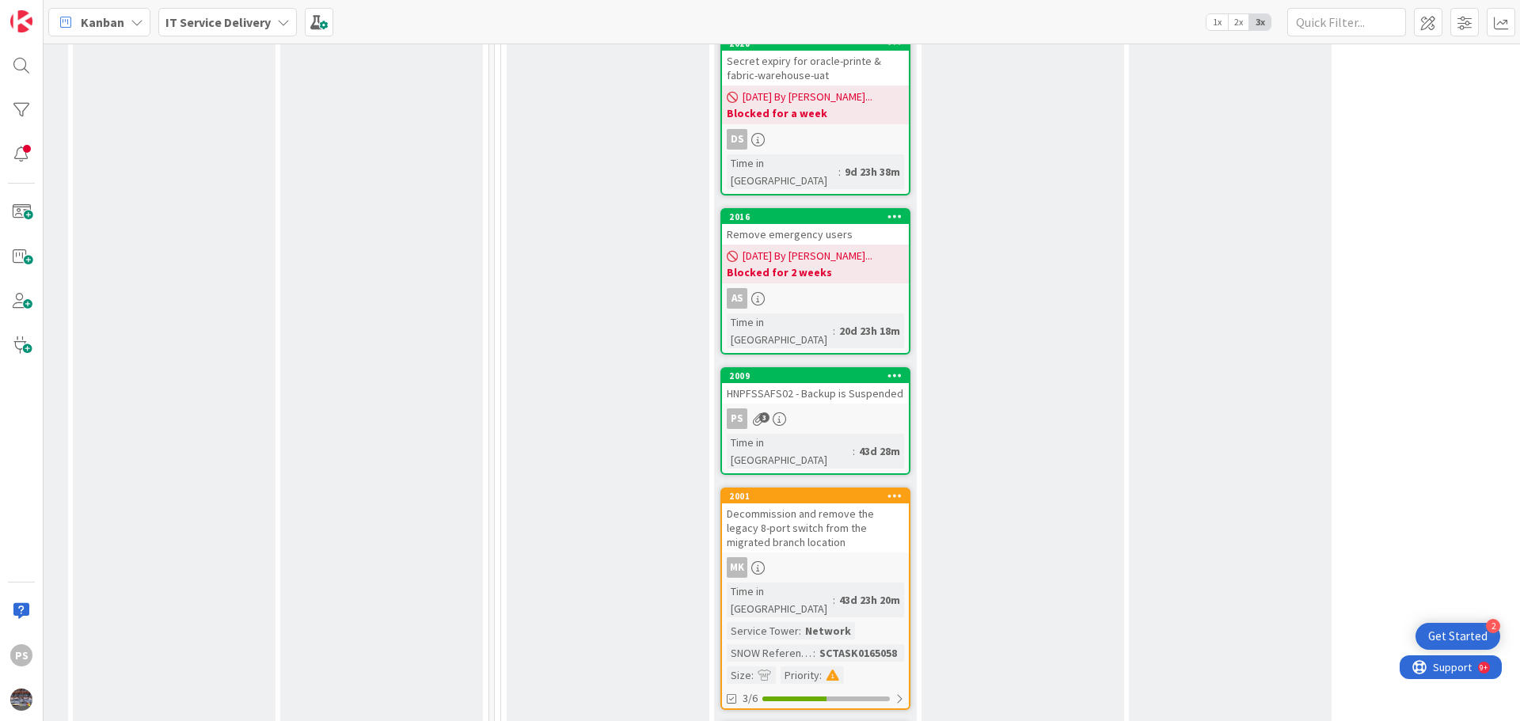
click at [831, 409] on div "PS 3" at bounding box center [815, 419] width 187 height 21
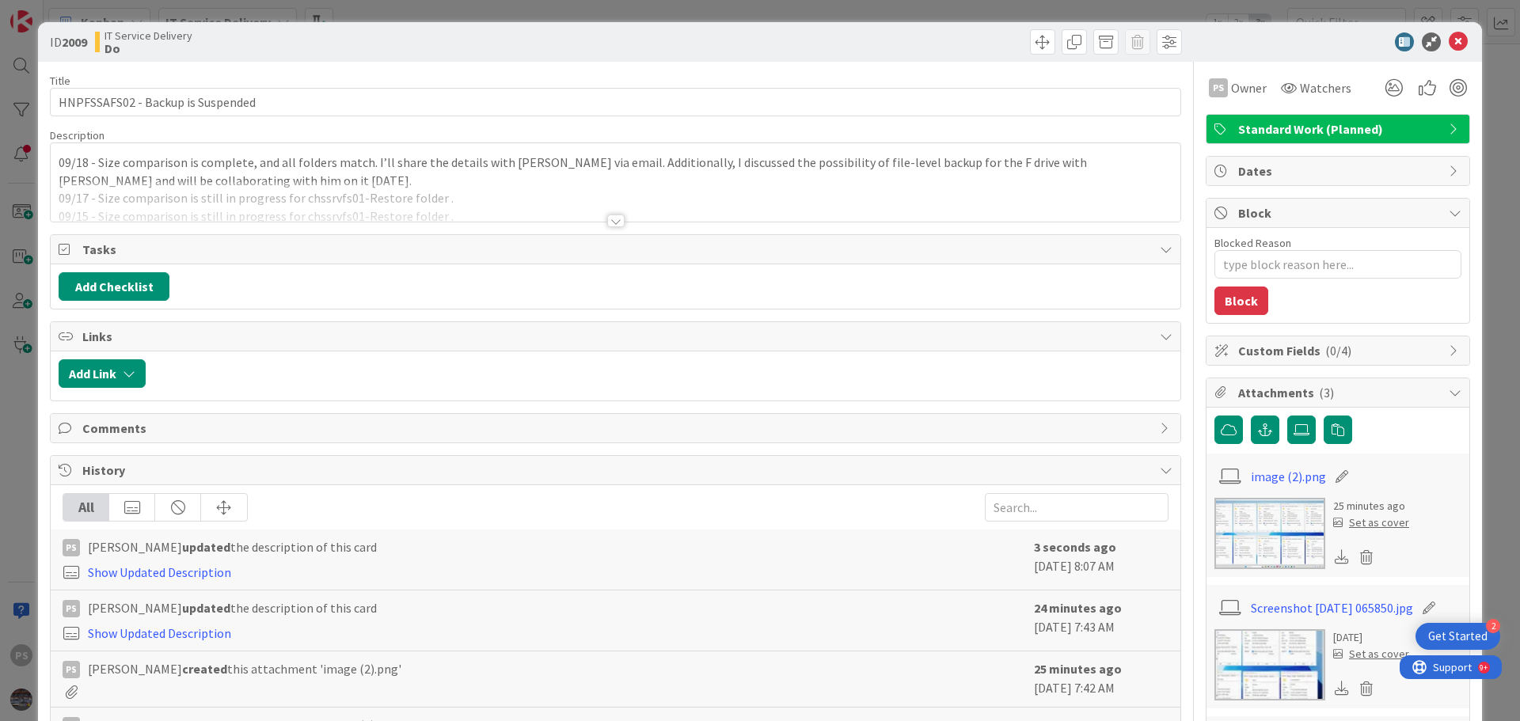
click at [578, 238] on div "Tasks" at bounding box center [616, 249] width 1130 height 29
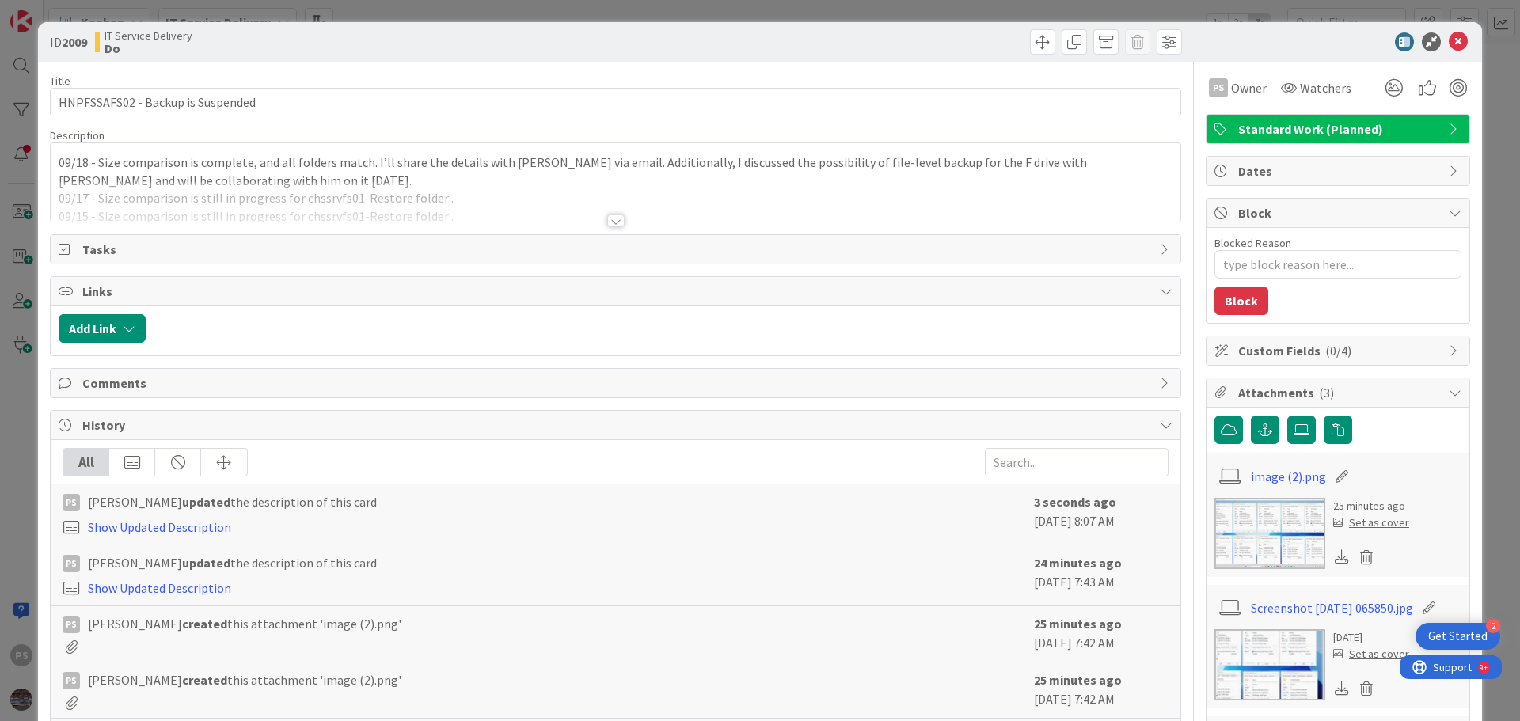
click at [600, 223] on div "Title 33 / 128 HNPFSSAFS02 - Backup is Suspended Description 09/18 - Size compa…" at bounding box center [615, 497] width 1131 height 871
type textarea "x"
click at [610, 222] on div at bounding box center [615, 221] width 17 height 13
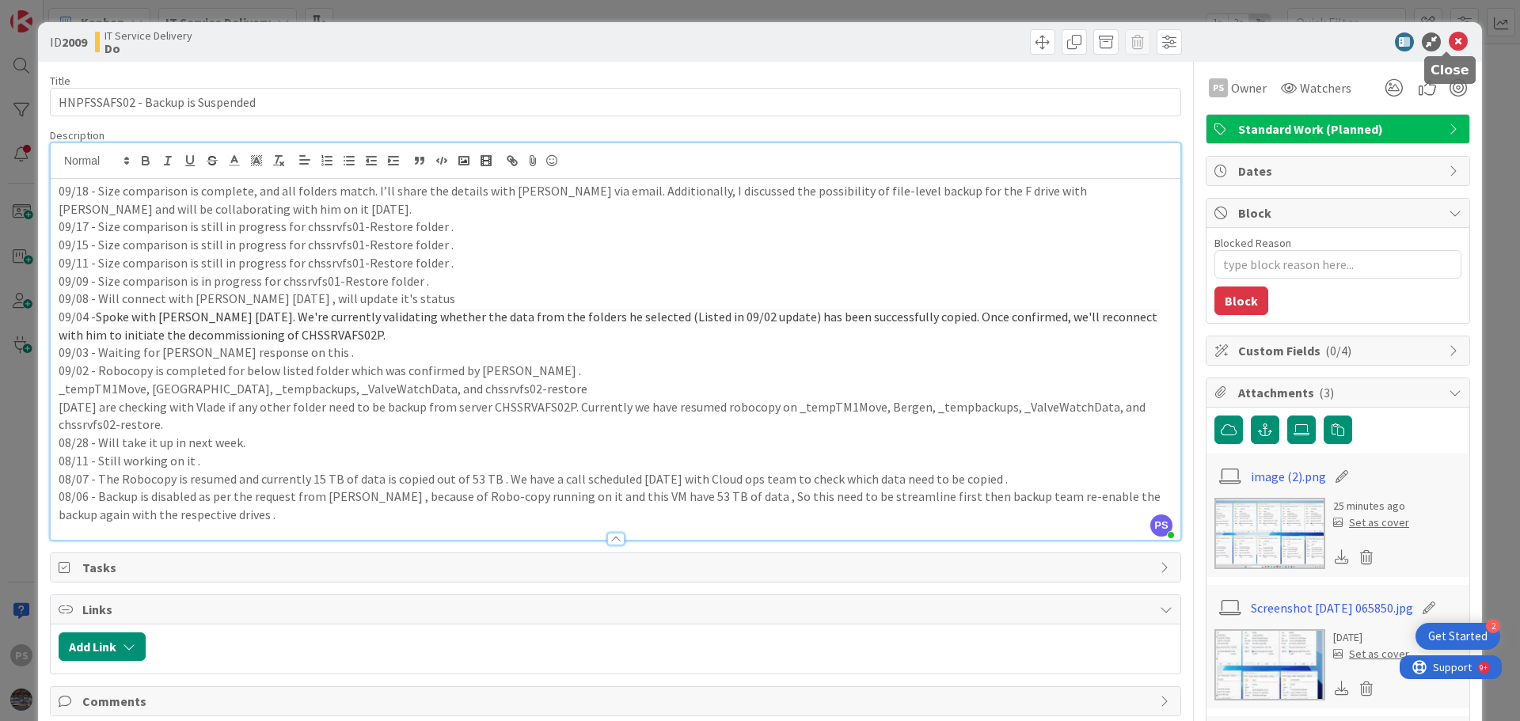
click at [1454, 42] on icon at bounding box center [1458, 41] width 19 height 19
